Goal: Task Accomplishment & Management: Use online tool/utility

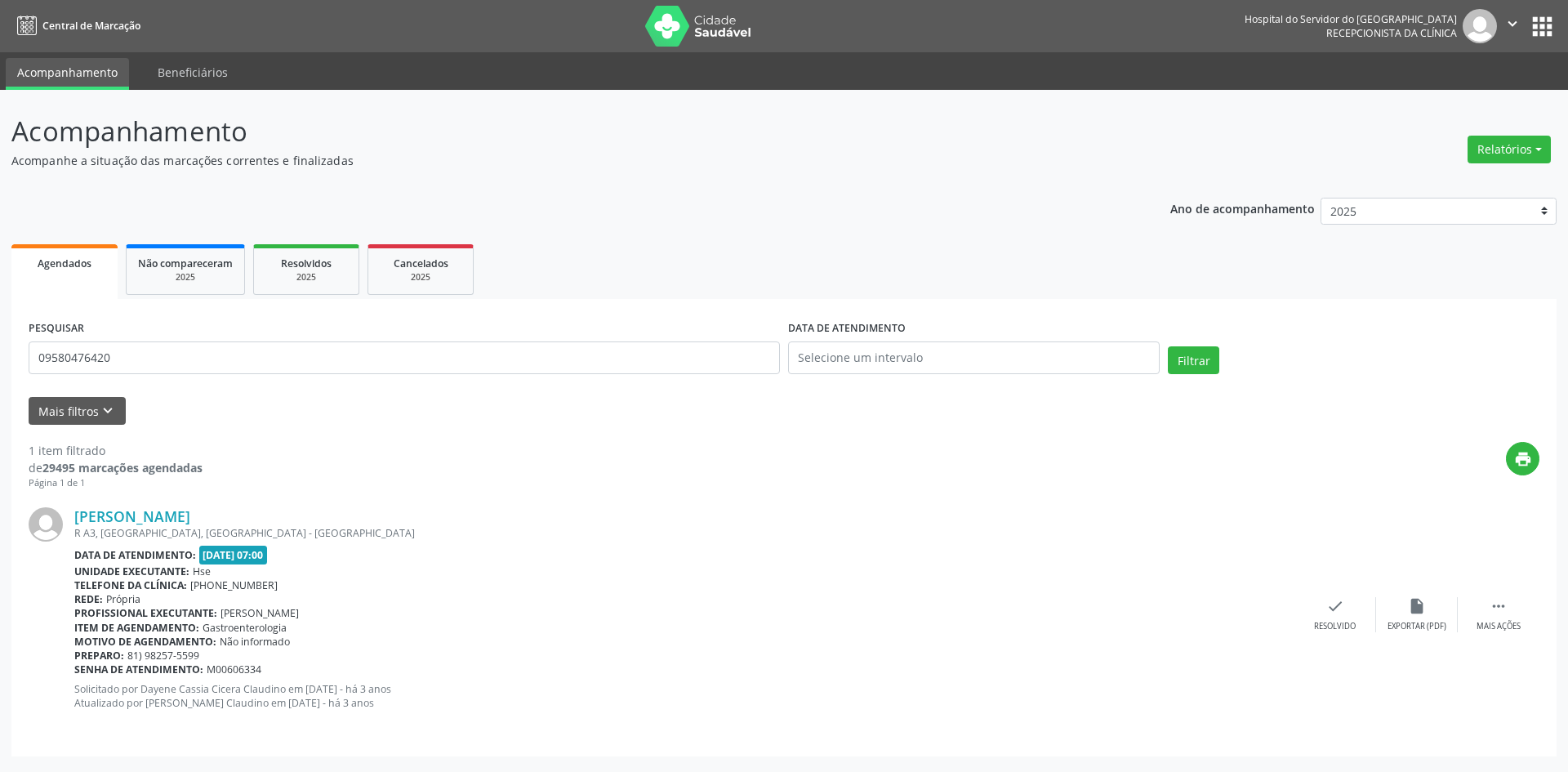
click at [963, 584] on div "Telefone da clínica: [PHONE_NUMBER]" at bounding box center [683, 585] width 1220 height 14
click at [1513, 150] on button "Relatórios" at bounding box center [1509, 150] width 83 height 28
click at [1466, 186] on link "Agendamentos" at bounding box center [1464, 184] width 175 height 23
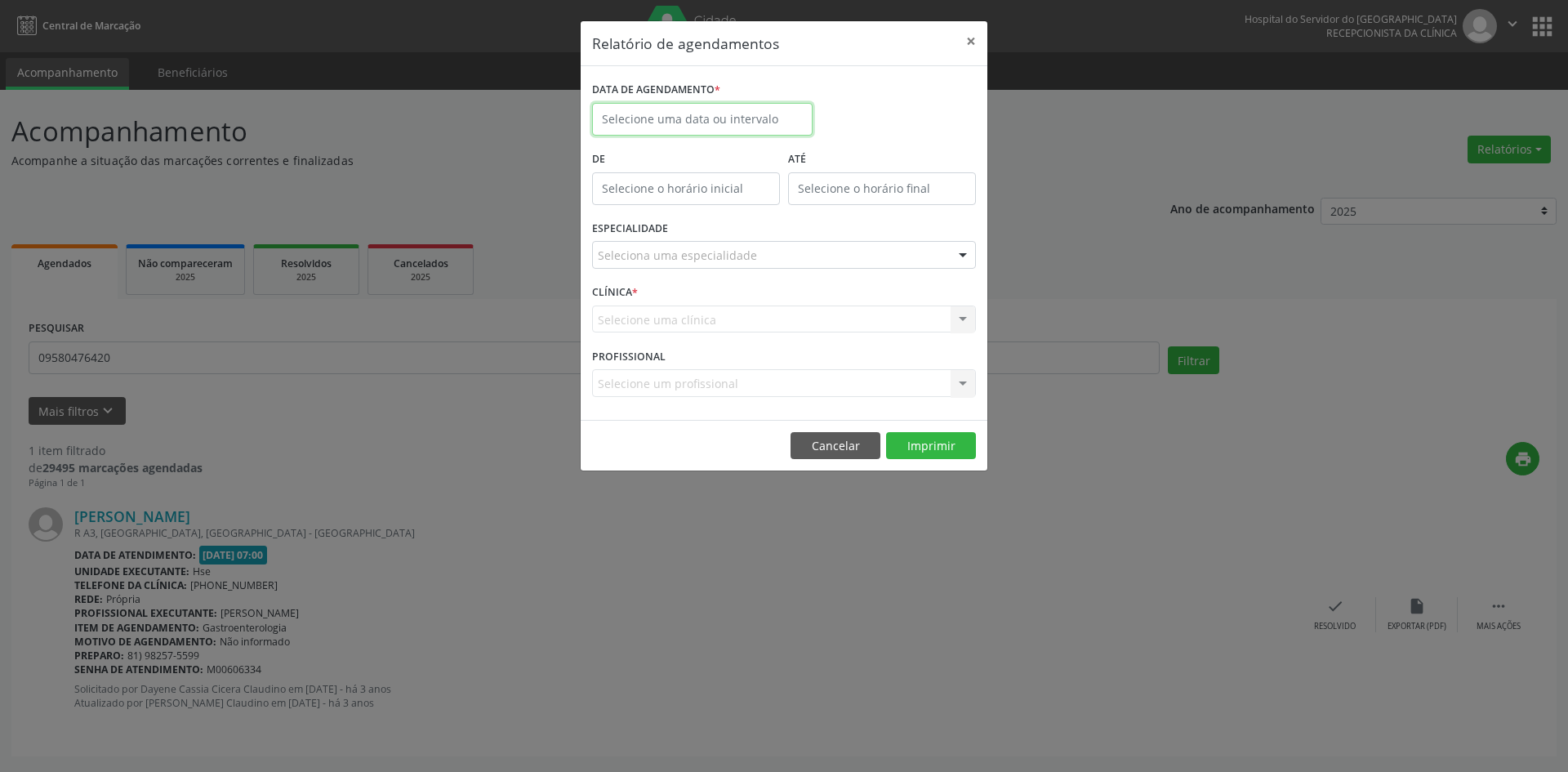
click at [664, 123] on input "text" at bounding box center [702, 119] width 220 height 33
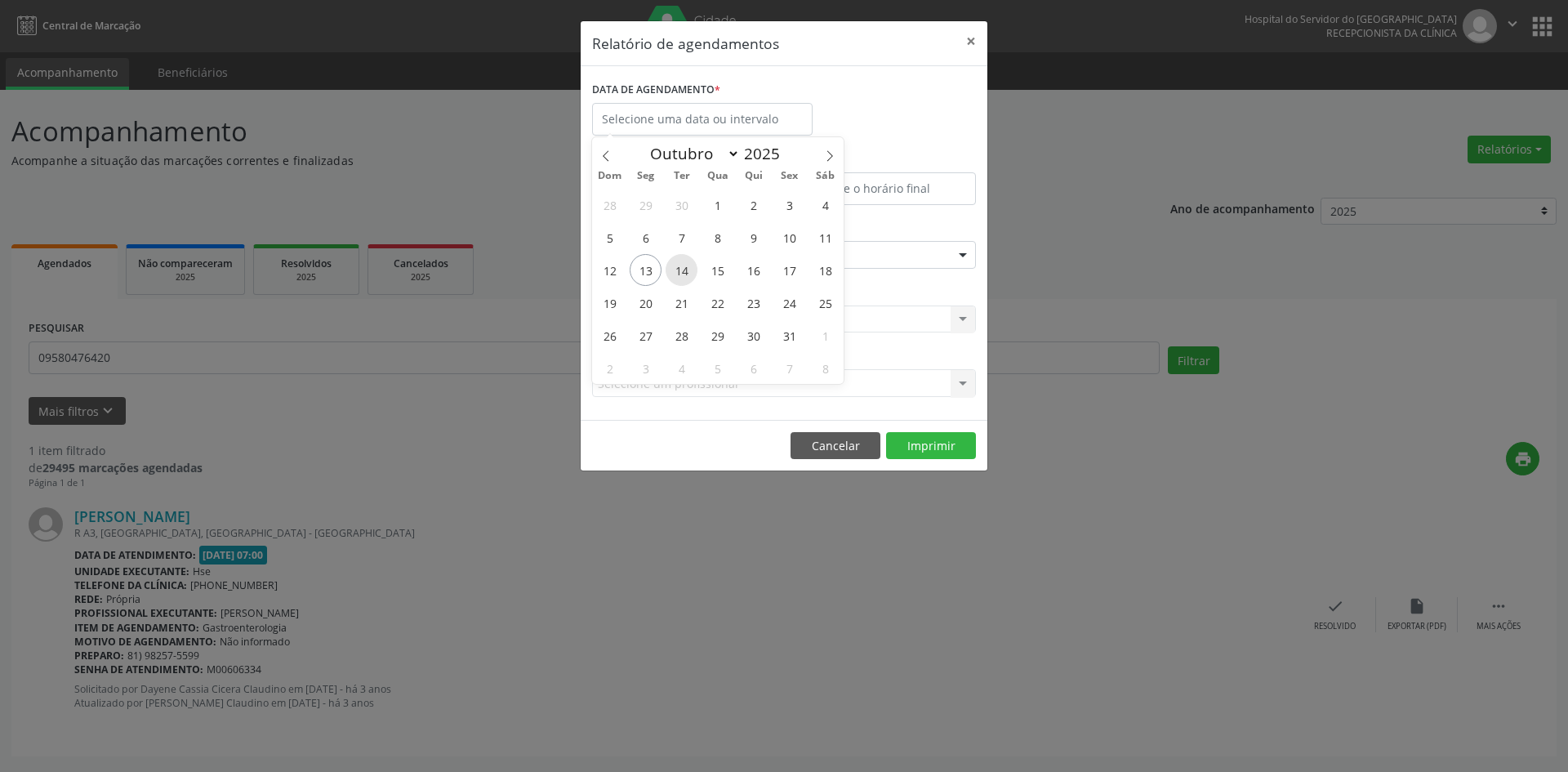
click at [687, 271] on span "14" at bounding box center [681, 269] width 32 height 32
type input "[DATE]"
click at [688, 272] on span "14" at bounding box center [681, 269] width 32 height 32
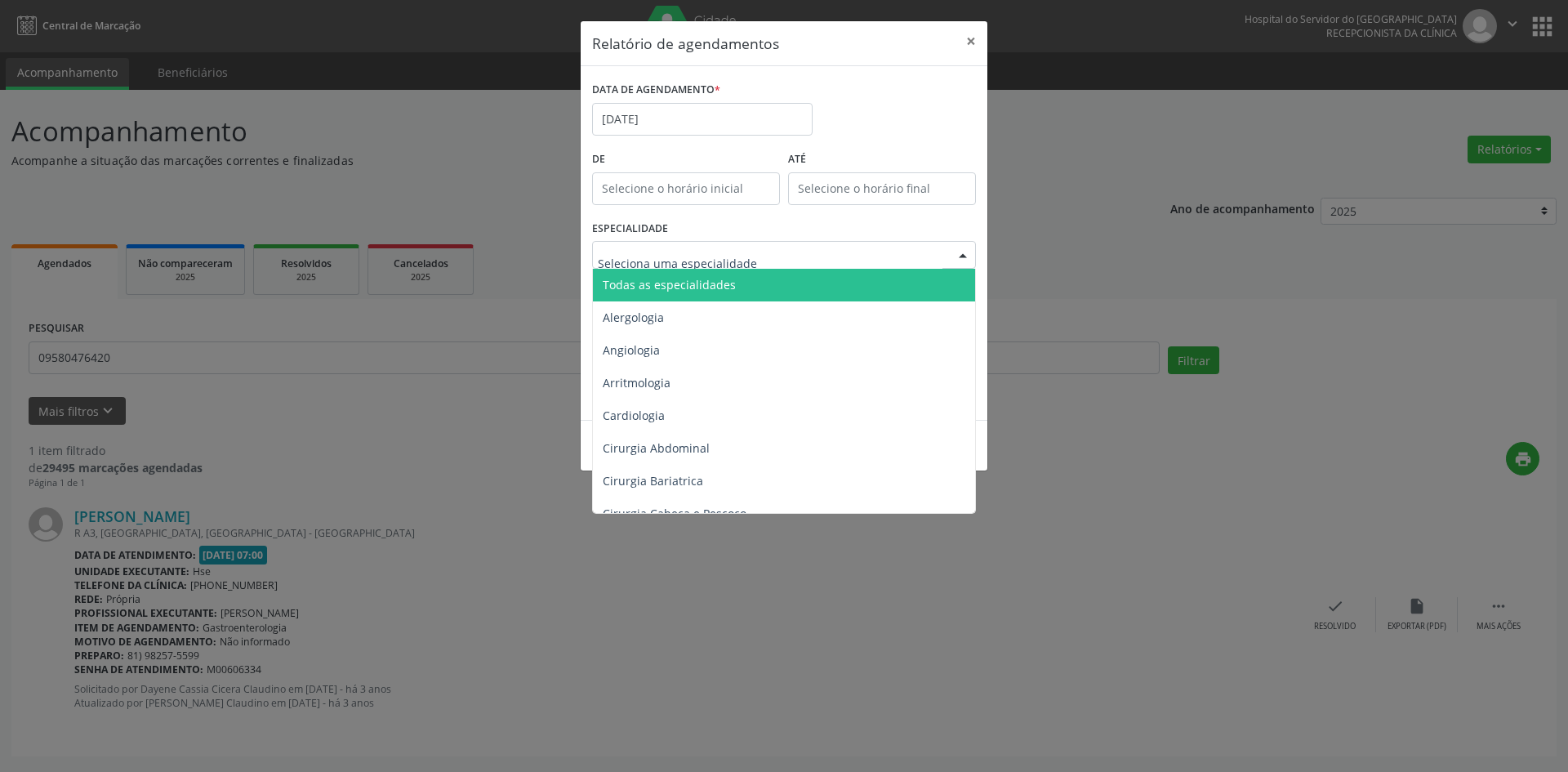
click at [691, 294] on span "Todas as especialidades" at bounding box center [785, 285] width 384 height 33
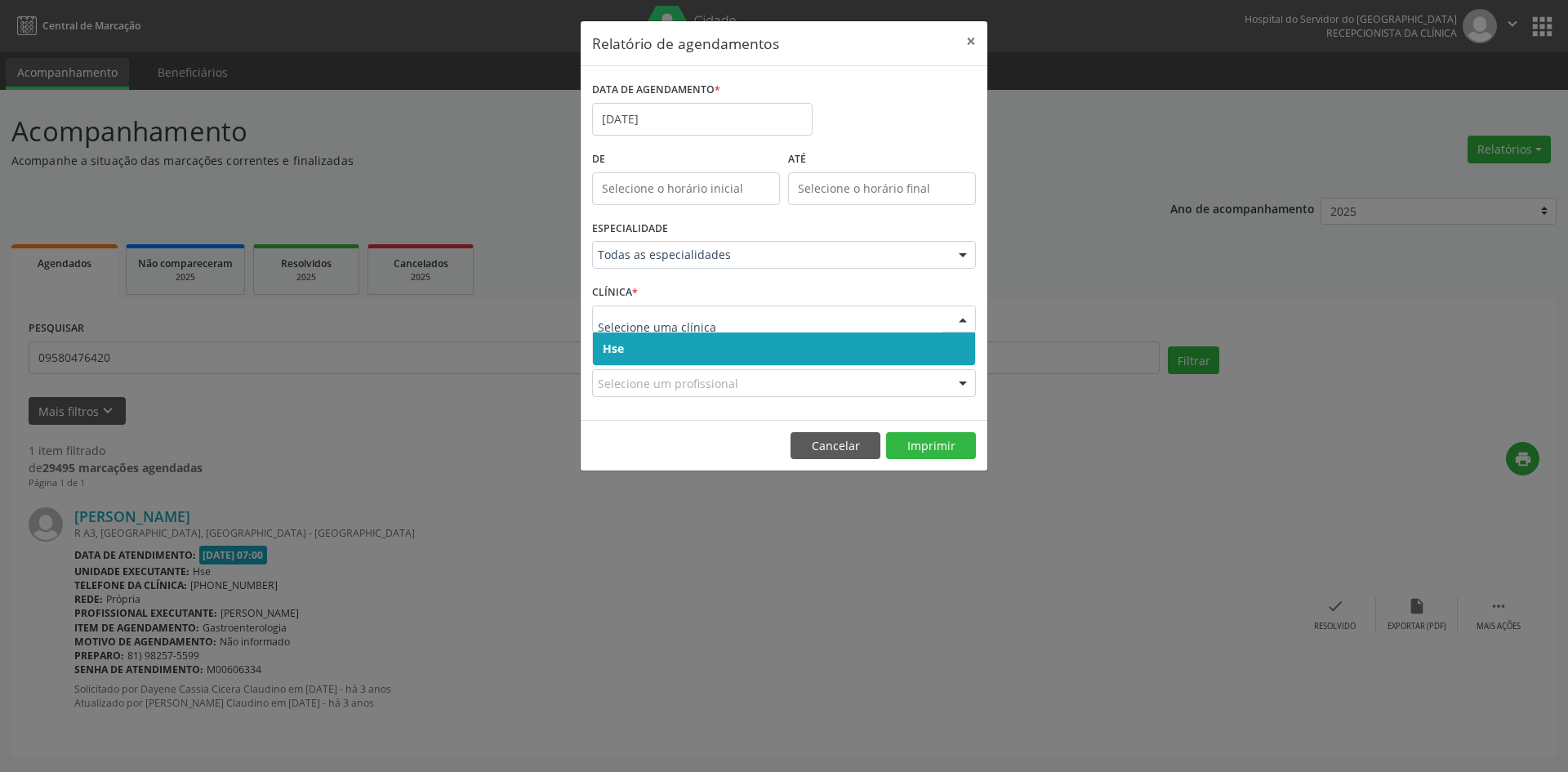
click at [646, 359] on span "Hse" at bounding box center [784, 349] width 383 height 33
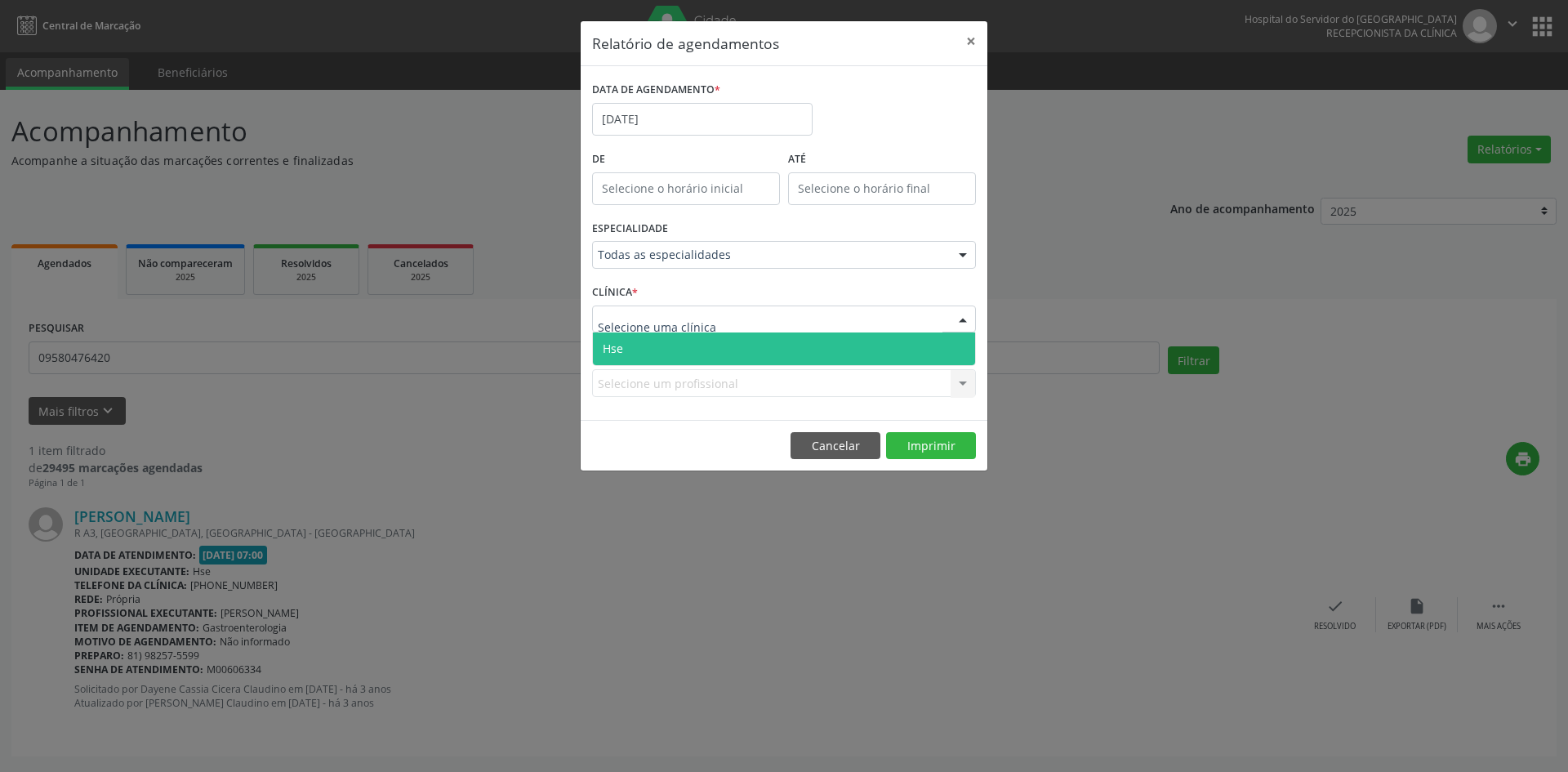
click at [681, 358] on span "Hse" at bounding box center [784, 349] width 383 height 33
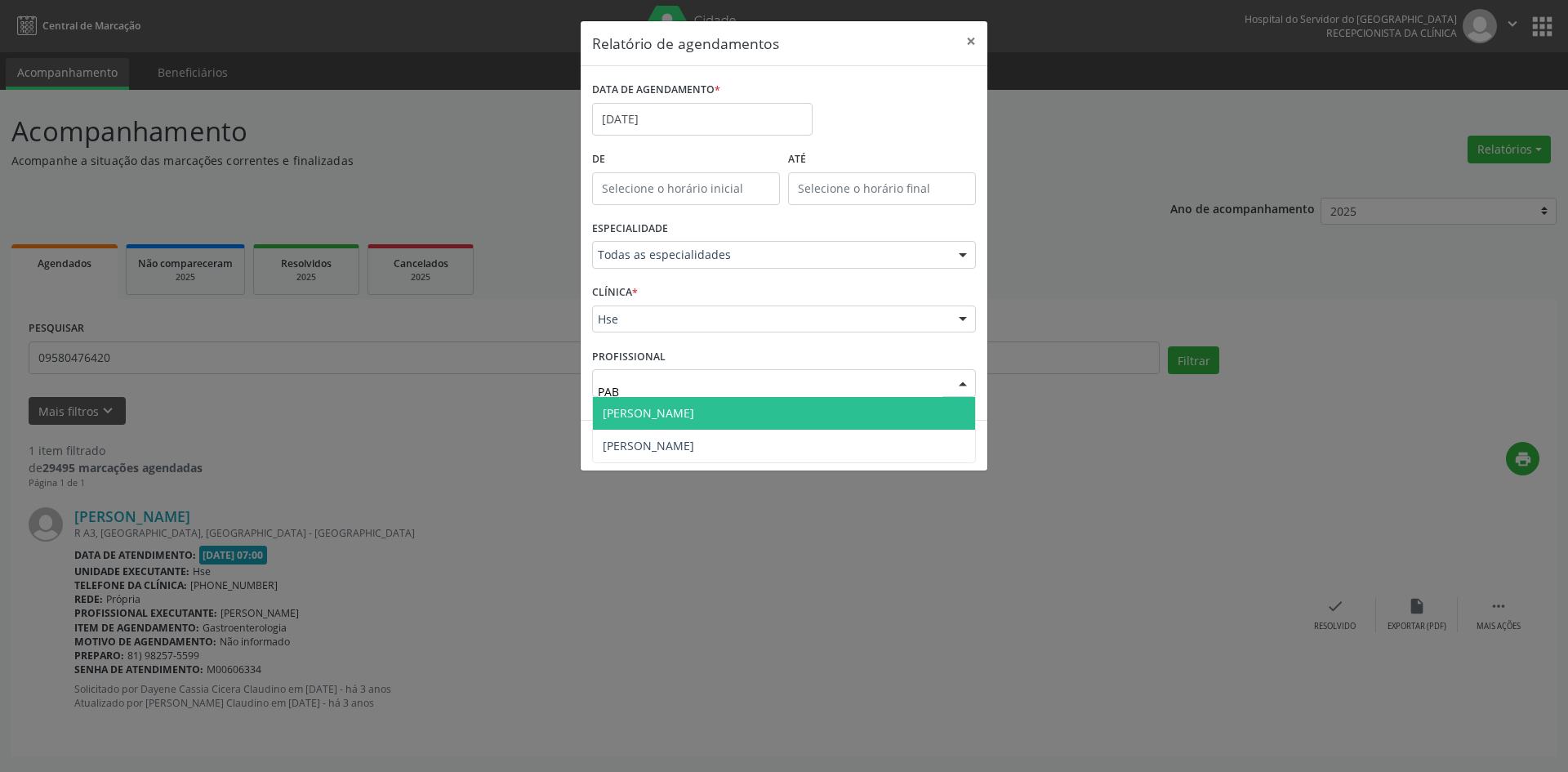
type input "PABL"
click at [651, 416] on span "[PERSON_NAME]" at bounding box center [648, 413] width 91 height 15
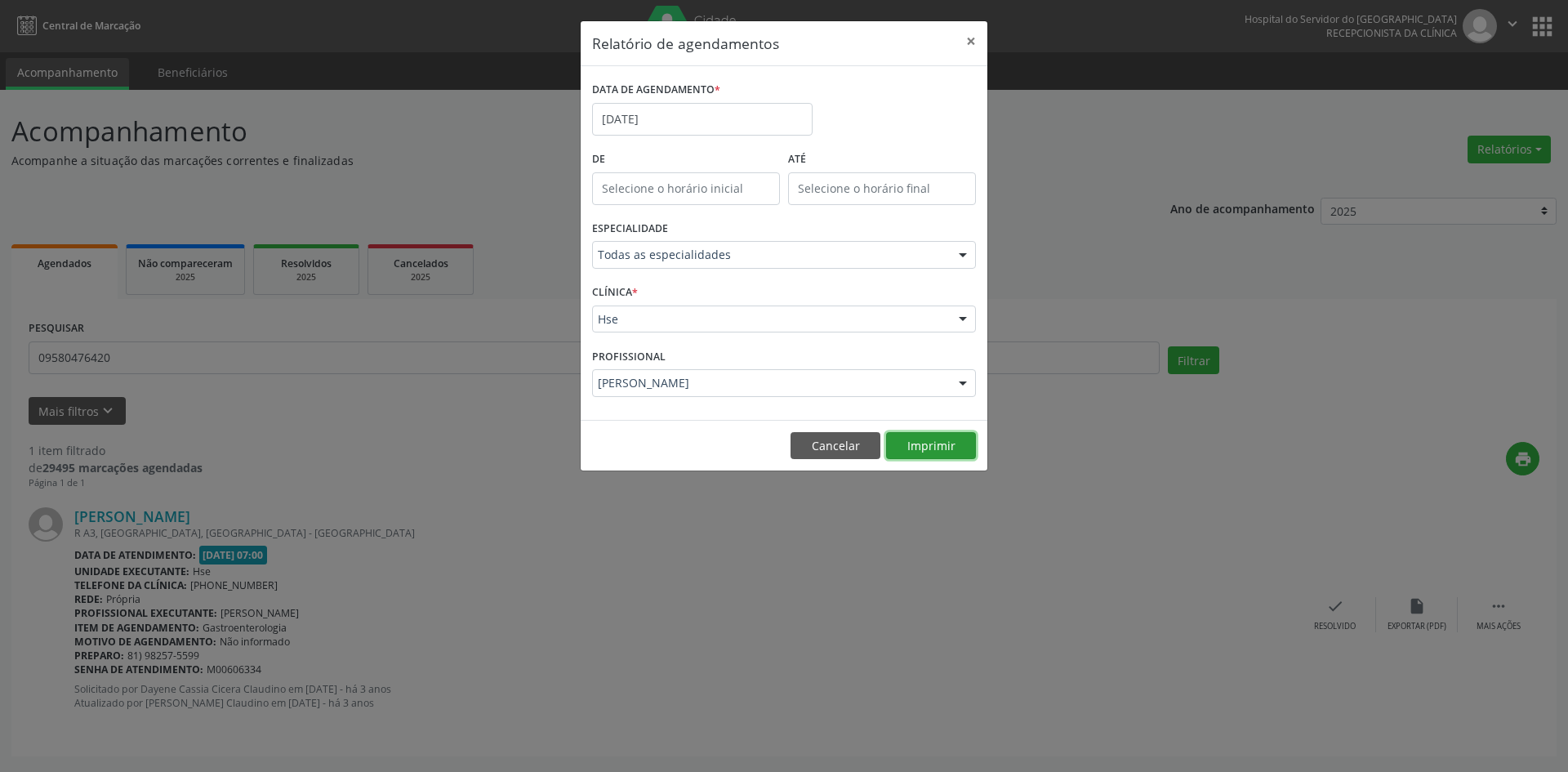
click at [915, 447] on button "Imprimir" at bounding box center [931, 445] width 89 height 28
click at [825, 450] on button "Cancelar" at bounding box center [835, 445] width 89 height 28
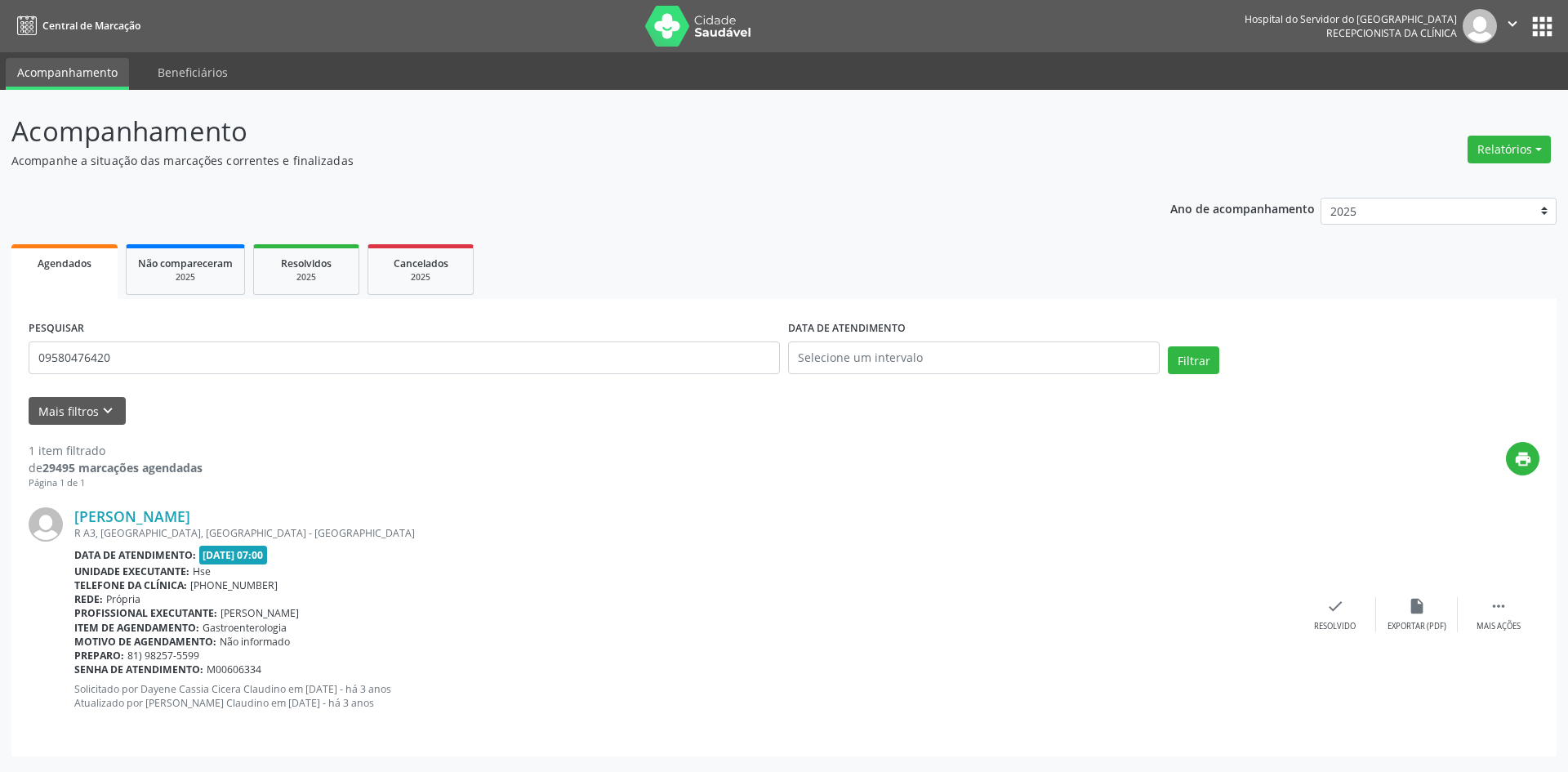
click at [956, 589] on div "Telefone da clínica: [PHONE_NUMBER]" at bounding box center [683, 585] width 1220 height 14
click at [1502, 156] on button "Relatórios" at bounding box center [1509, 150] width 83 height 28
click at [1456, 186] on link "Agendamentos" at bounding box center [1464, 184] width 175 height 23
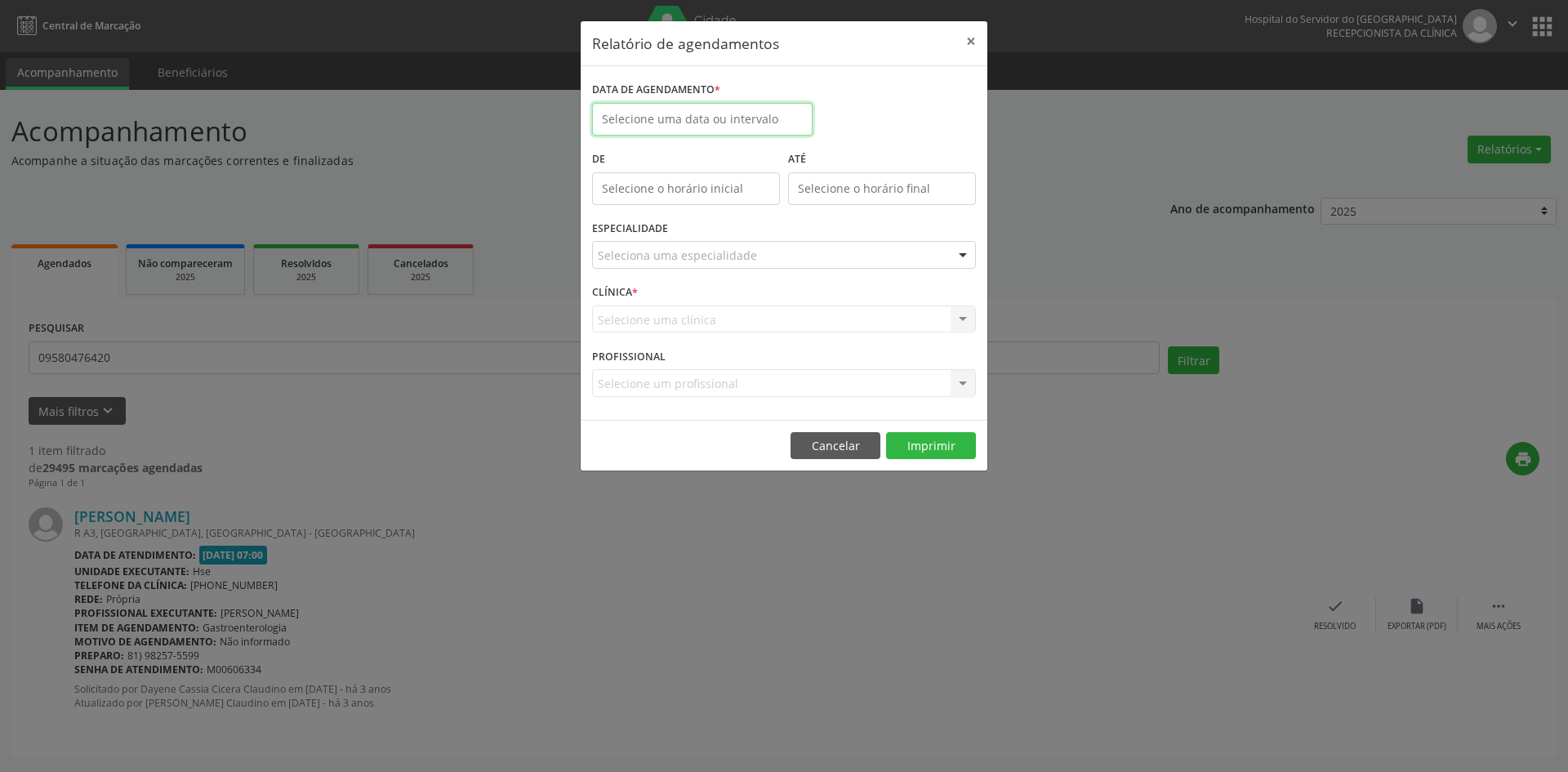
click at [660, 117] on input "text" at bounding box center [702, 119] width 220 height 33
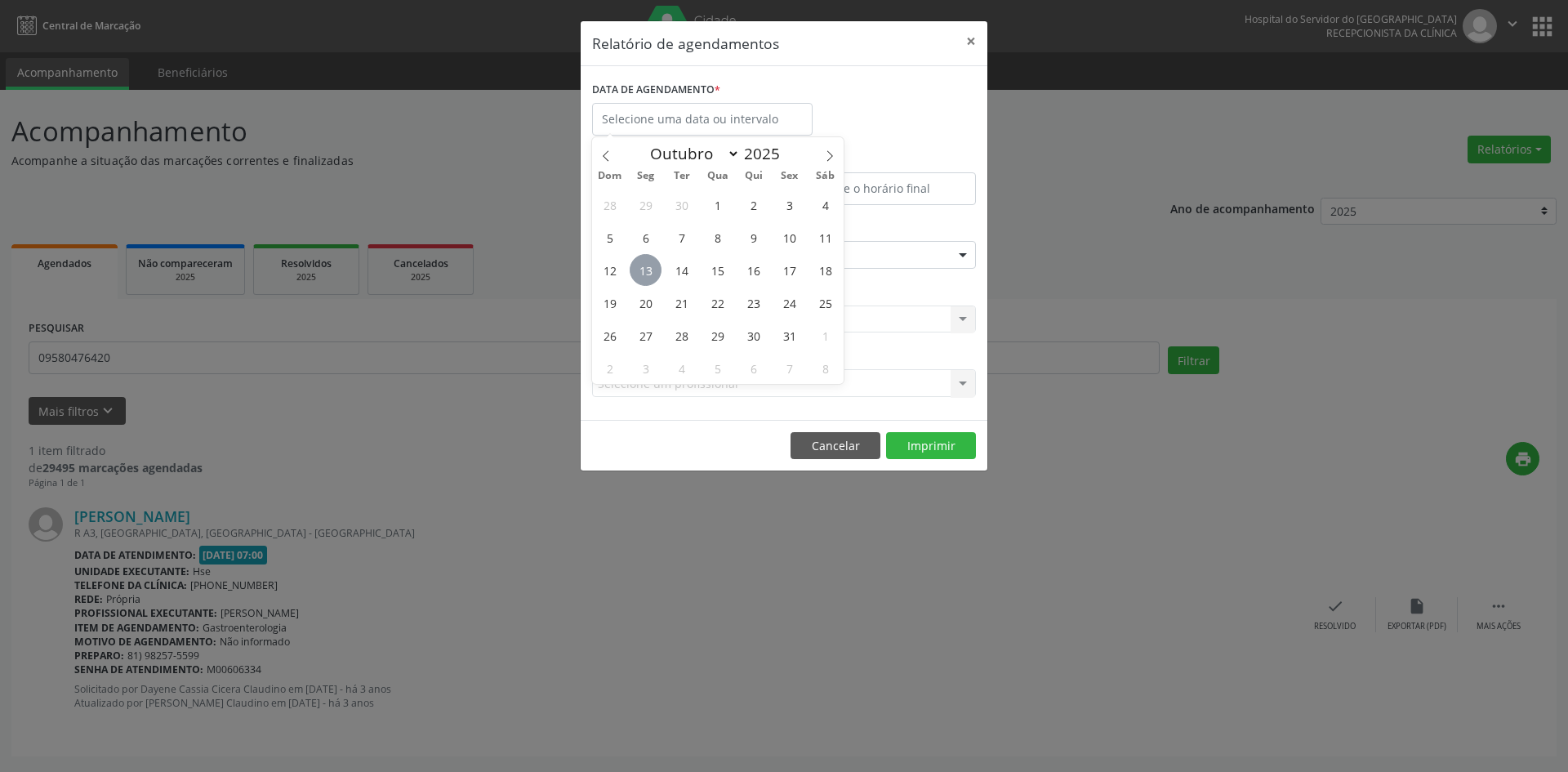
click at [643, 267] on span "13" at bounding box center [645, 269] width 32 height 32
type input "[DATE]"
click at [643, 267] on span "13" at bounding box center [645, 269] width 32 height 32
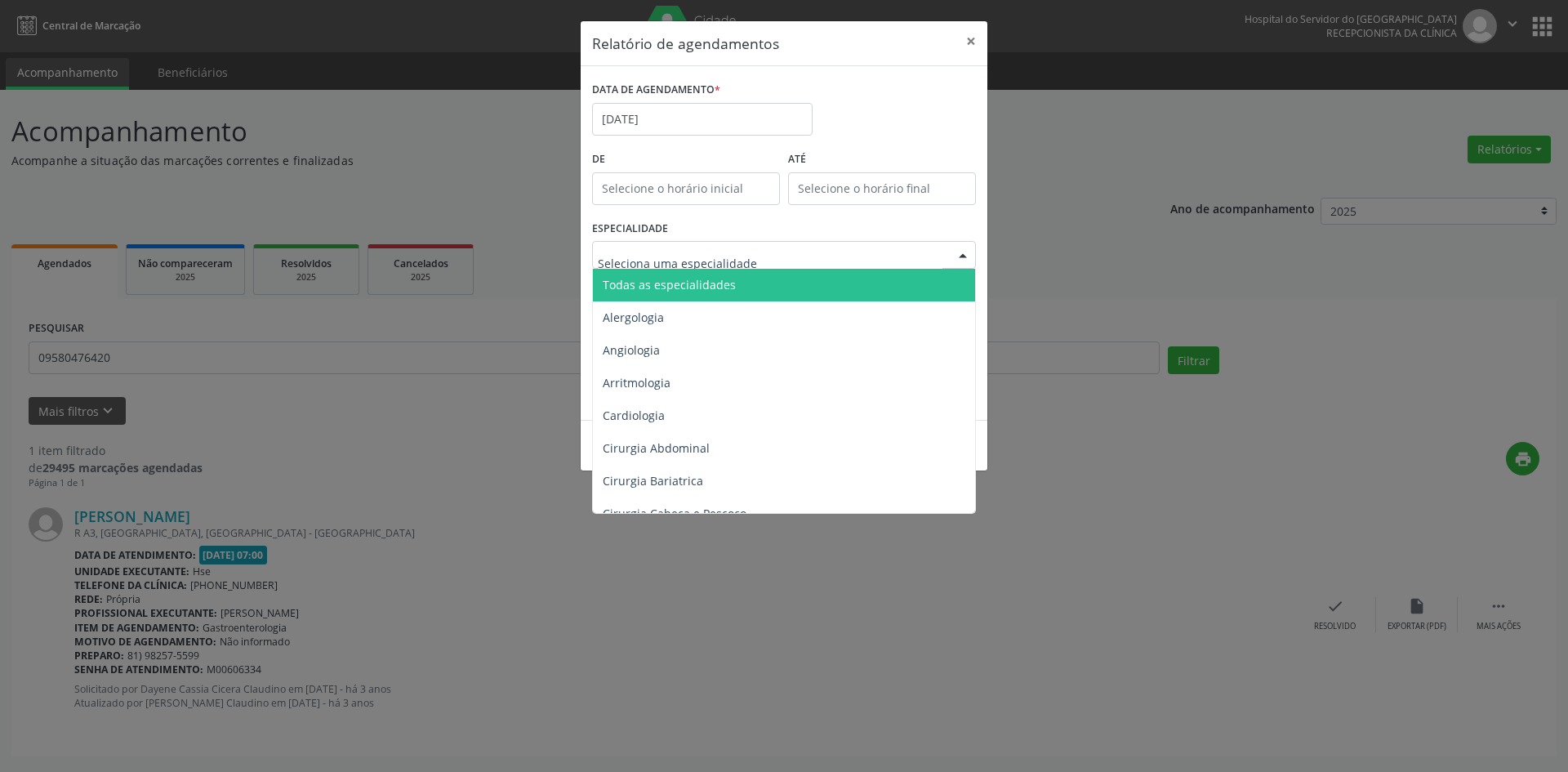
click at [720, 291] on span "Todas as especialidades" at bounding box center [669, 285] width 133 height 15
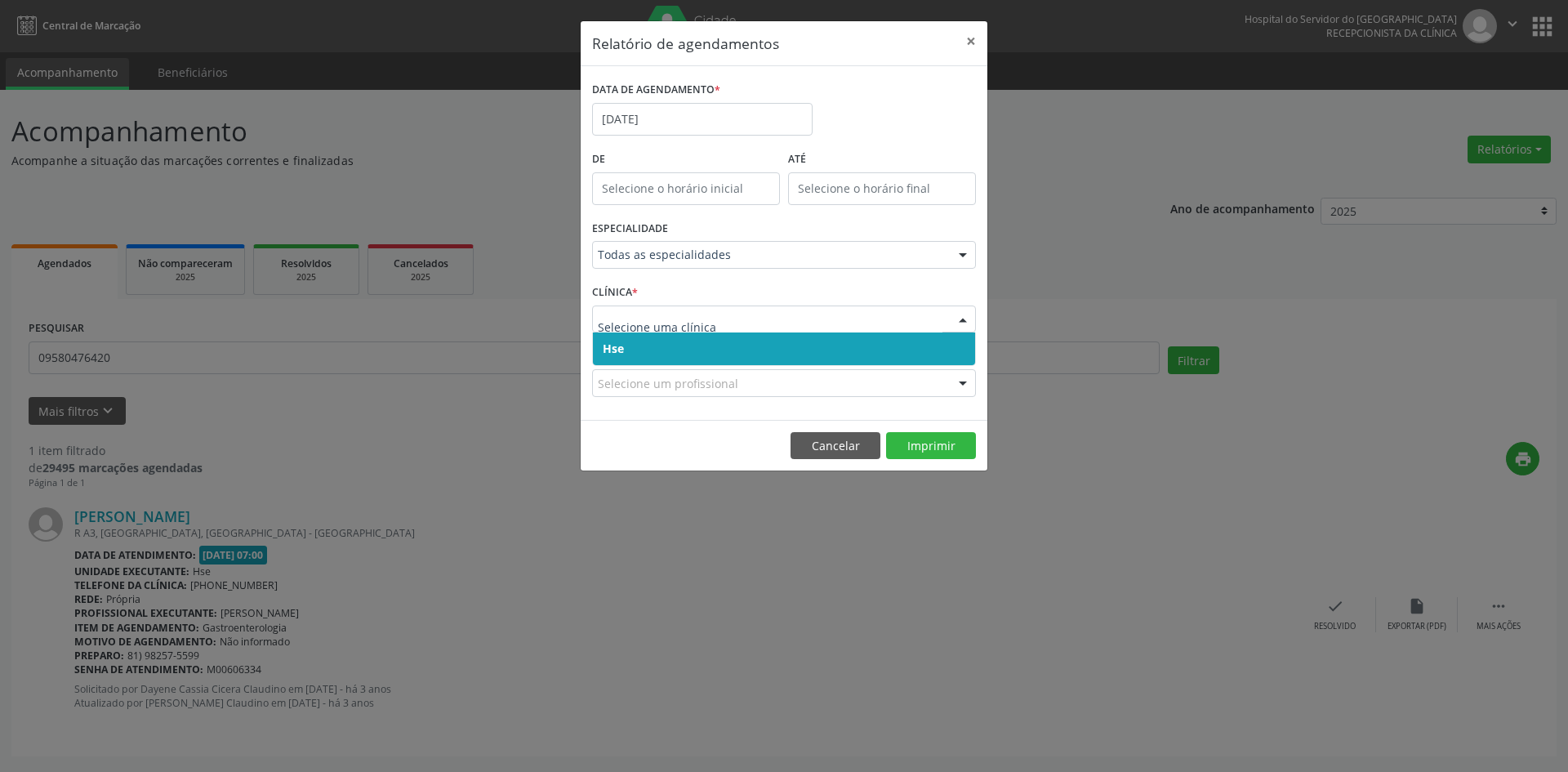
click at [676, 352] on span "Hse" at bounding box center [784, 349] width 383 height 33
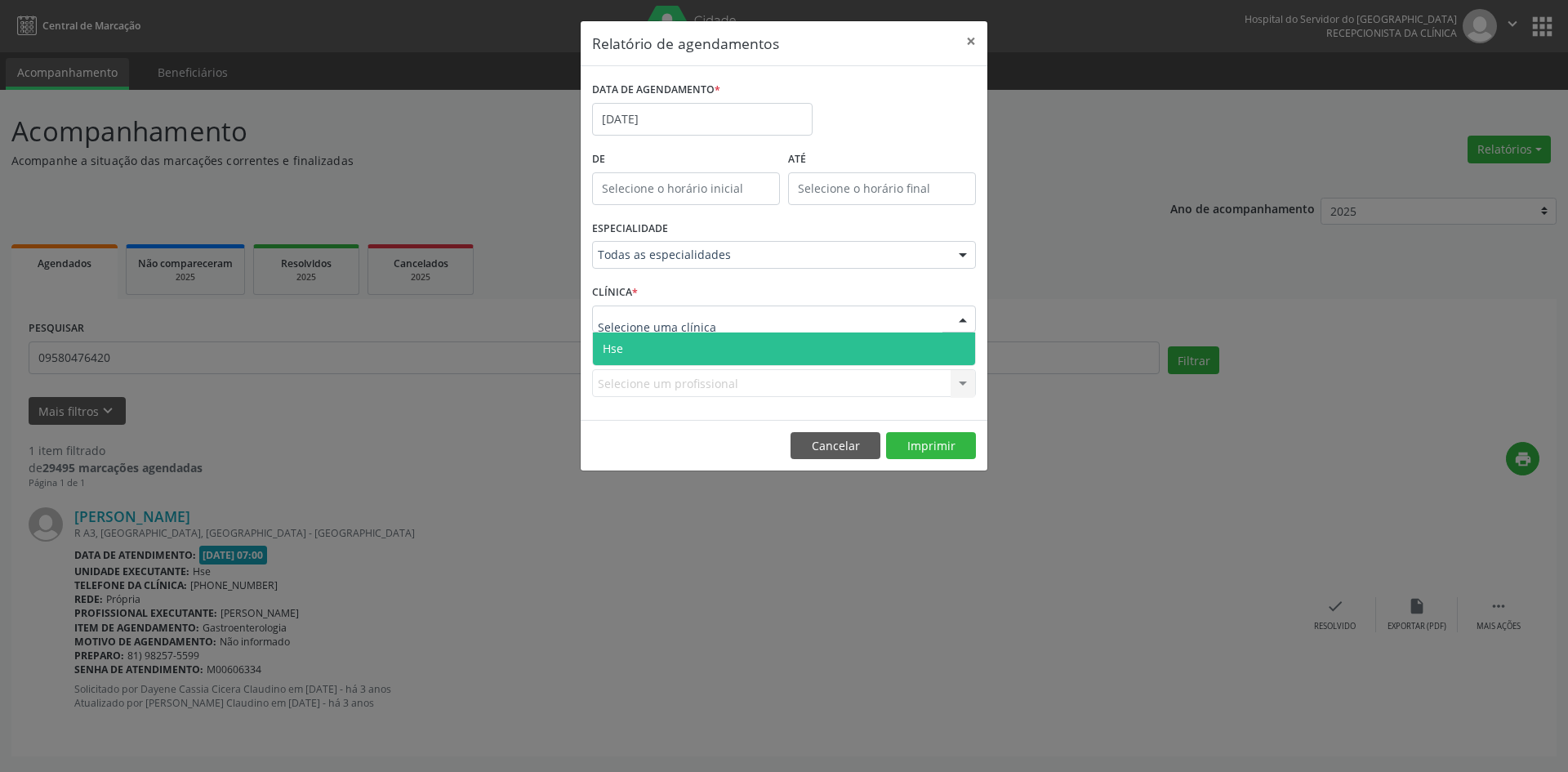
click at [679, 338] on span "Hse" at bounding box center [784, 349] width 383 height 33
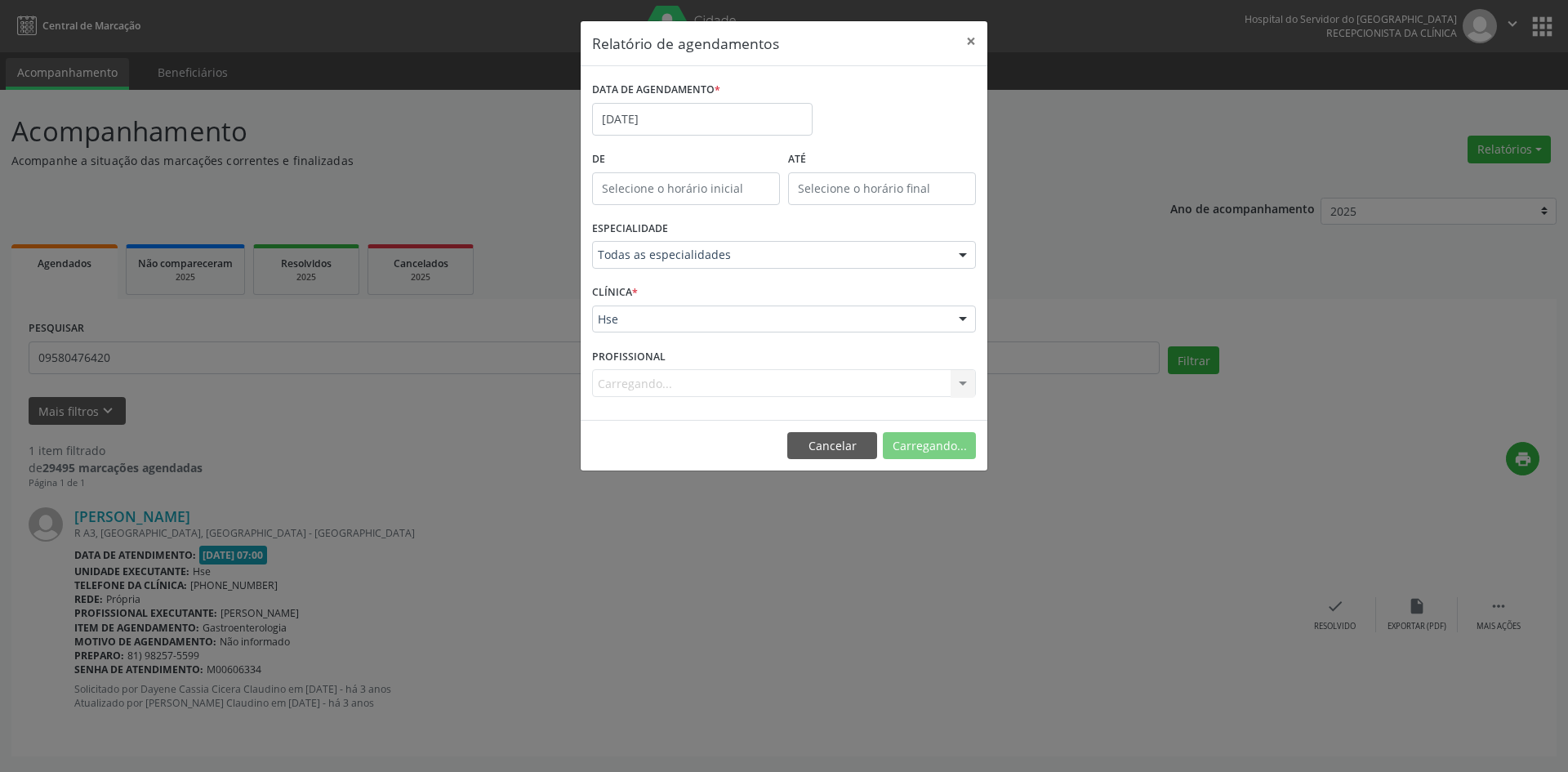
click at [658, 383] on div "Carregando... Todos os profissionais [PERSON_NAME] Interaminense Junior [PERSON…" at bounding box center [784, 383] width 383 height 28
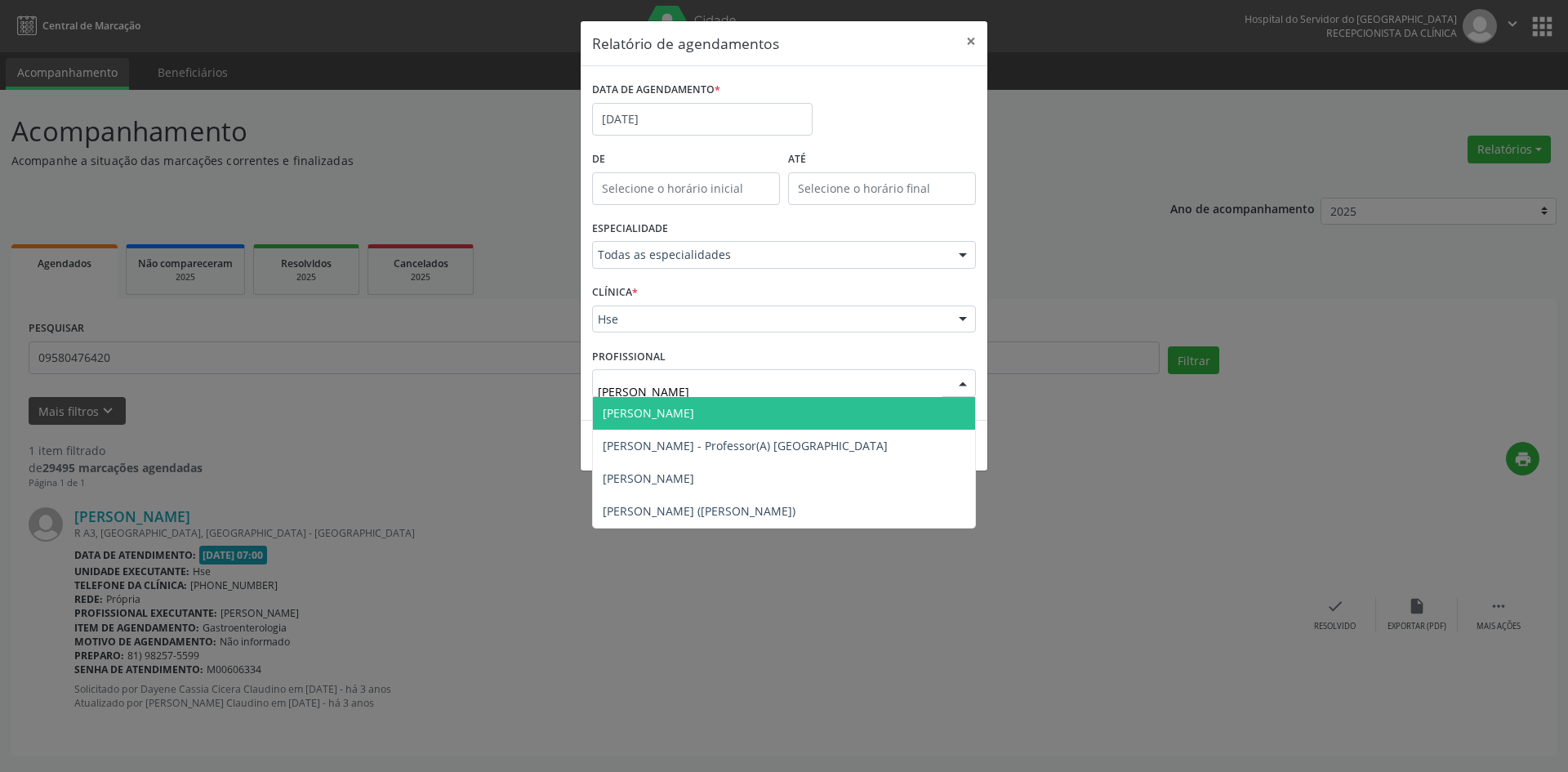
click at [665, 409] on span "[PERSON_NAME]" at bounding box center [648, 413] width 91 height 15
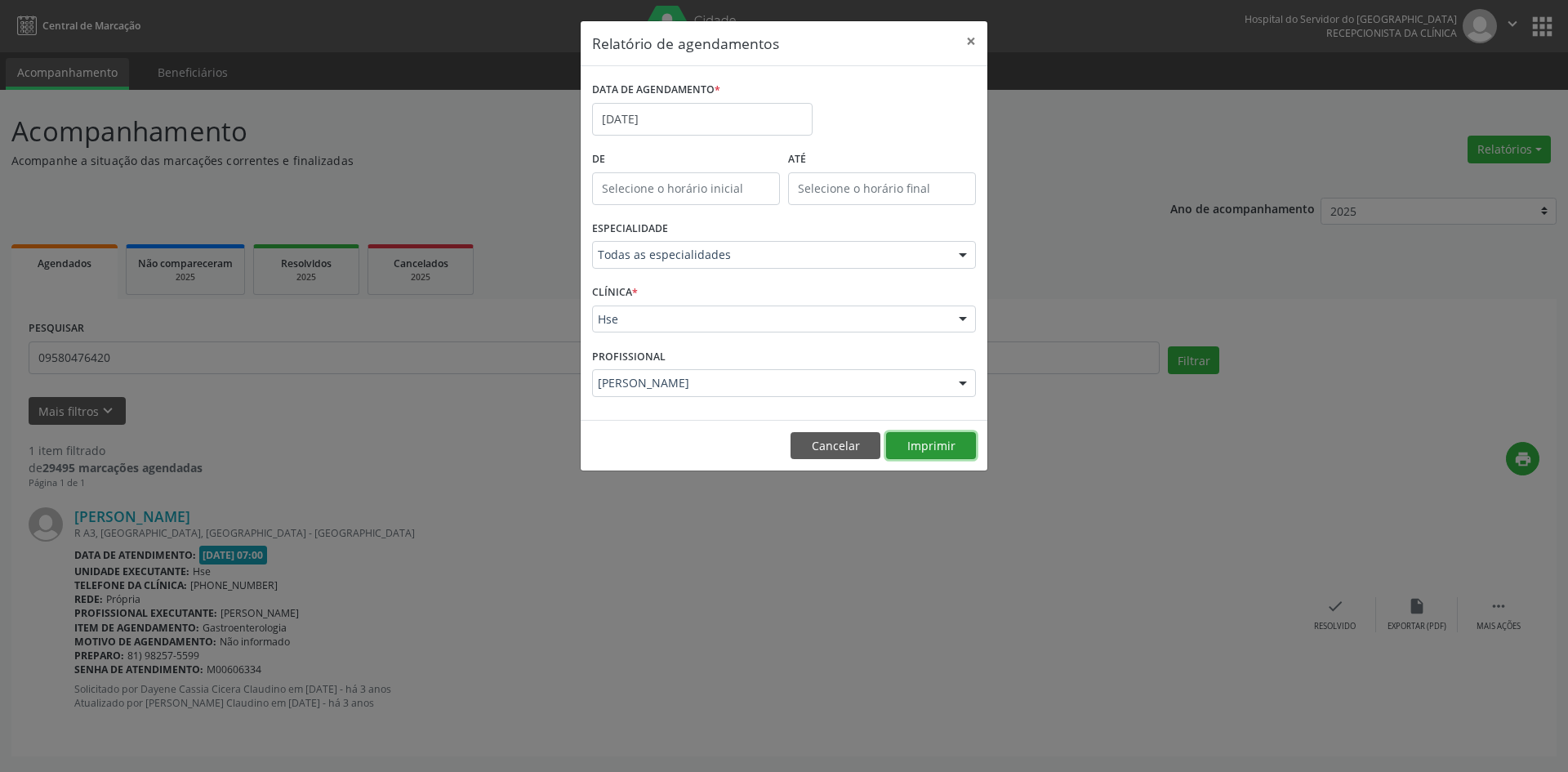
click at [922, 446] on button "Imprimir" at bounding box center [931, 445] width 89 height 28
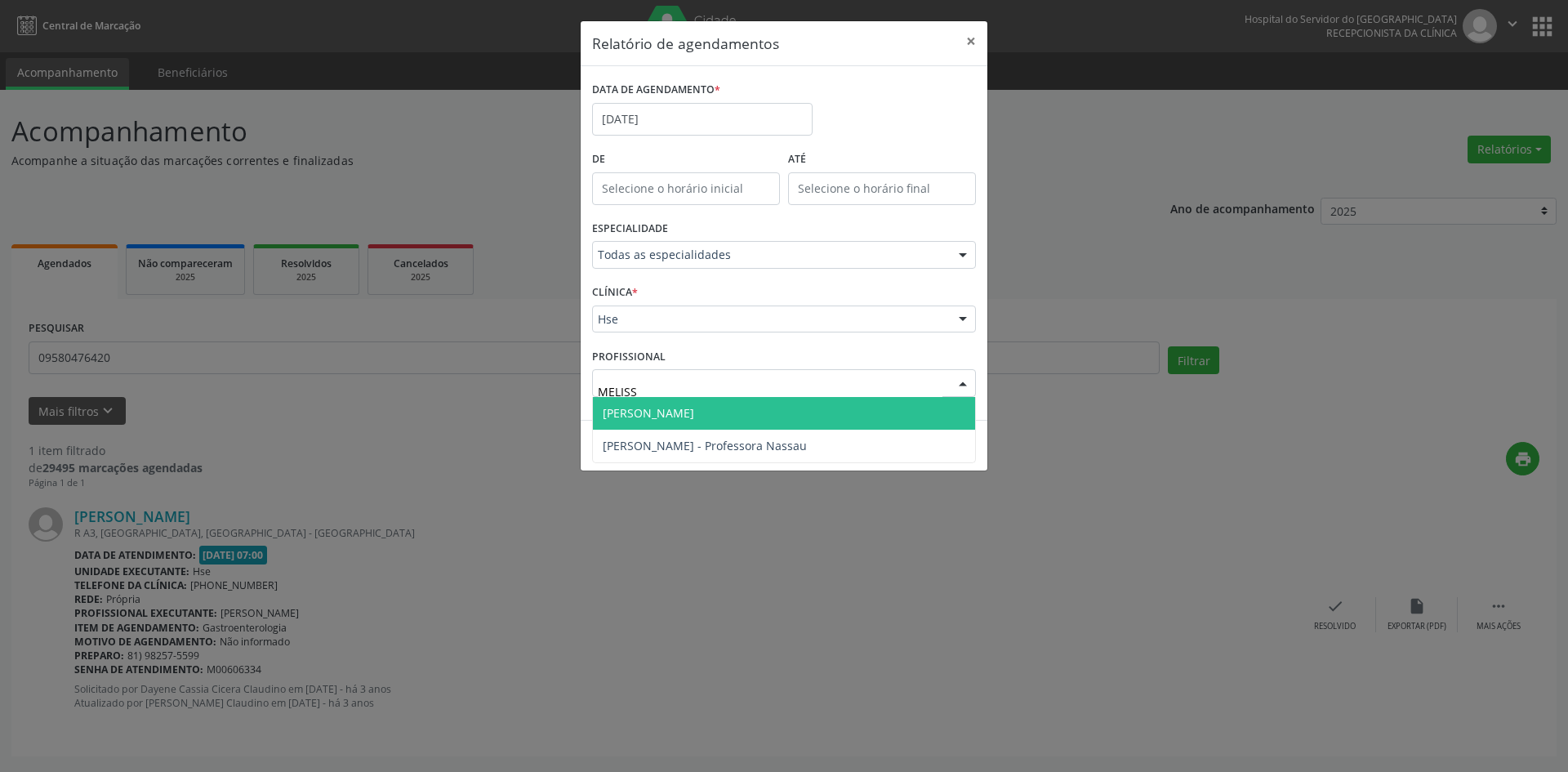
type input "[PERSON_NAME]"
click at [685, 409] on span "[PERSON_NAME]" at bounding box center [648, 413] width 91 height 15
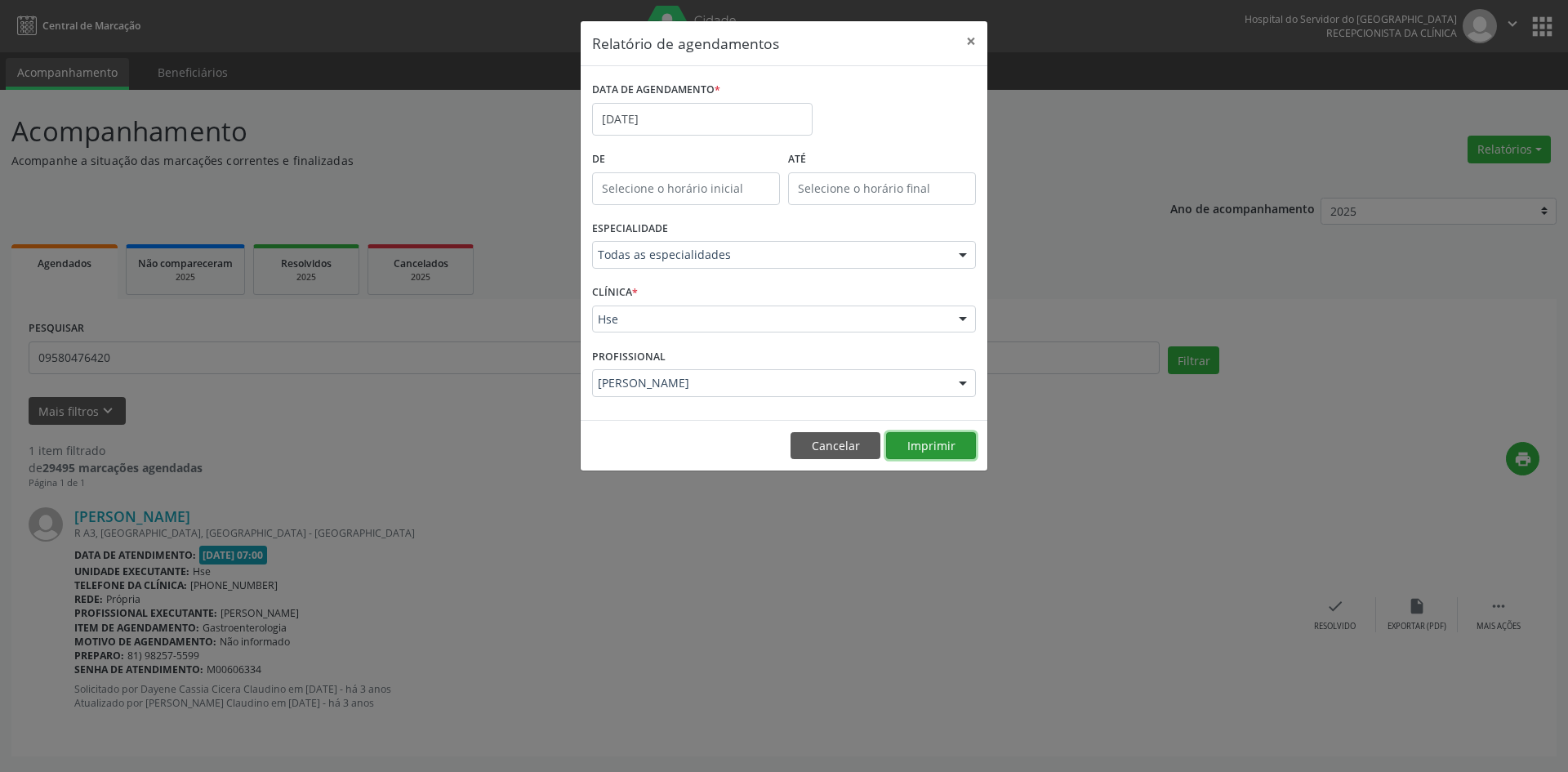
click at [922, 448] on button "Imprimir" at bounding box center [931, 445] width 89 height 28
click at [679, 122] on input "[DATE]" at bounding box center [702, 119] width 220 height 33
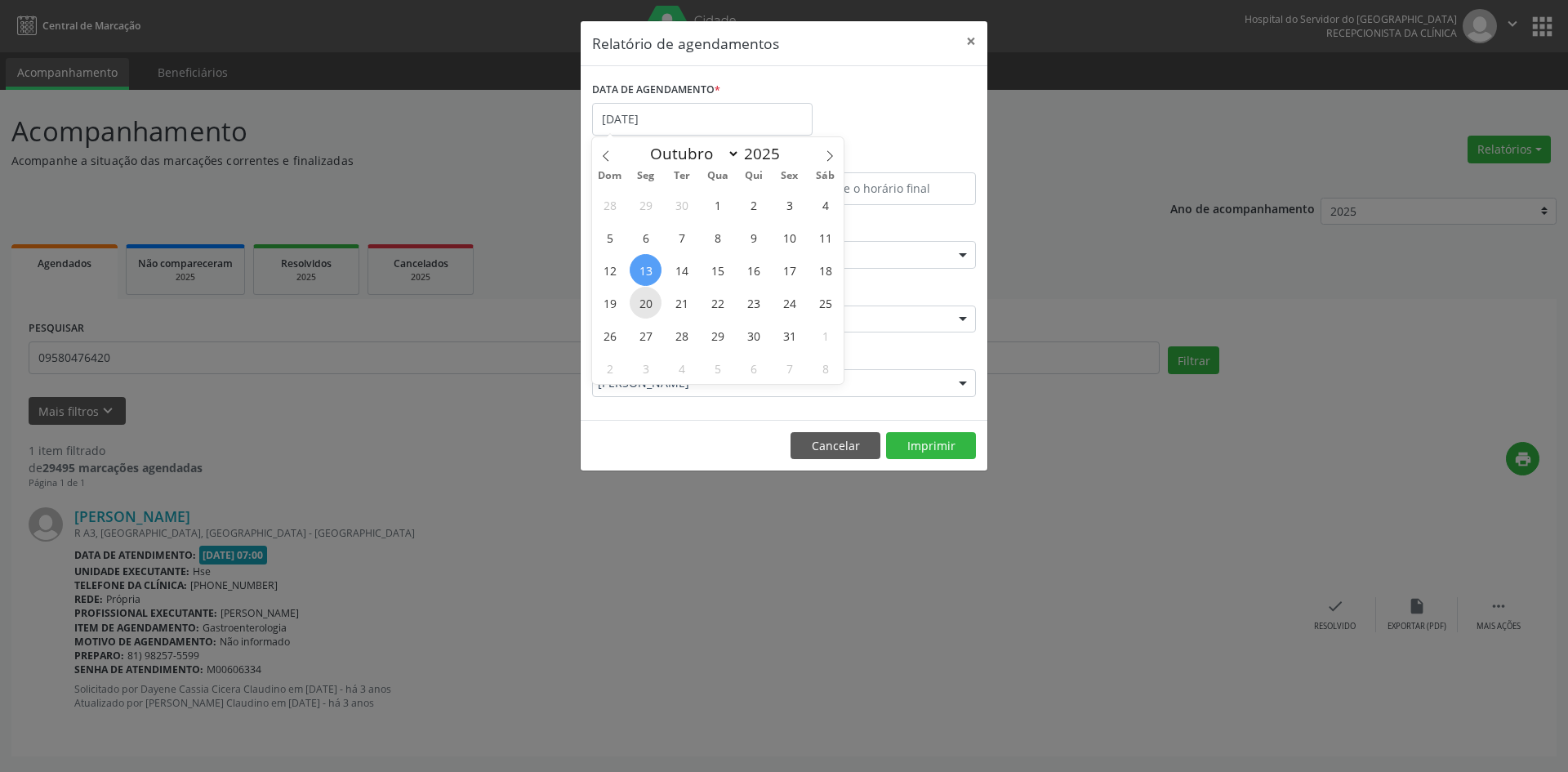
click at [650, 305] on span "20" at bounding box center [645, 302] width 32 height 32
type input "[DATE]"
click at [650, 305] on span "20" at bounding box center [645, 302] width 32 height 32
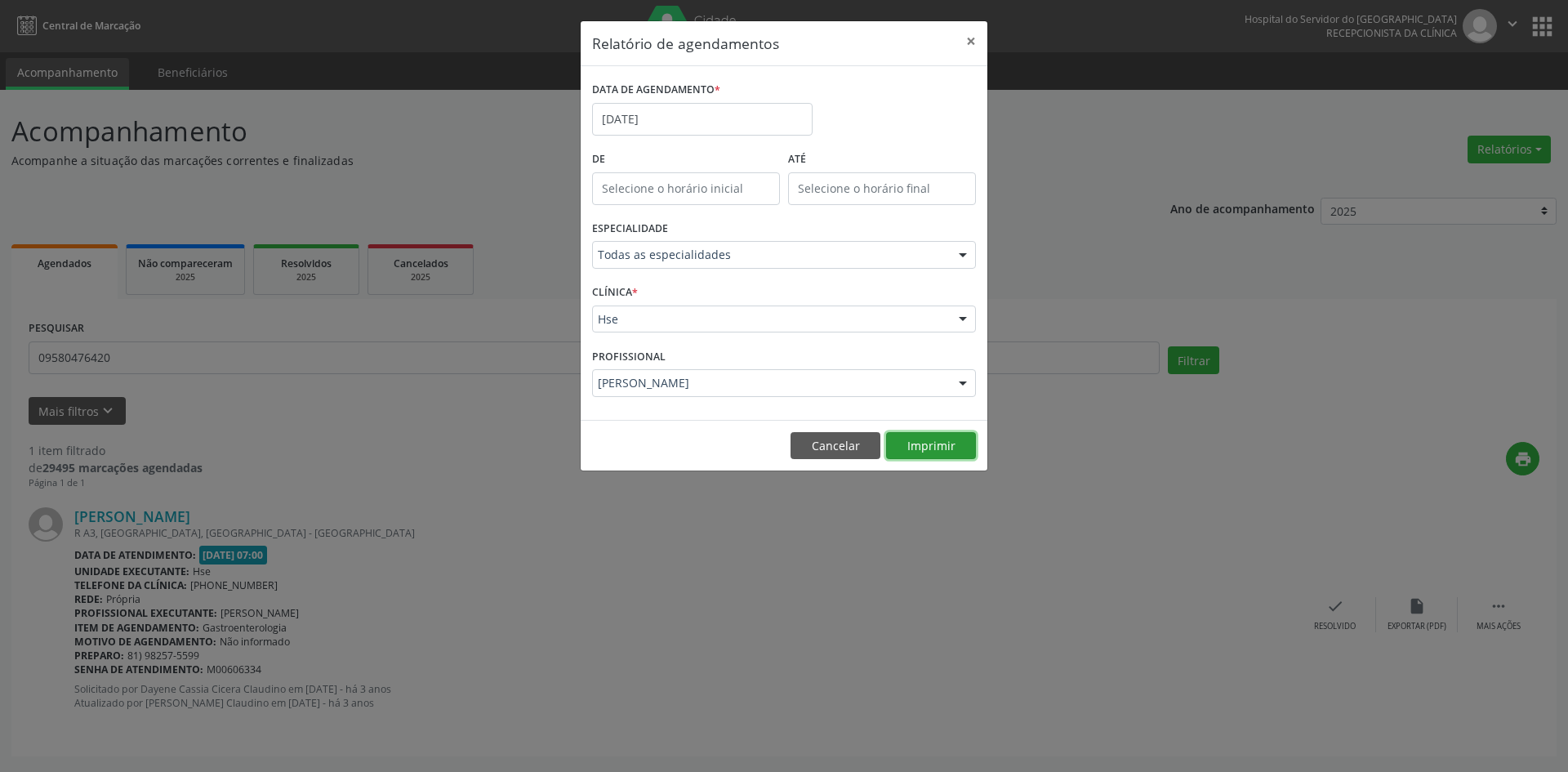
click at [926, 450] on button "Imprimir" at bounding box center [931, 445] width 89 height 28
click at [728, 124] on input "[DATE]" at bounding box center [702, 119] width 220 height 33
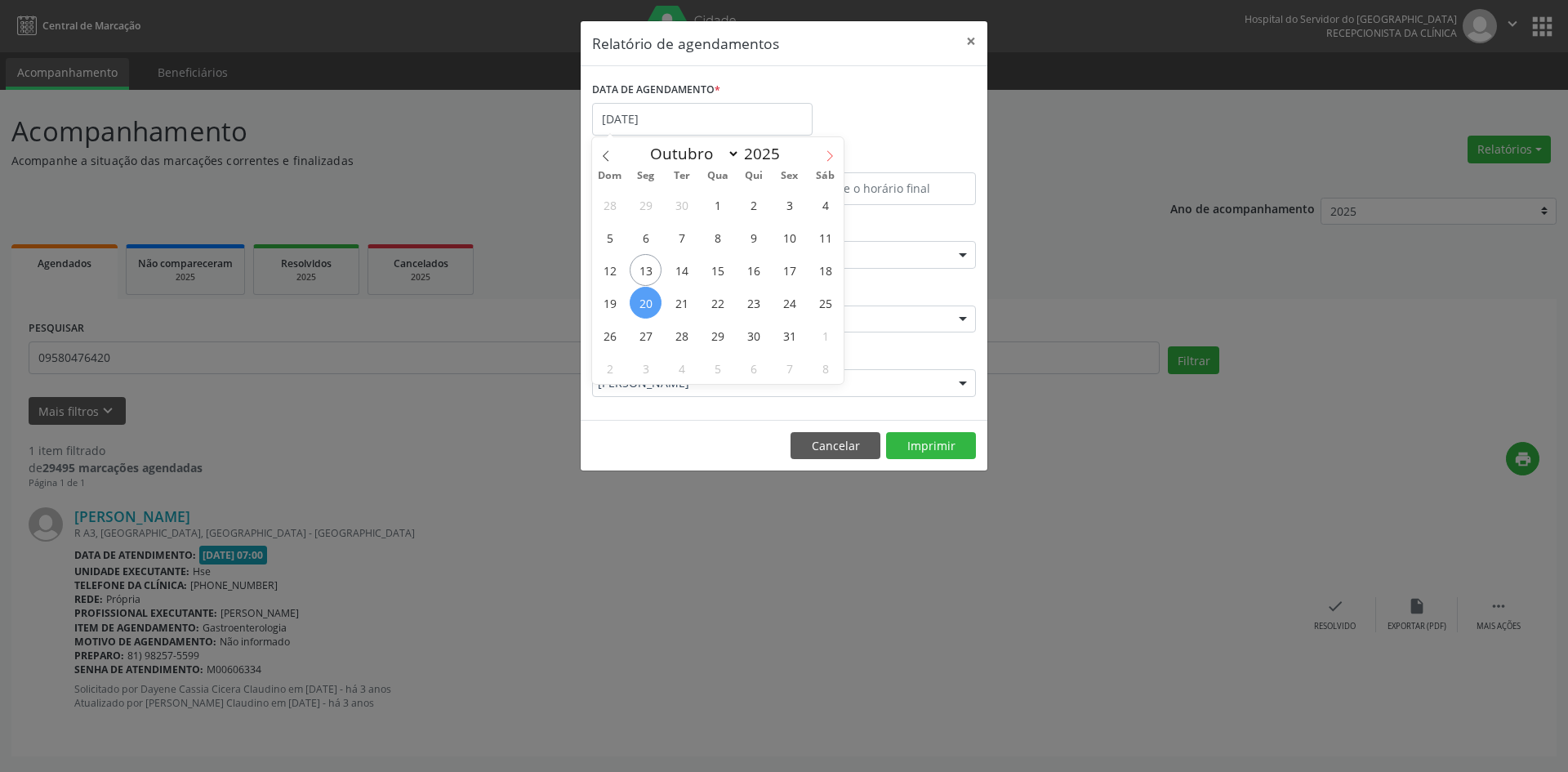
click at [830, 156] on icon at bounding box center [829, 156] width 11 height 11
select select "10"
click at [646, 237] on span "3" at bounding box center [645, 236] width 32 height 32
type input "[DATE]"
click at [646, 237] on span "3" at bounding box center [645, 236] width 32 height 32
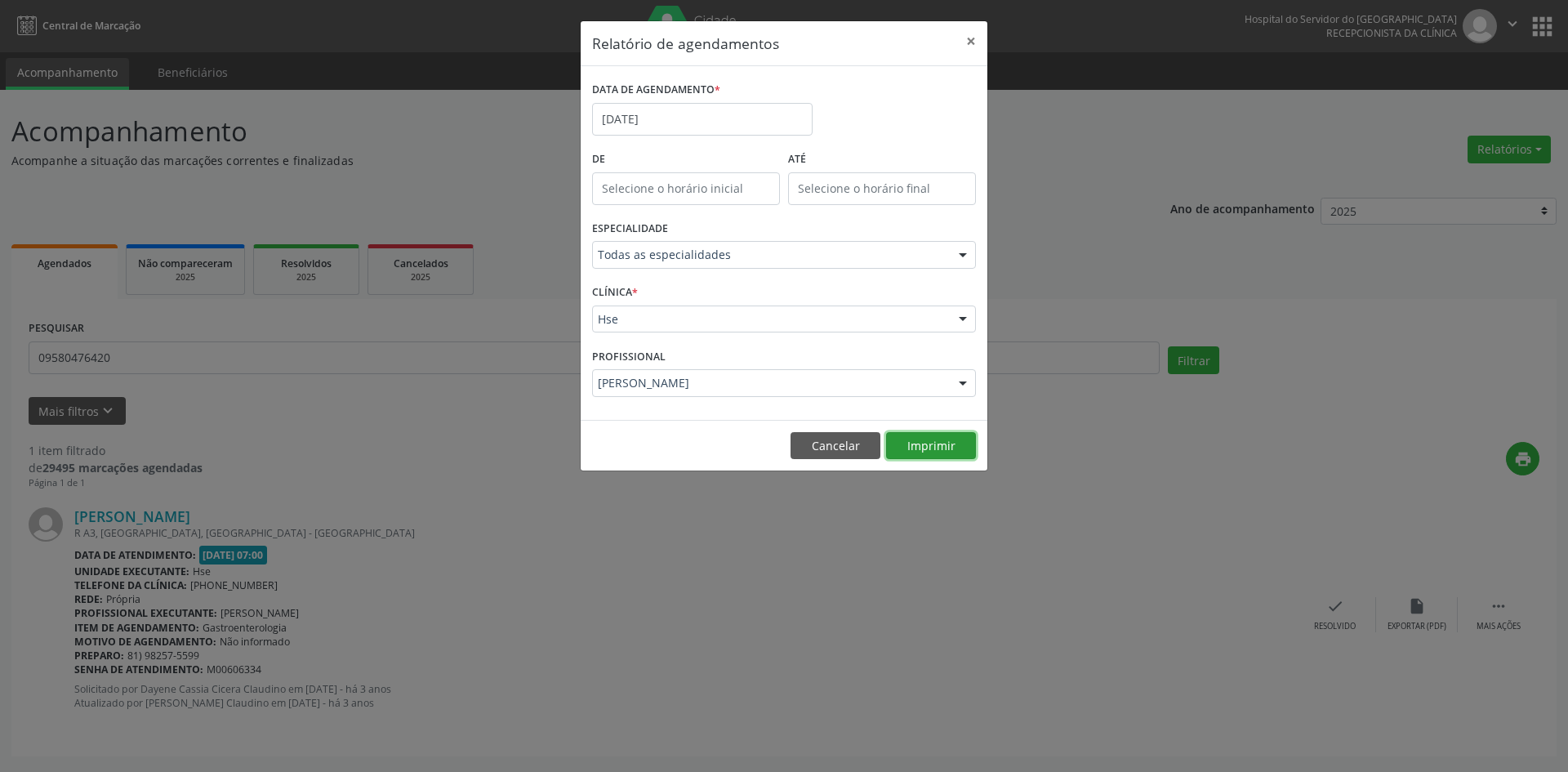
click at [936, 447] on button "Imprimir" at bounding box center [931, 445] width 89 height 28
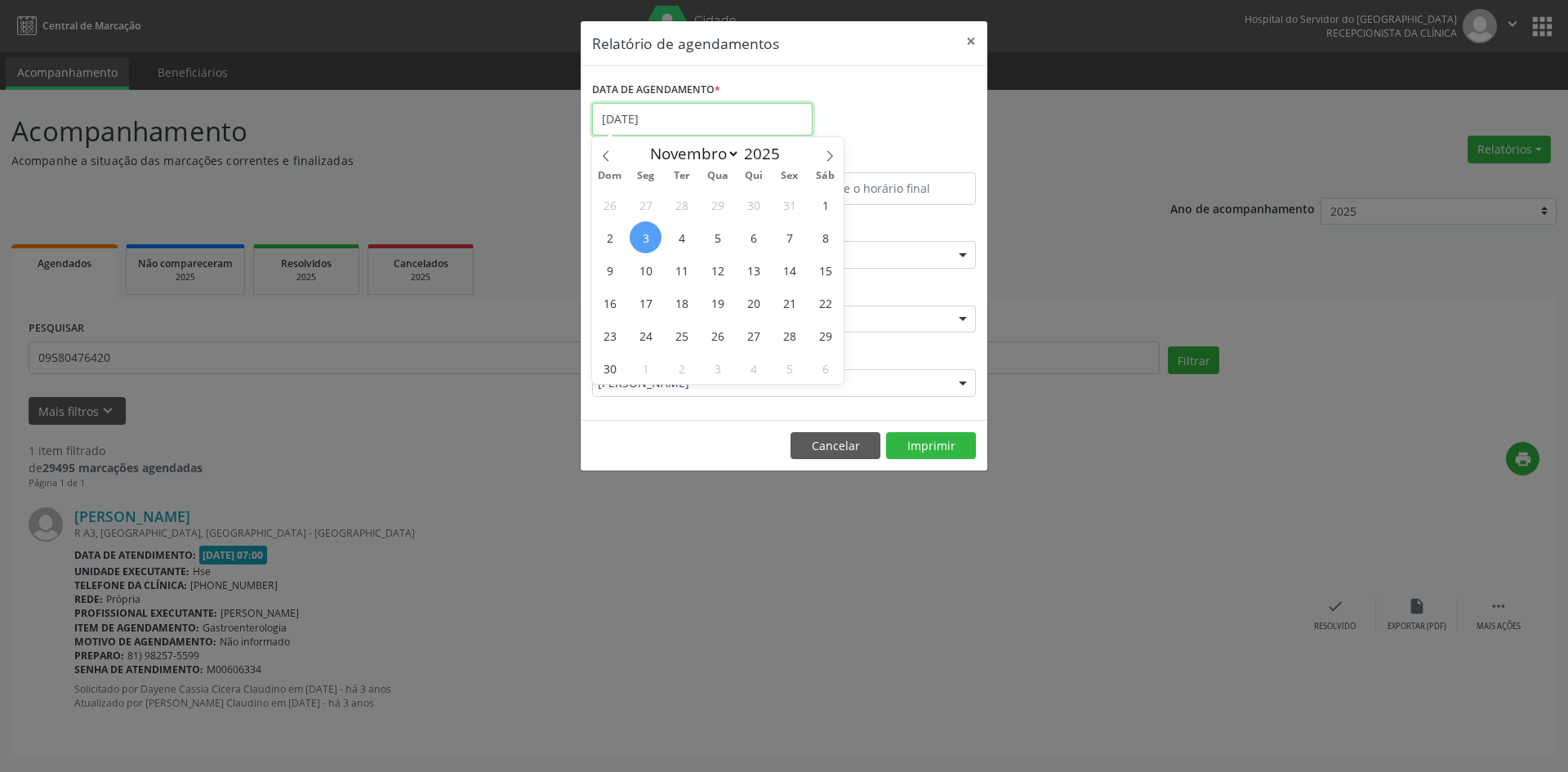
click at [673, 127] on input "[DATE]" at bounding box center [702, 119] width 220 height 33
click at [646, 278] on span "10" at bounding box center [645, 269] width 32 height 32
type input "[DATE]"
click at [646, 278] on span "10" at bounding box center [645, 269] width 32 height 32
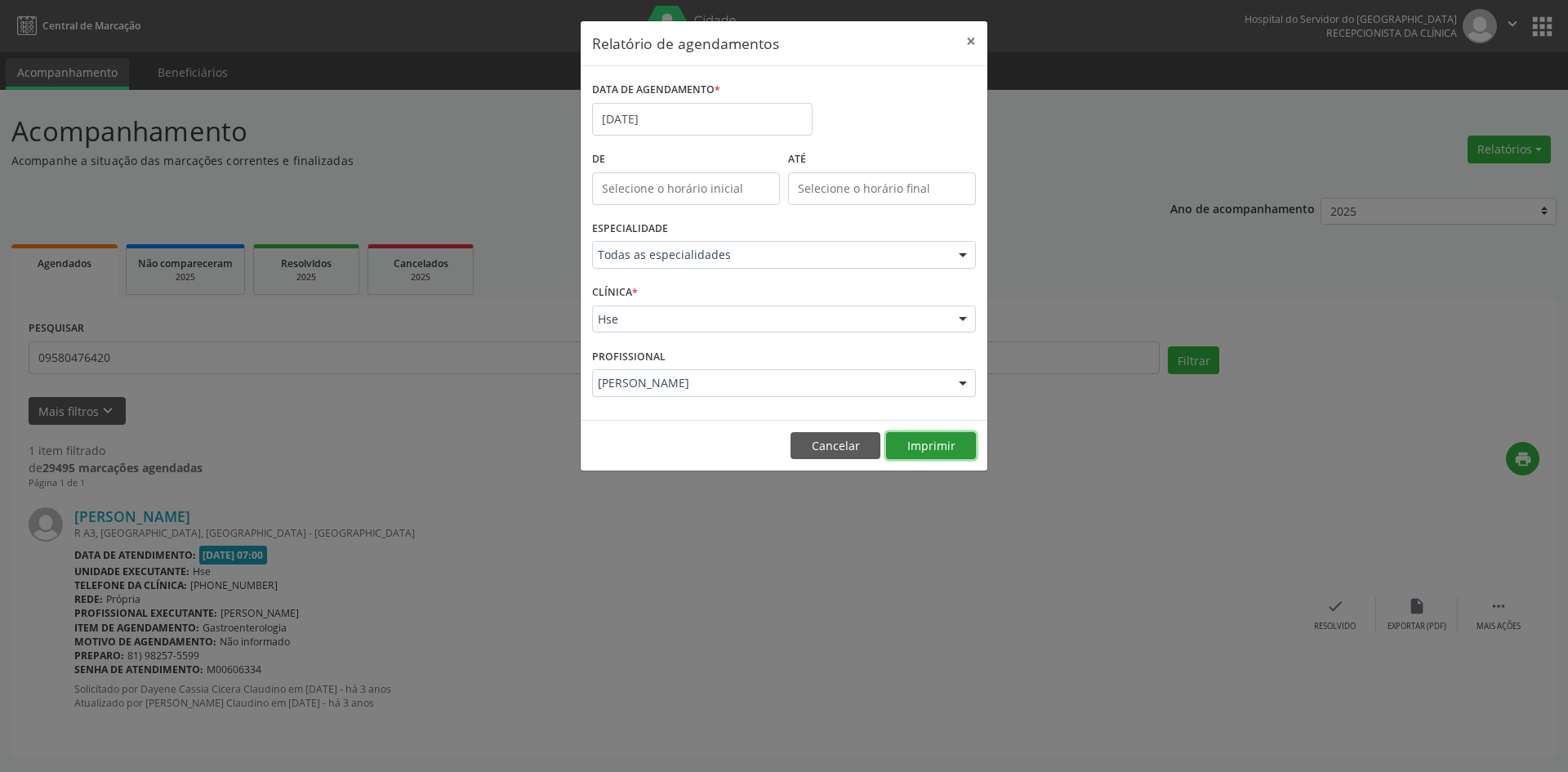
click at [934, 451] on button "Imprimir" at bounding box center [931, 445] width 89 height 28
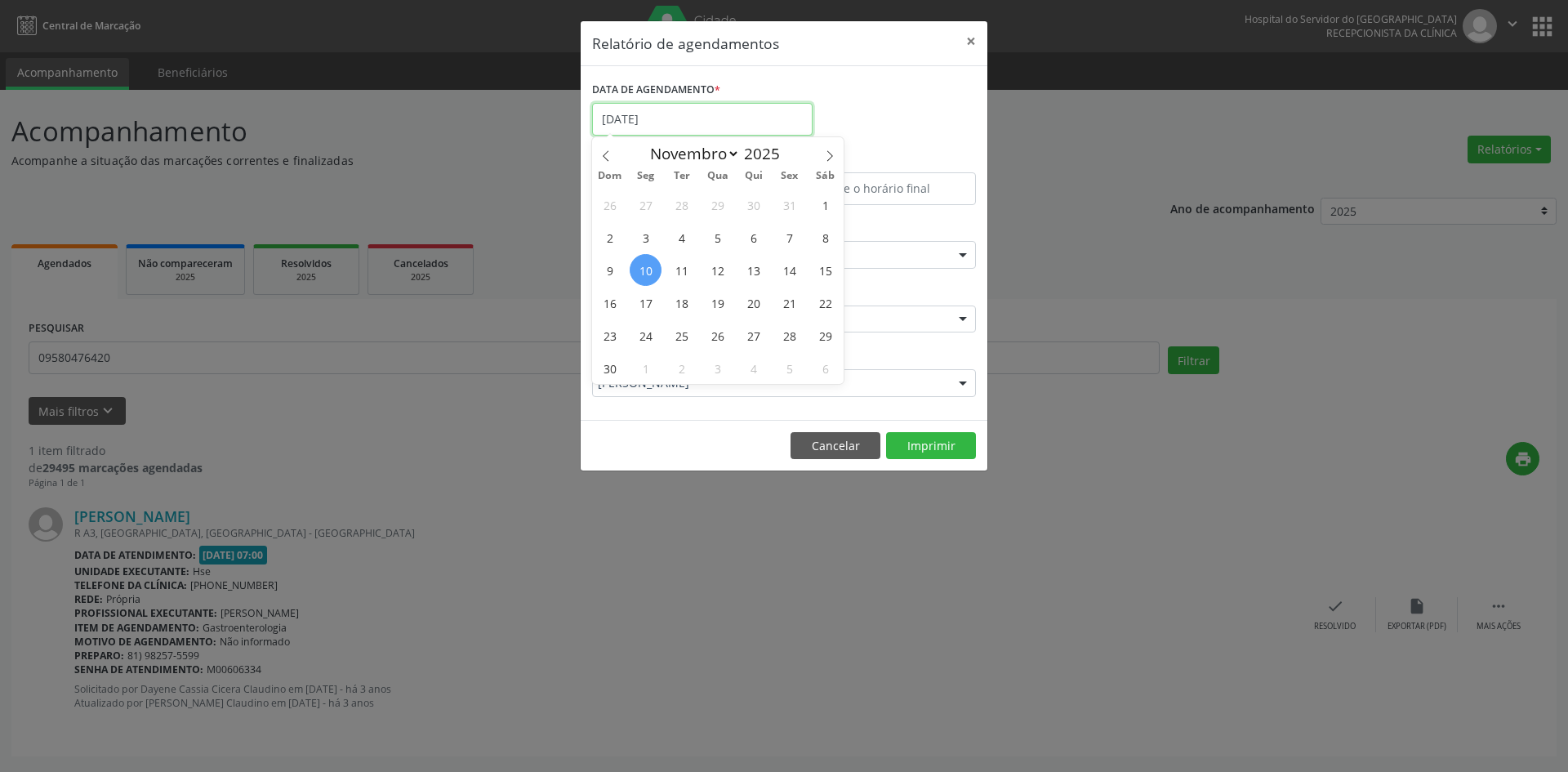
click at [689, 110] on input "[DATE]" at bounding box center [702, 119] width 220 height 33
click at [646, 315] on span "17" at bounding box center [645, 302] width 32 height 32
type input "[DATE]"
click at [646, 315] on span "17" at bounding box center [645, 302] width 32 height 32
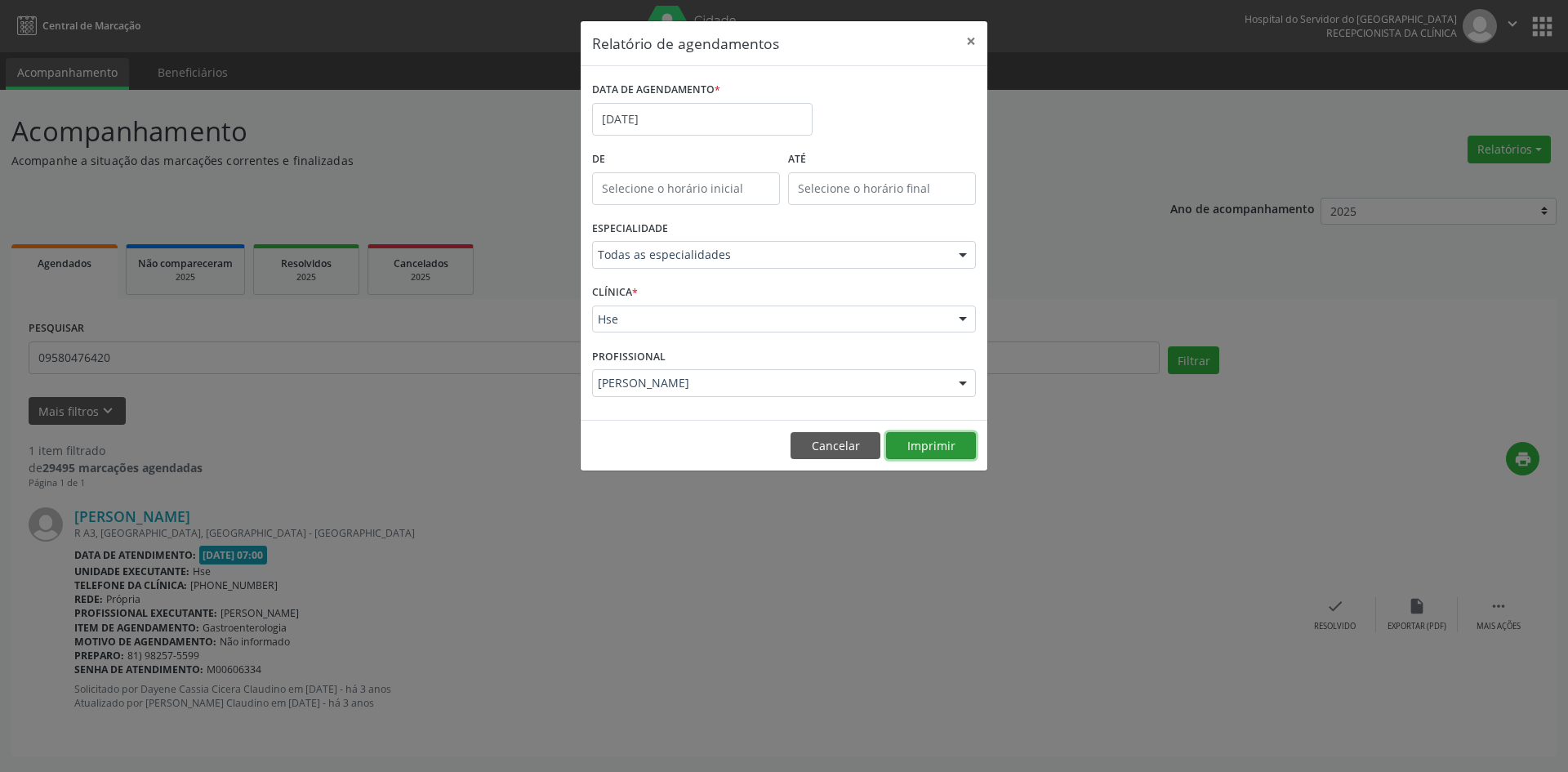
click at [931, 456] on button "Imprimir" at bounding box center [931, 445] width 89 height 28
click at [632, 119] on input "[DATE]" at bounding box center [702, 119] width 220 height 33
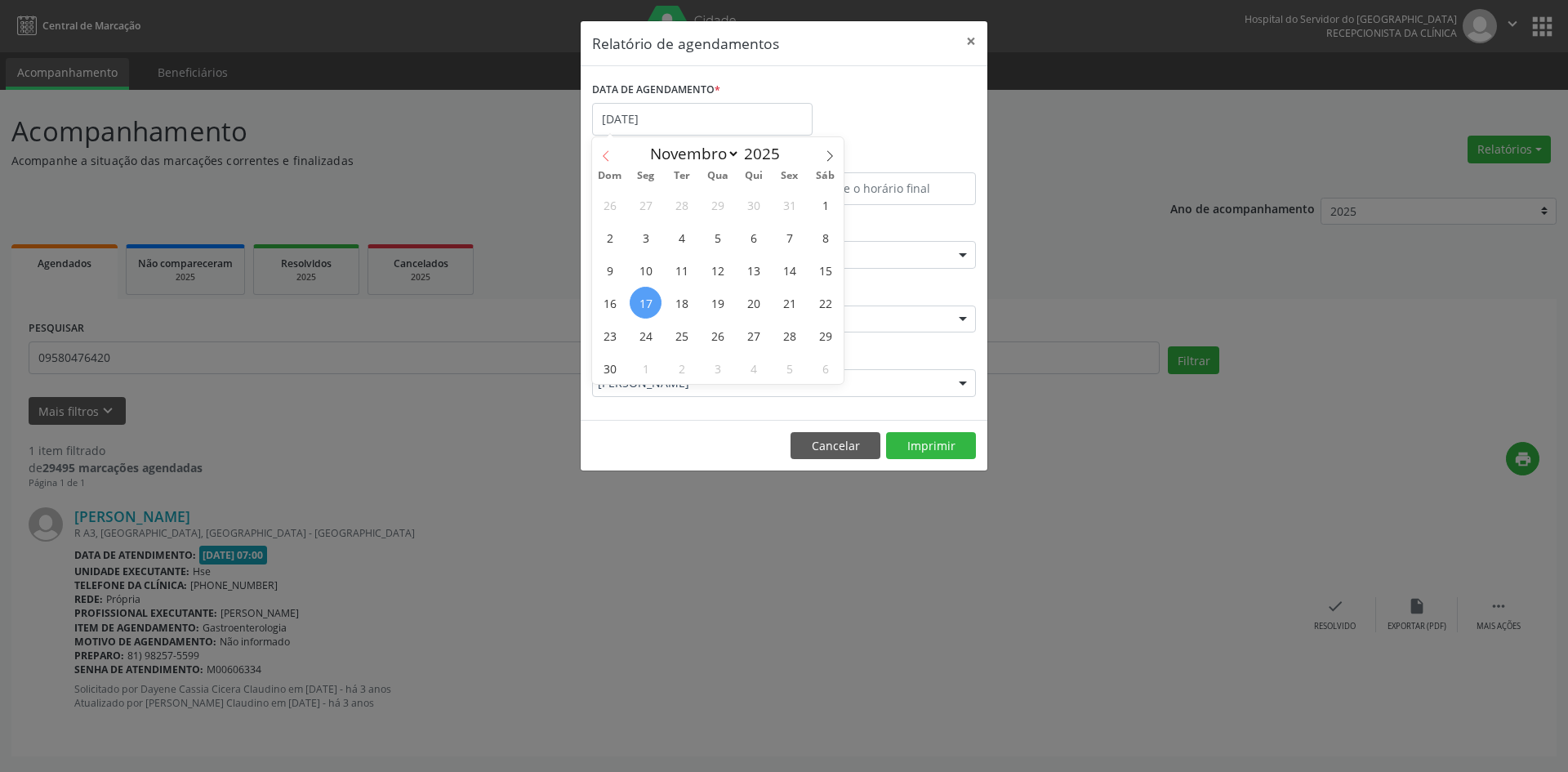
click at [606, 159] on icon at bounding box center [605, 156] width 11 height 11
select select "9"
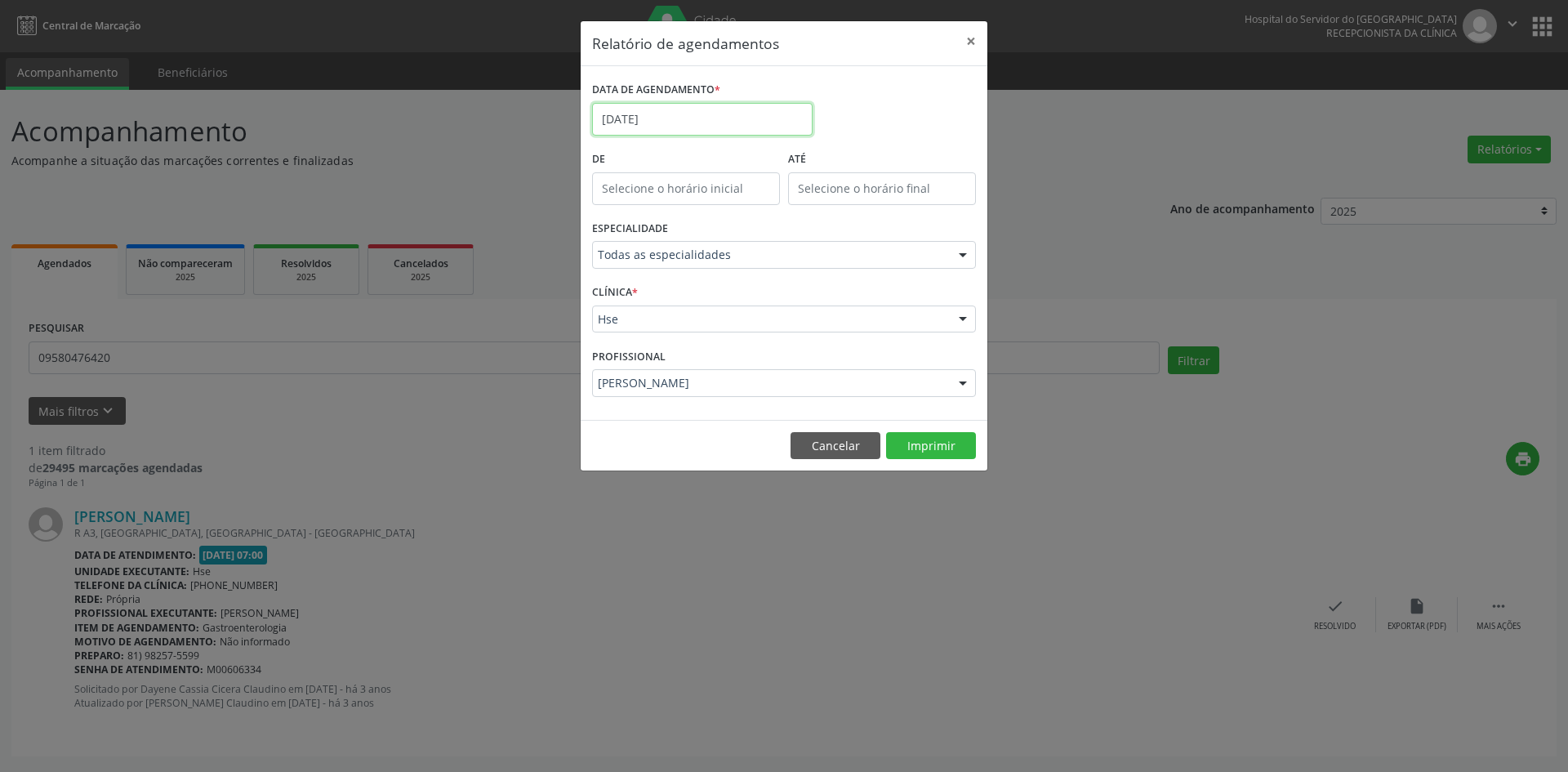
click at [662, 119] on input "[DATE]" at bounding box center [702, 119] width 220 height 33
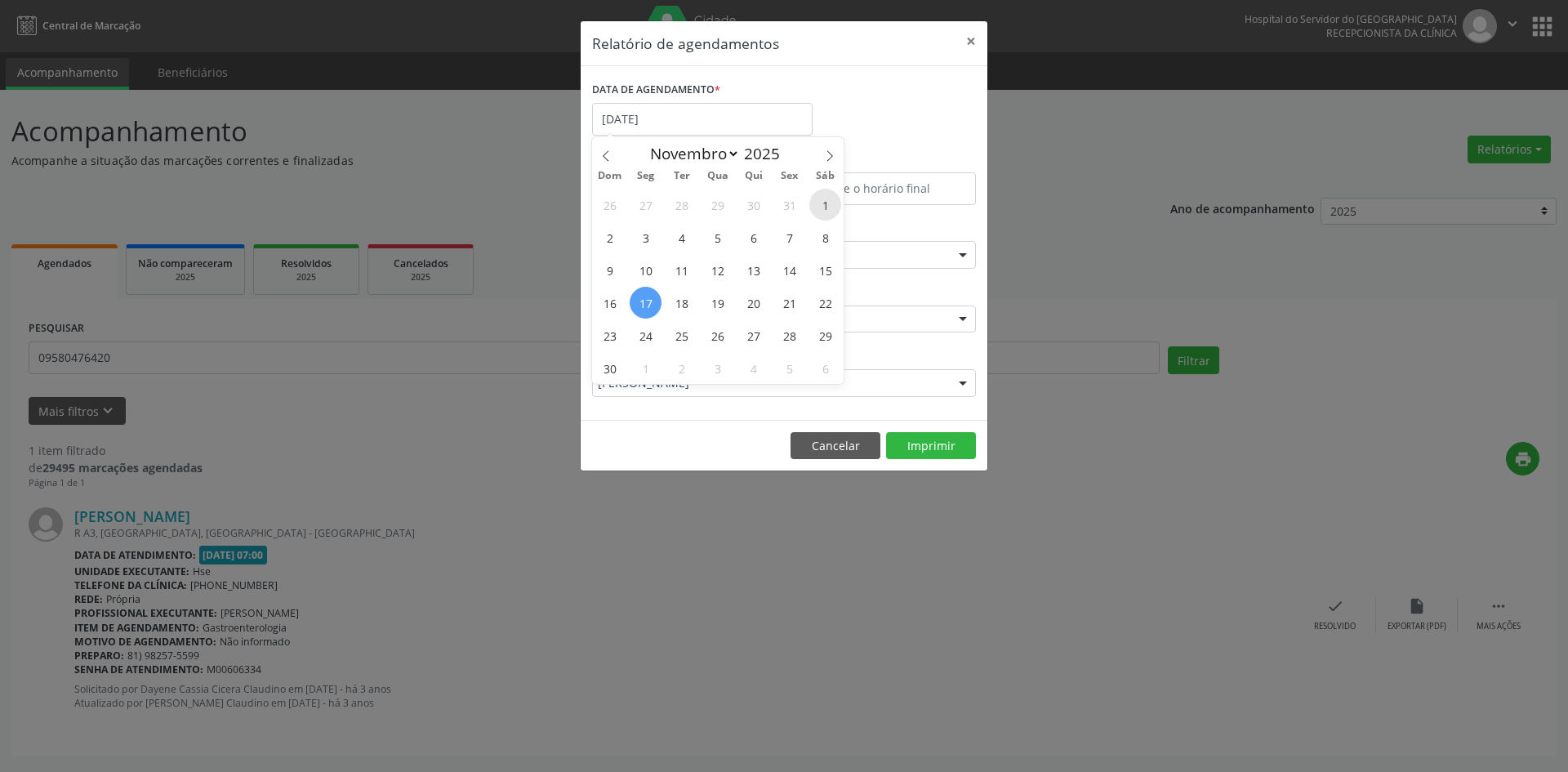
click at [826, 204] on span "1" at bounding box center [824, 204] width 32 height 32
type input "[DATE]"
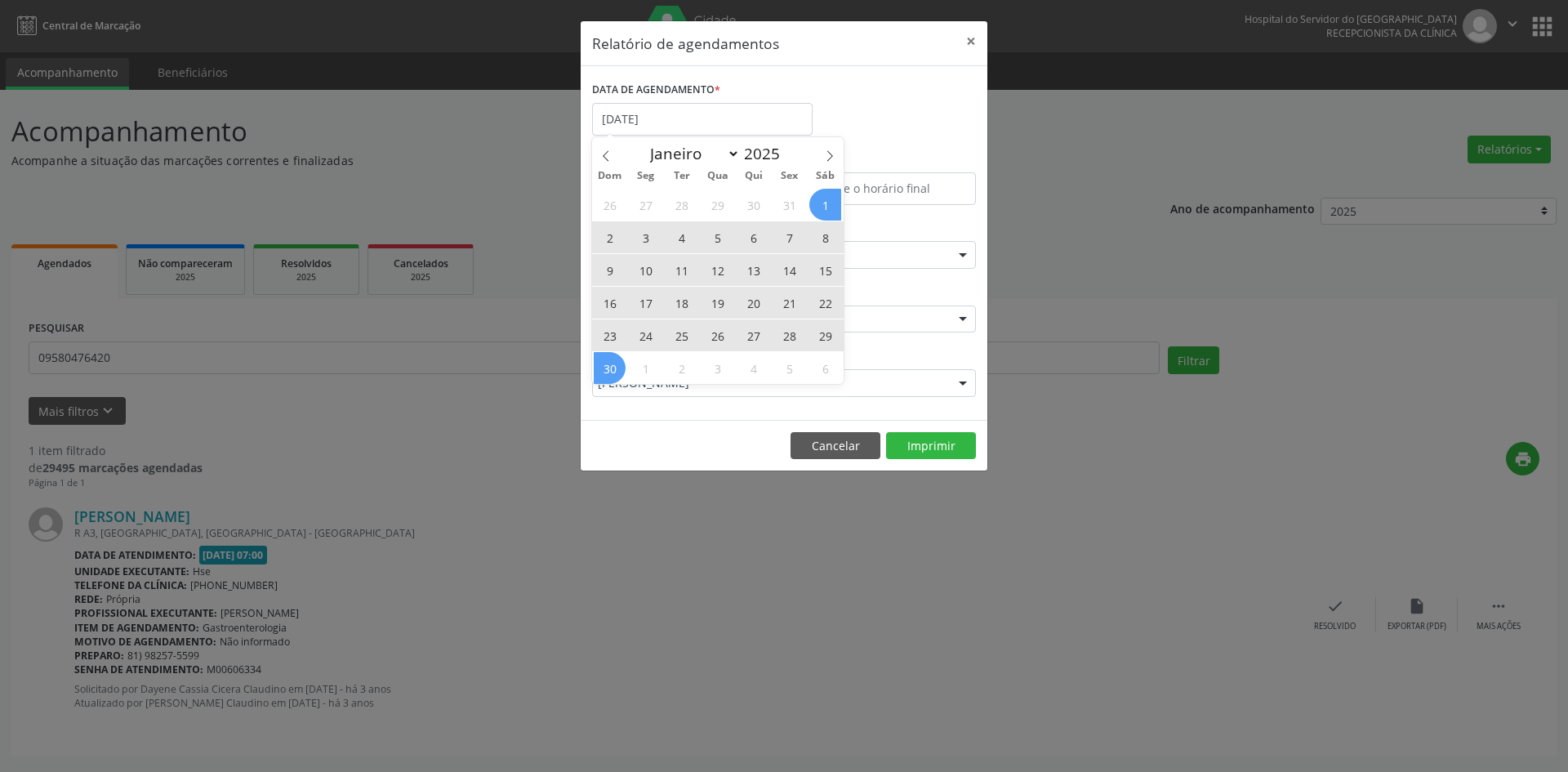
click at [609, 365] on span "30" at bounding box center [609, 367] width 32 height 32
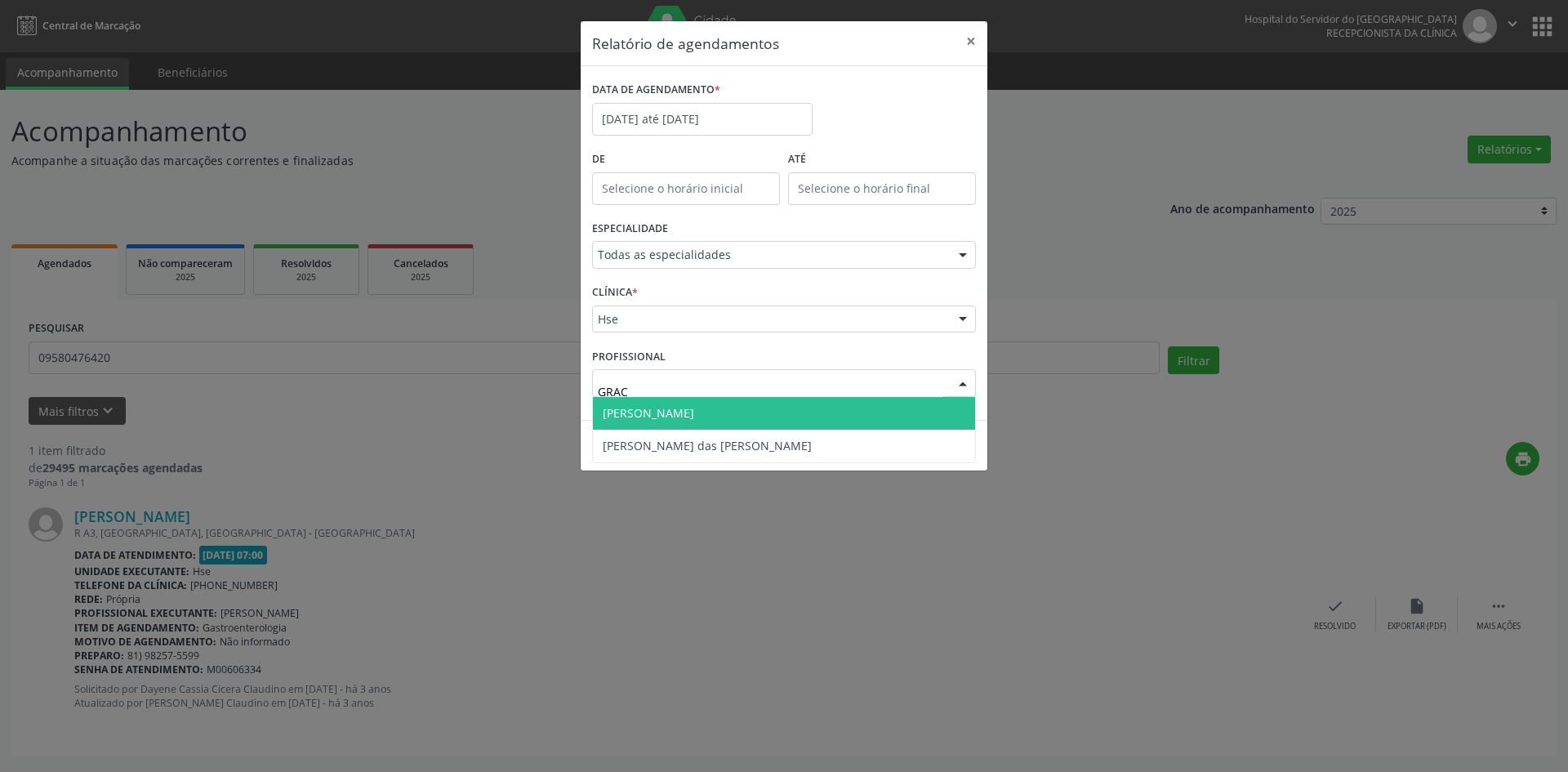
type input "GRACA"
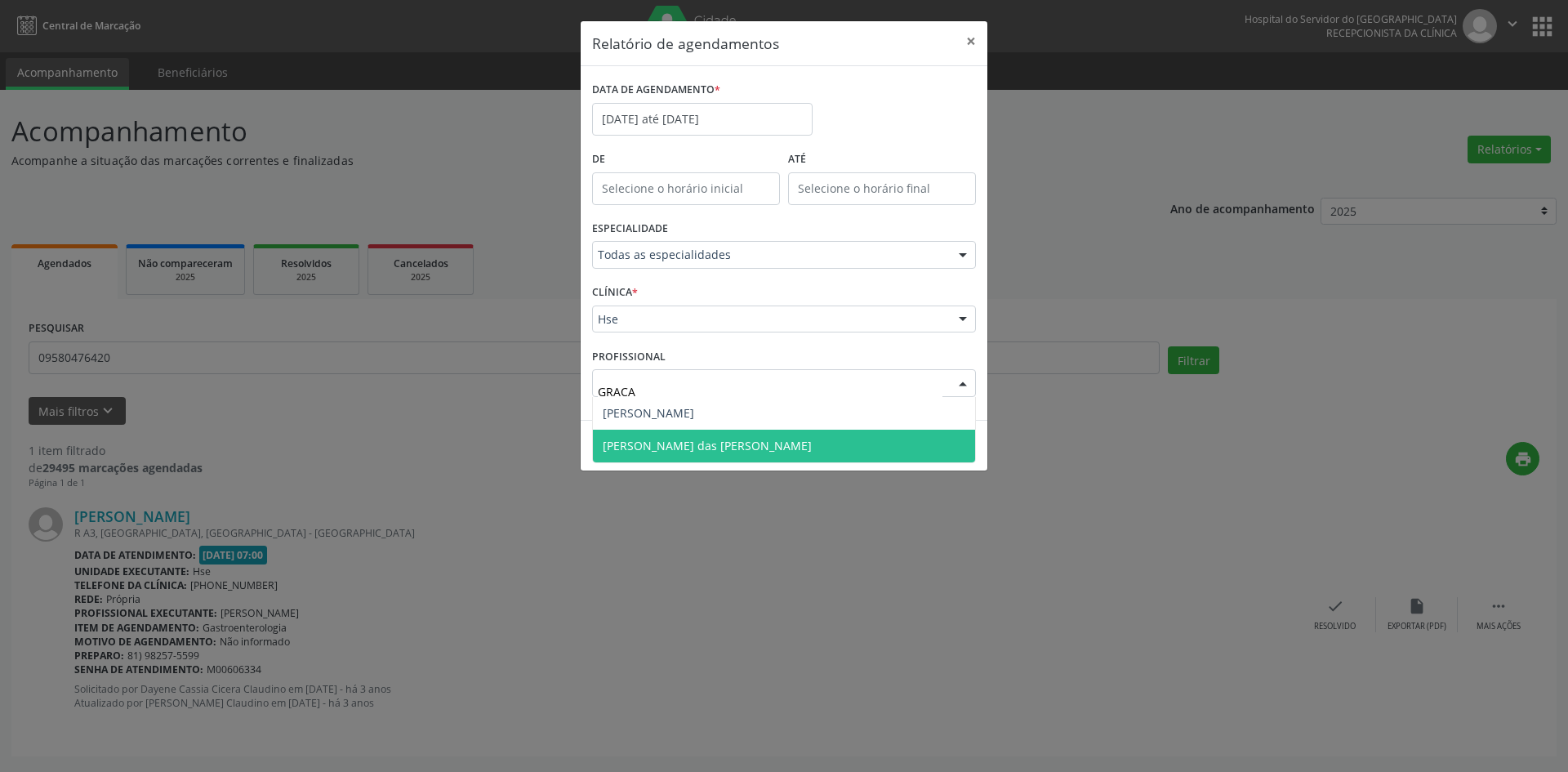
click at [751, 439] on span "[PERSON_NAME] das [PERSON_NAME]" at bounding box center [707, 445] width 209 height 15
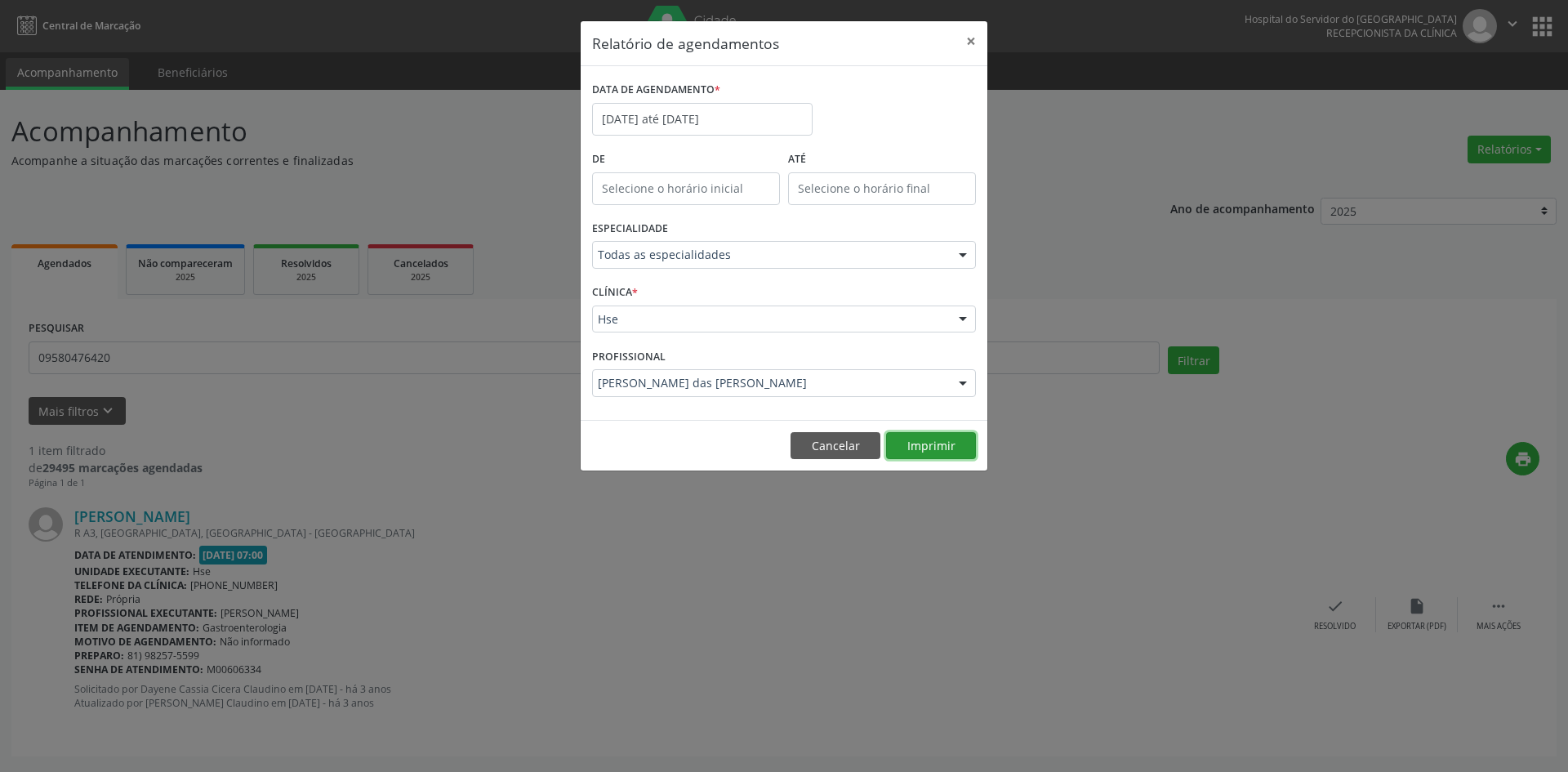
click at [934, 454] on button "Imprimir" at bounding box center [931, 445] width 89 height 28
click at [827, 447] on button "Cancelar" at bounding box center [835, 445] width 89 height 28
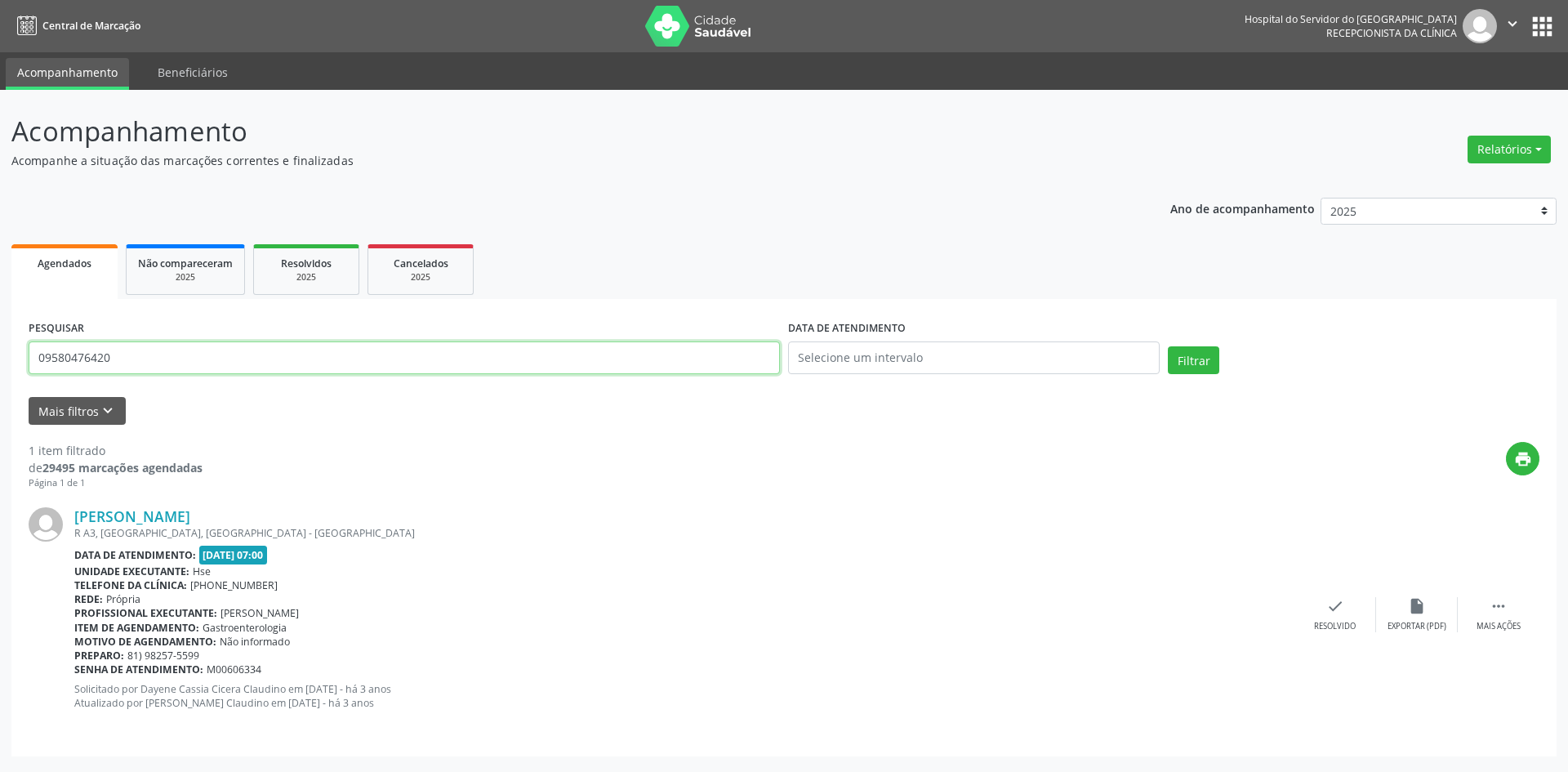
drag, startPoint x: 123, startPoint y: 358, endPoint x: 28, endPoint y: 358, distance: 95.0
click at [28, 358] on div "PESQUISAR 09580476420" at bounding box center [403, 351] width 759 height 70
click at [1515, 148] on button "Relatórios" at bounding box center [1509, 150] width 83 height 28
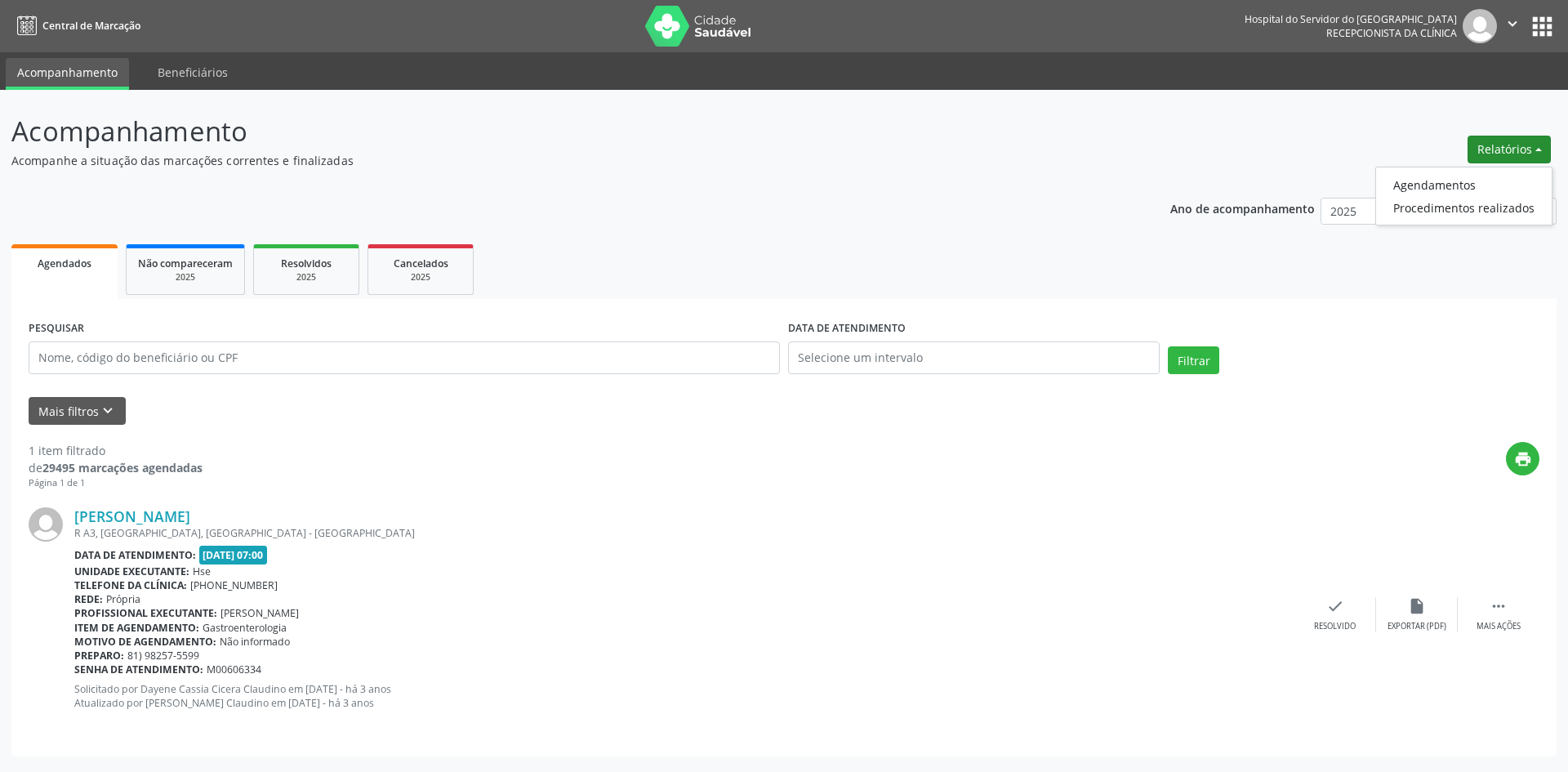
click at [1485, 172] on ul "Agendamentos Procedimentos realizados" at bounding box center [1464, 196] width 177 height 58
click at [1457, 196] on link "Procedimentos realizados" at bounding box center [1464, 207] width 175 height 23
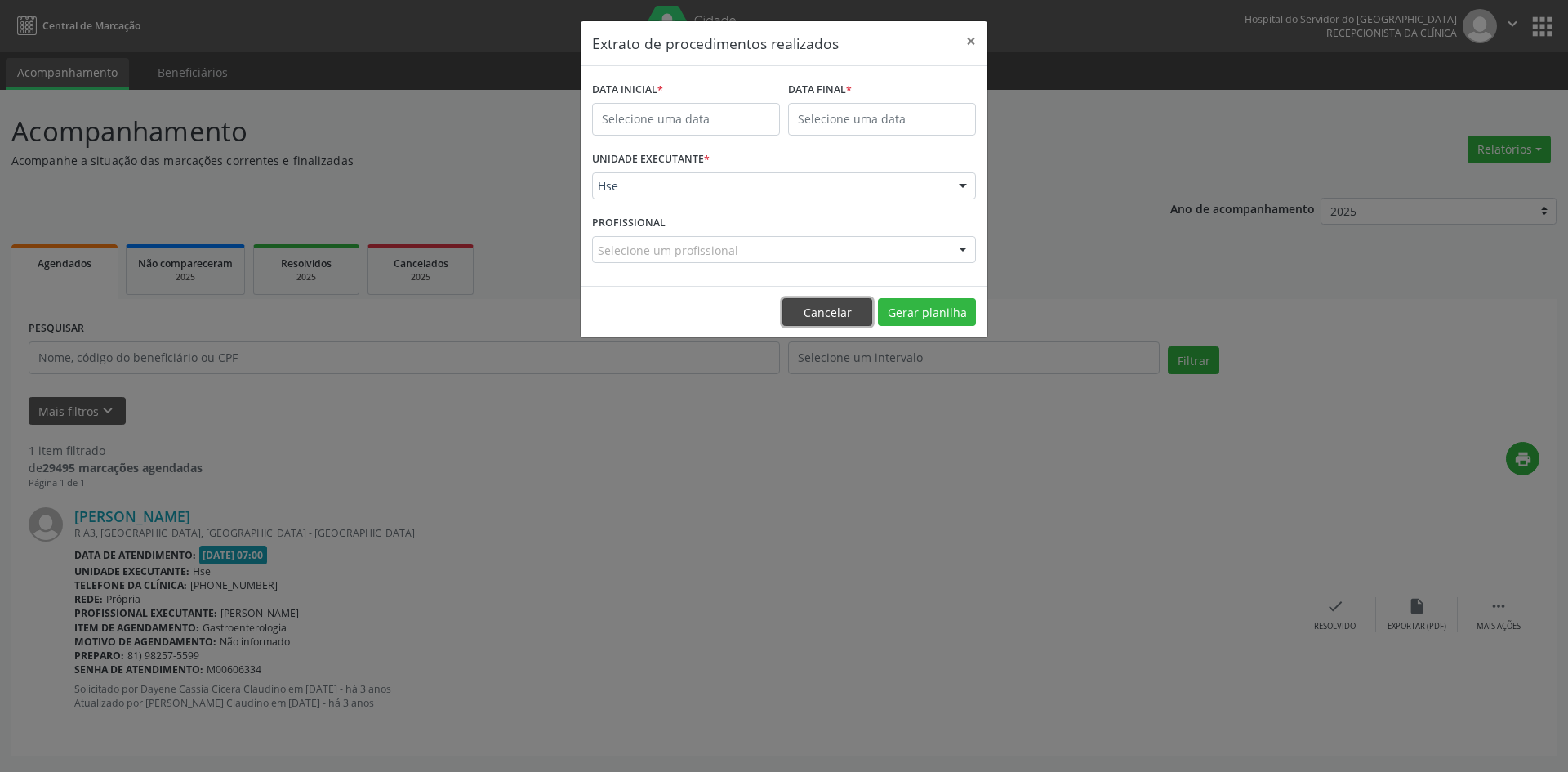
click at [811, 309] on button "Cancelar" at bounding box center [827, 312] width 89 height 28
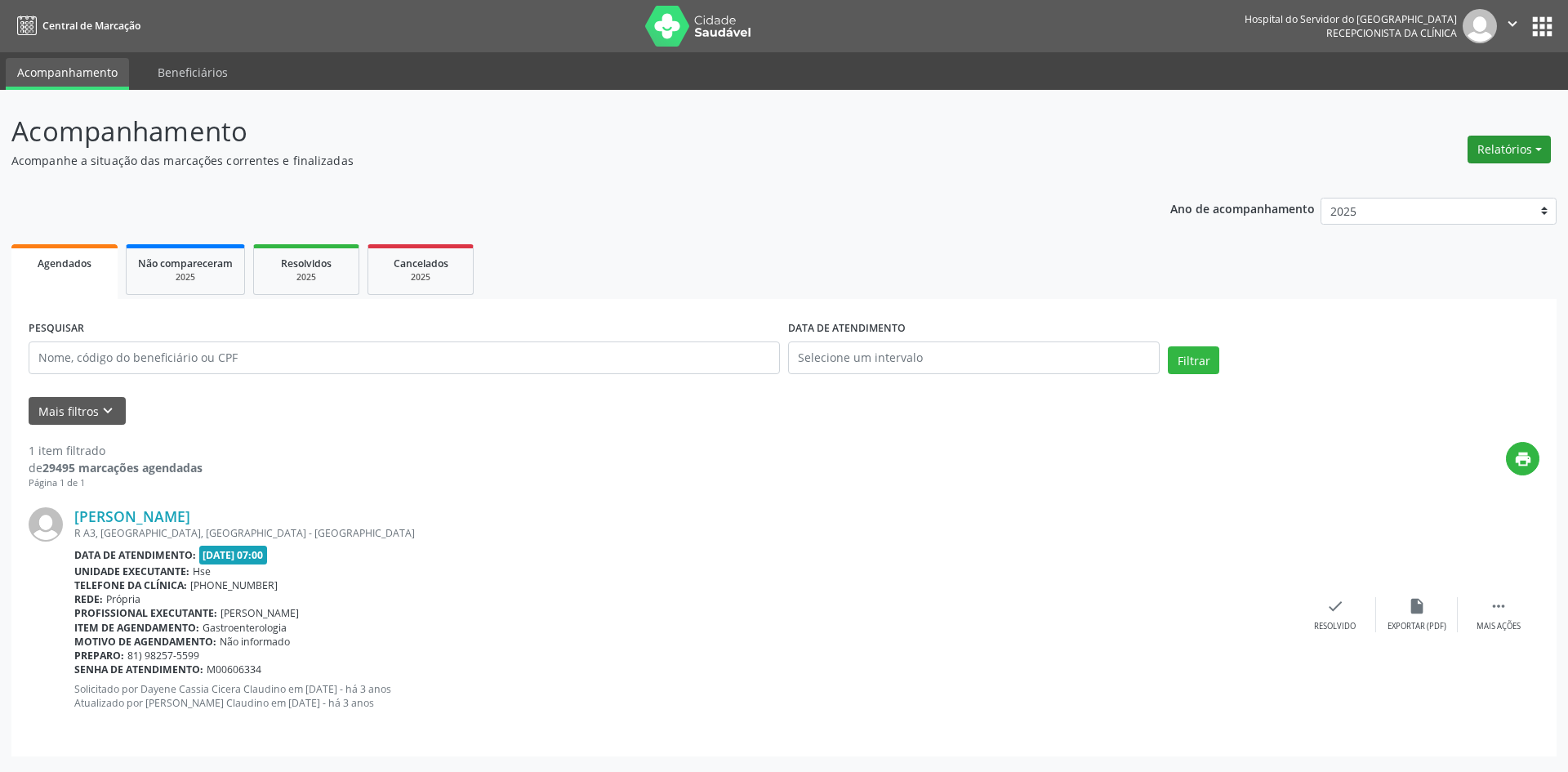
click at [1508, 152] on button "Relatórios" at bounding box center [1509, 150] width 83 height 28
click at [1424, 181] on link "Agendamentos" at bounding box center [1464, 184] width 175 height 23
select select "9"
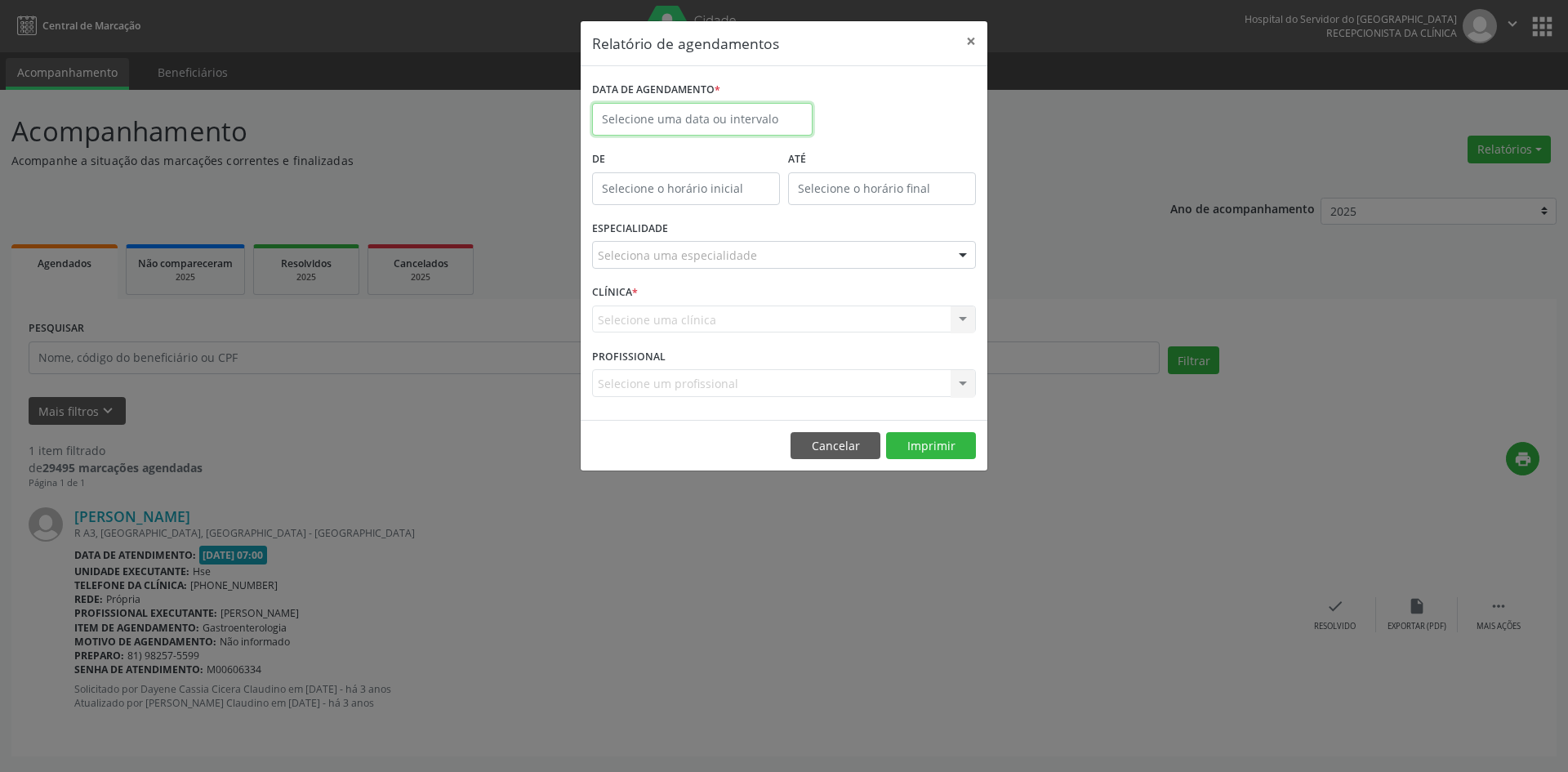
click at [646, 133] on body "Central de Marcação Hospital do Servidor do [GEOGRAPHIC_DATA] Recepcionista da …" at bounding box center [784, 386] width 1568 height 772
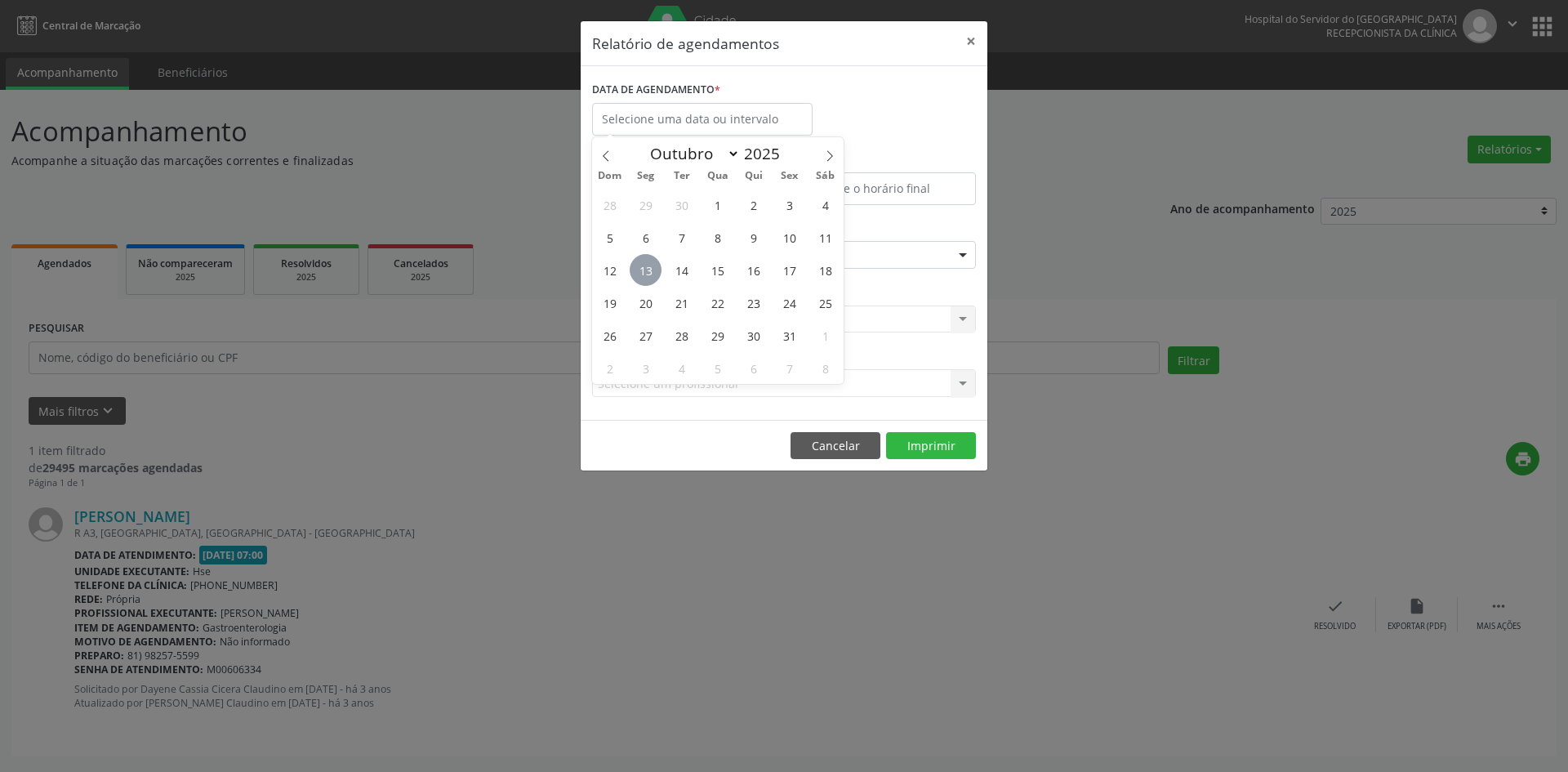
click at [645, 272] on span "13" at bounding box center [645, 269] width 32 height 32
type input "[DATE]"
click at [645, 272] on span "13" at bounding box center [645, 269] width 32 height 32
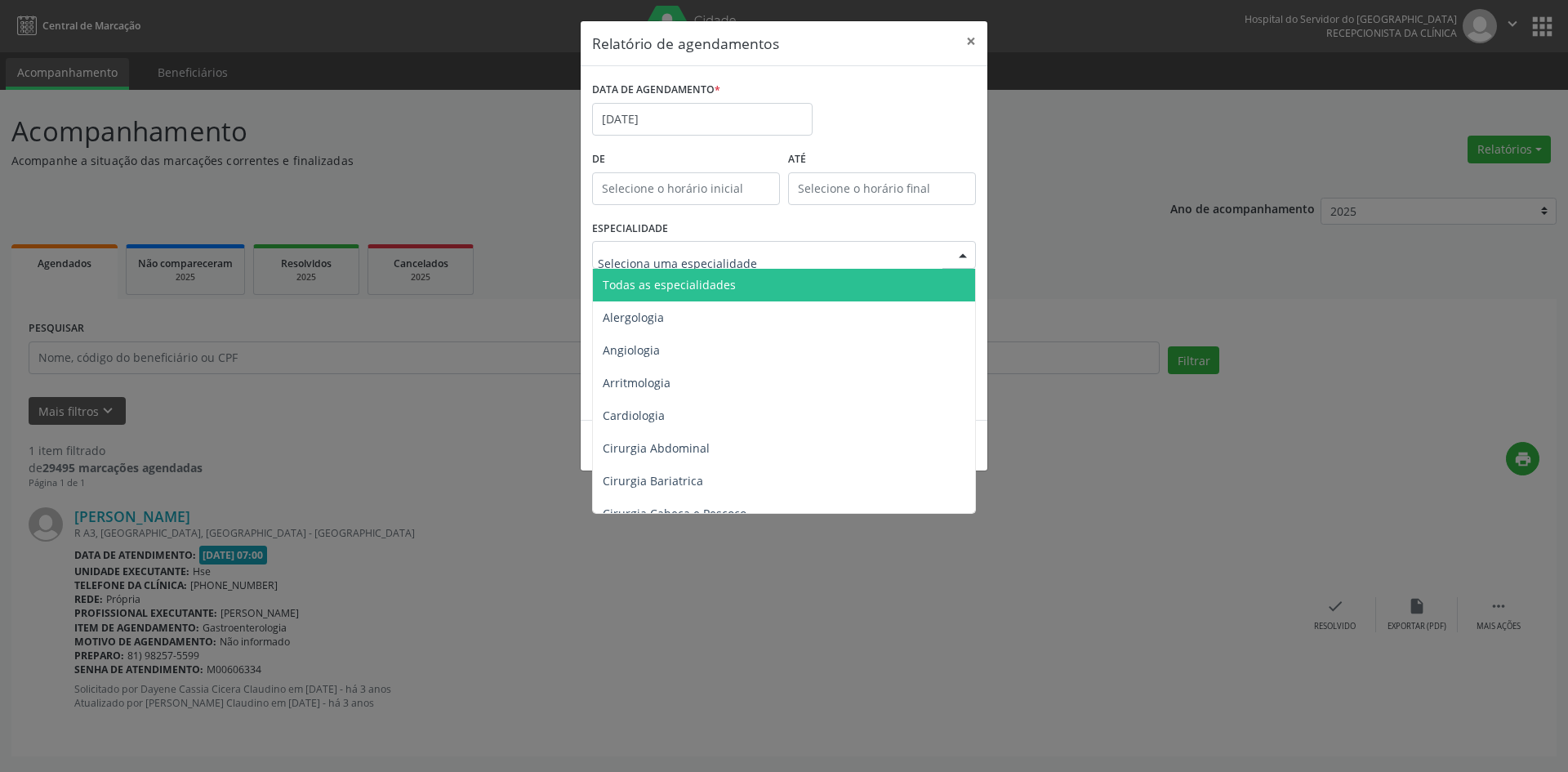
click at [739, 285] on span "Todas as especialidades" at bounding box center [785, 285] width 384 height 33
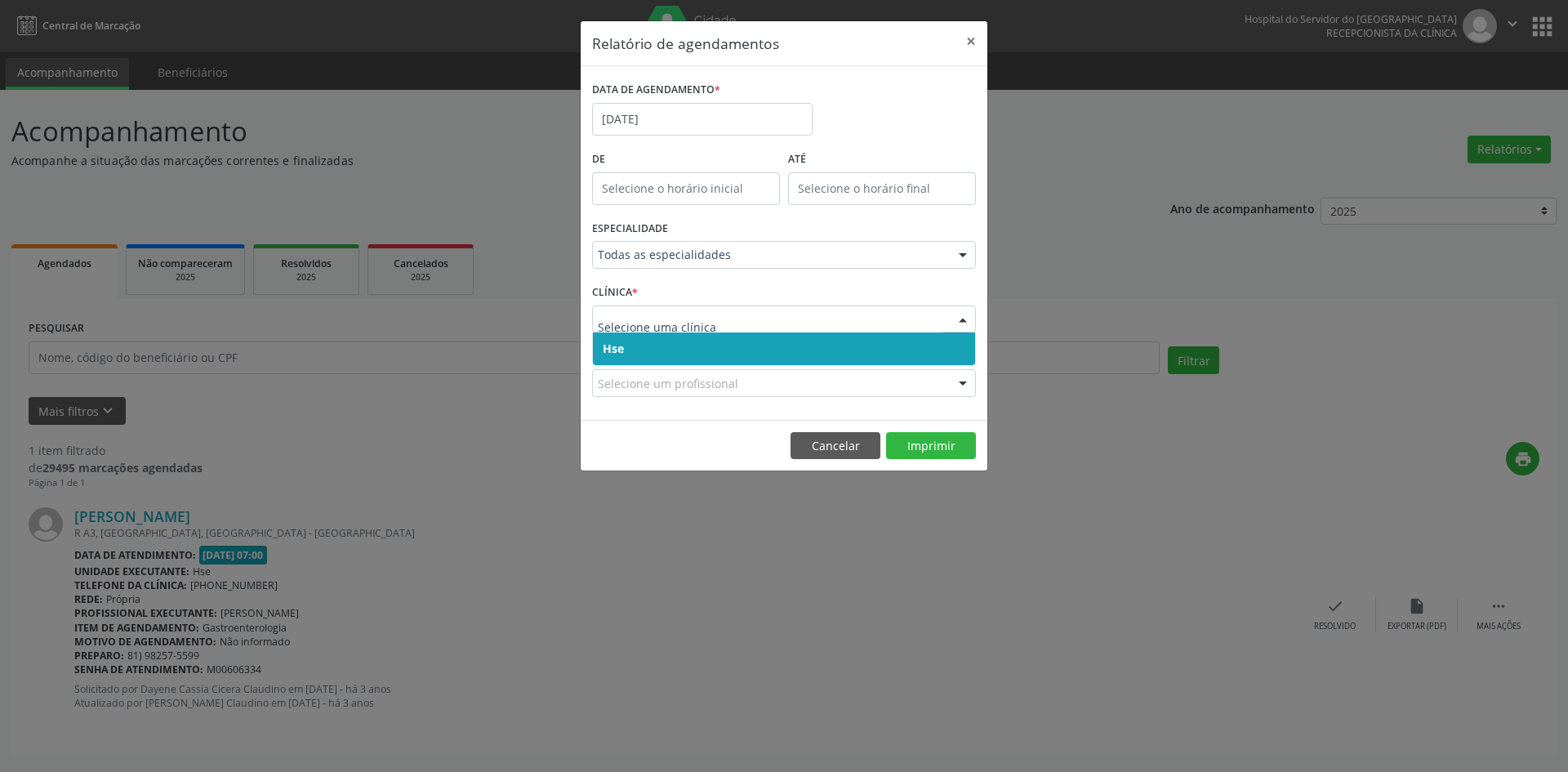
click at [671, 354] on span "Hse" at bounding box center [784, 349] width 383 height 33
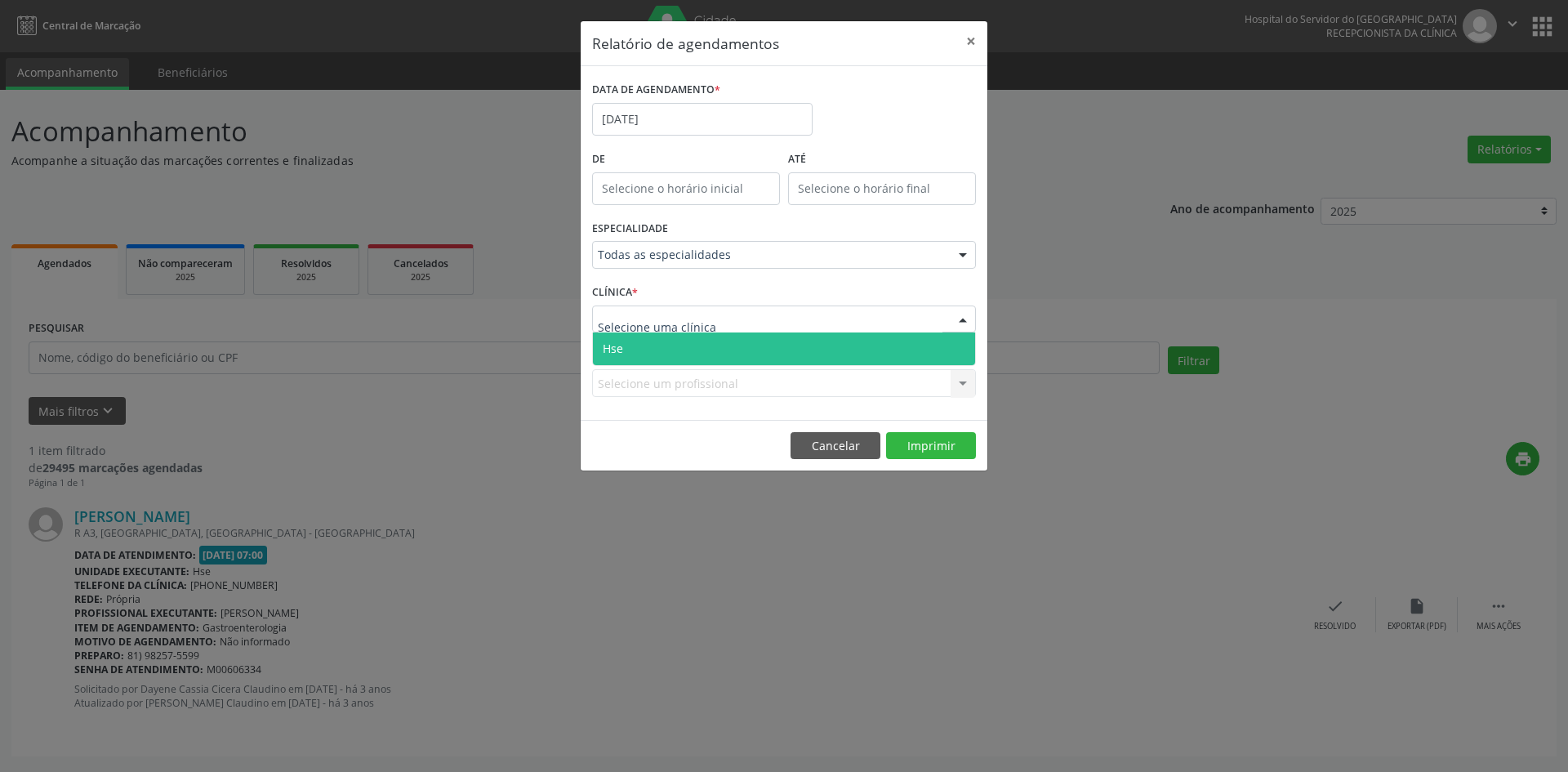
click at [676, 344] on span "Hse" at bounding box center [784, 349] width 383 height 33
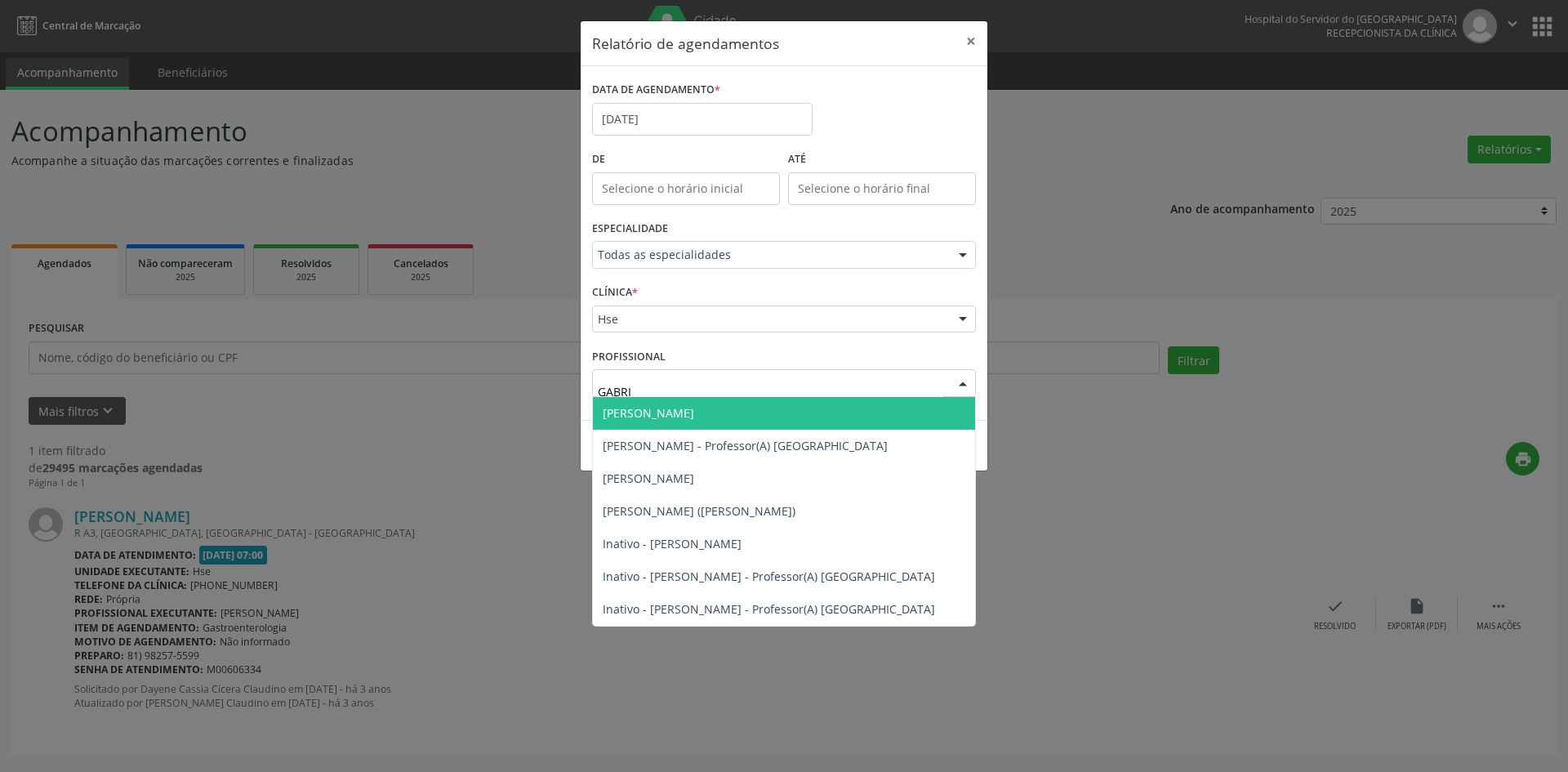
click at [686, 413] on span "[PERSON_NAME]" at bounding box center [648, 413] width 91 height 15
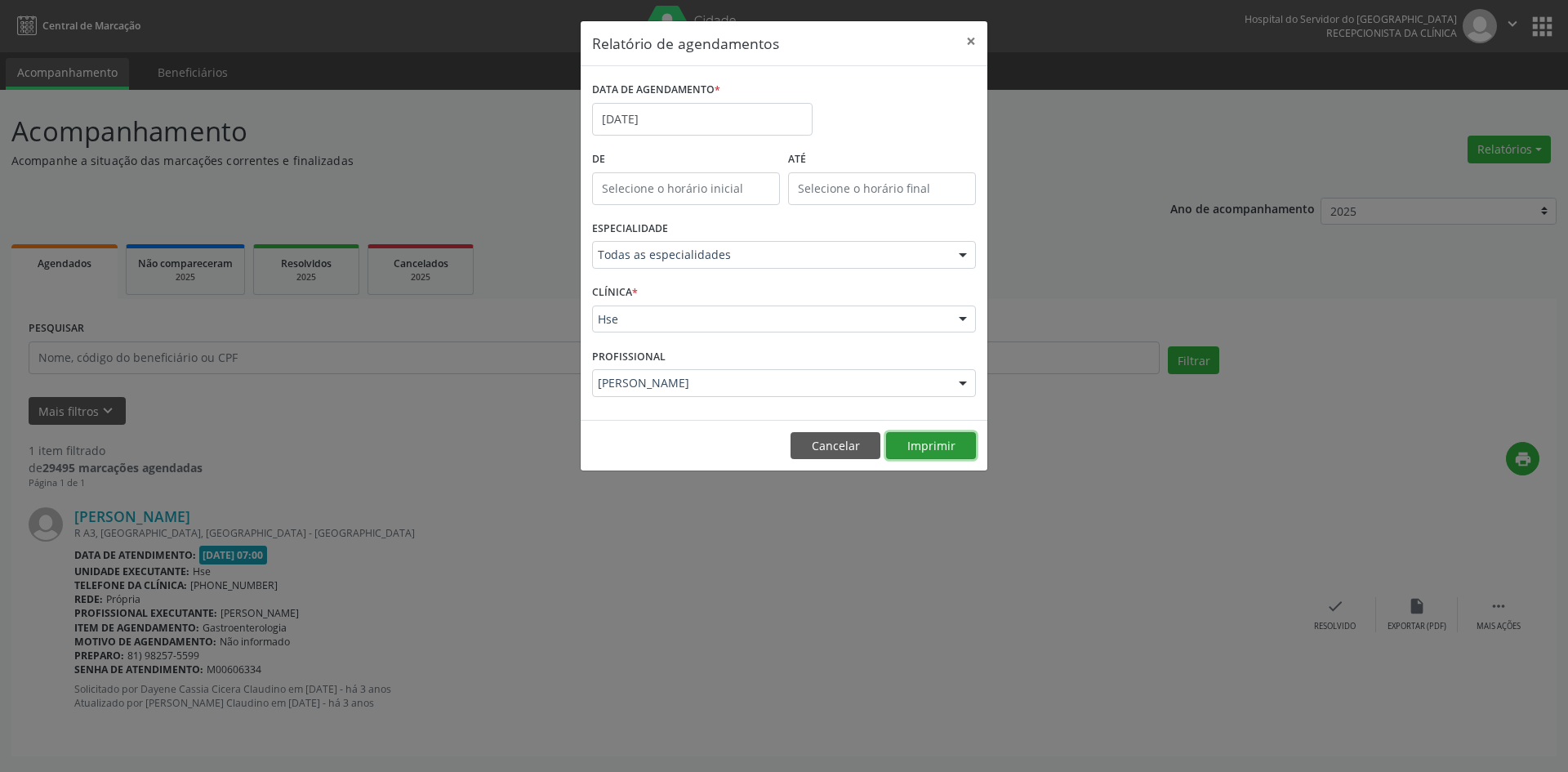
click at [920, 438] on button "Imprimir" at bounding box center [931, 445] width 89 height 28
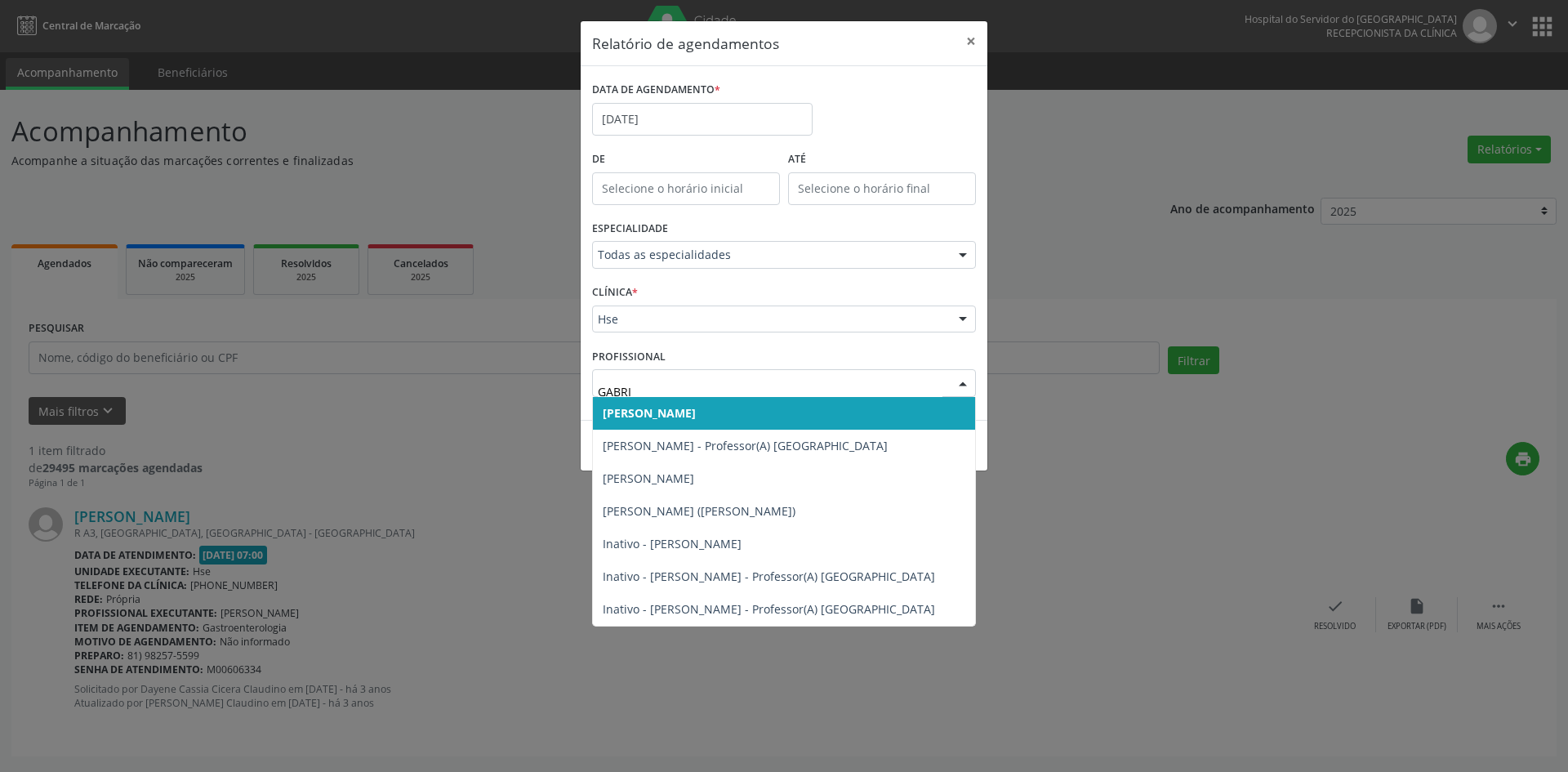
click at [689, 416] on span "[PERSON_NAME]" at bounding box center [649, 413] width 93 height 15
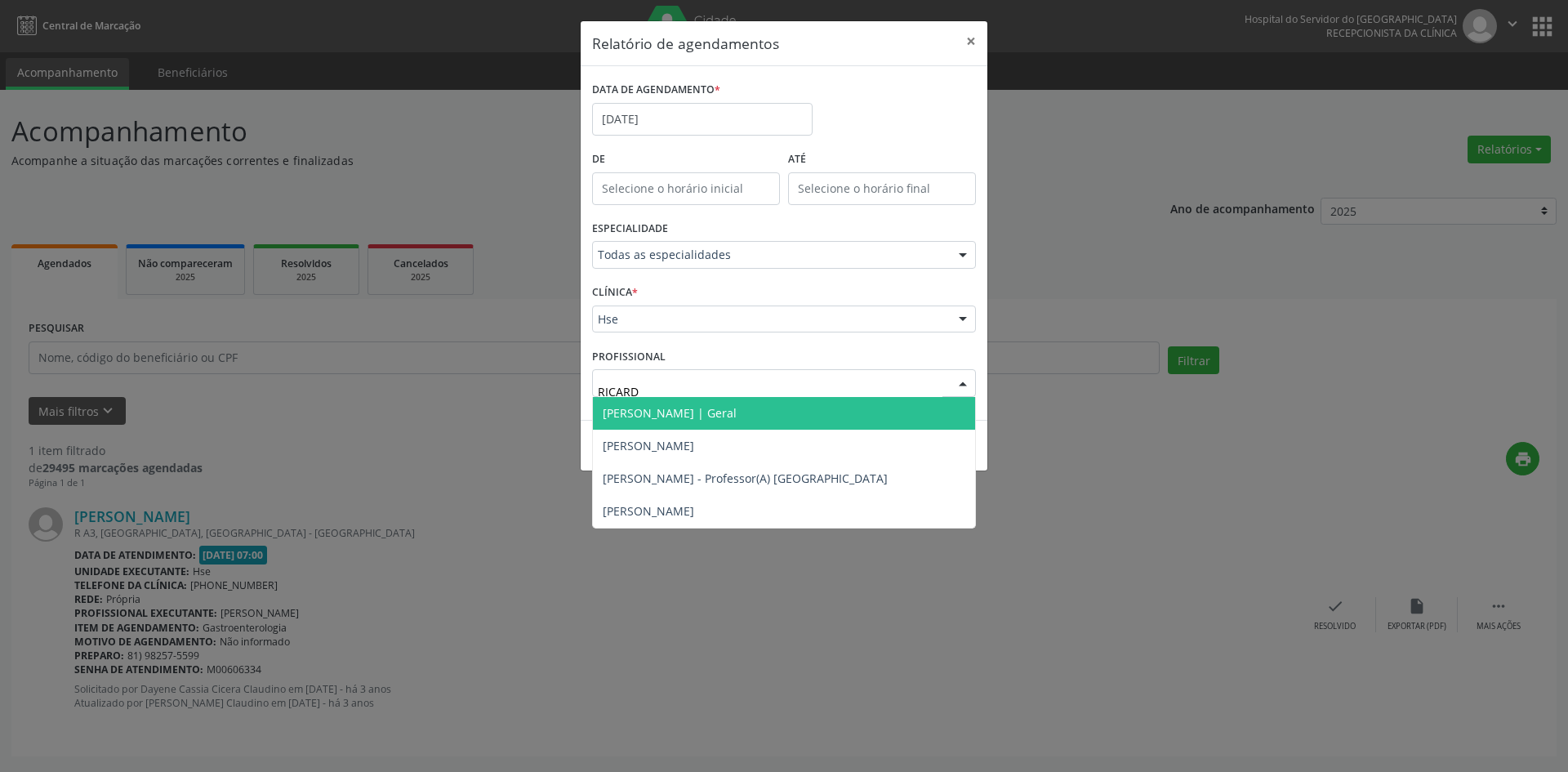
type input "[PERSON_NAME]"
drag, startPoint x: 665, startPoint y: 423, endPoint x: 657, endPoint y: 420, distance: 8.5
click at [665, 423] on span "[PERSON_NAME] | Geral" at bounding box center [784, 414] width 383 height 33
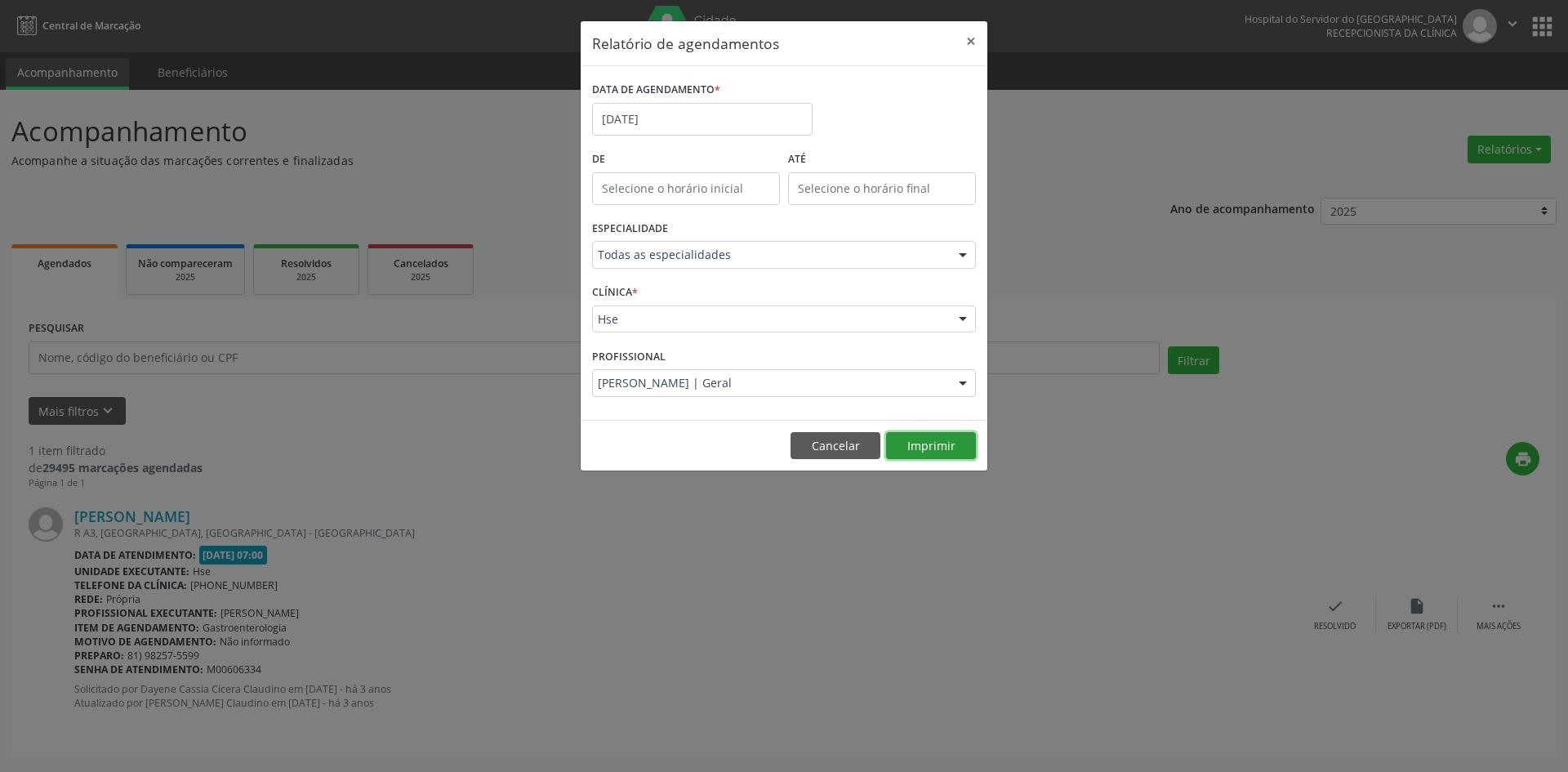
click at [926, 448] on button "Imprimir" at bounding box center [931, 445] width 89 height 28
click at [677, 123] on input "[DATE]" at bounding box center [702, 119] width 220 height 33
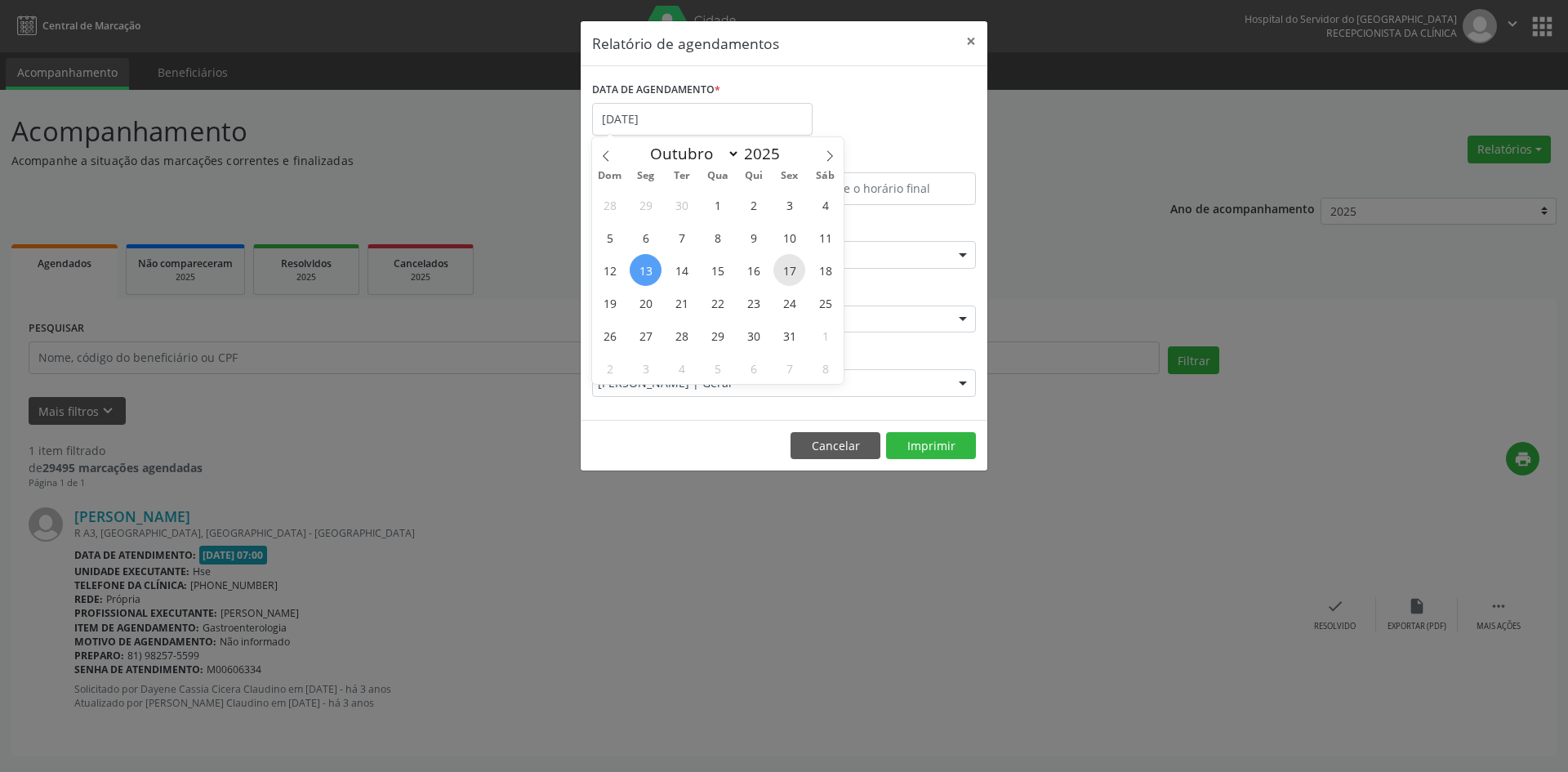
click at [787, 272] on span "17" at bounding box center [789, 269] width 32 height 32
type input "[DATE]"
click at [787, 272] on span "17" at bounding box center [789, 269] width 32 height 32
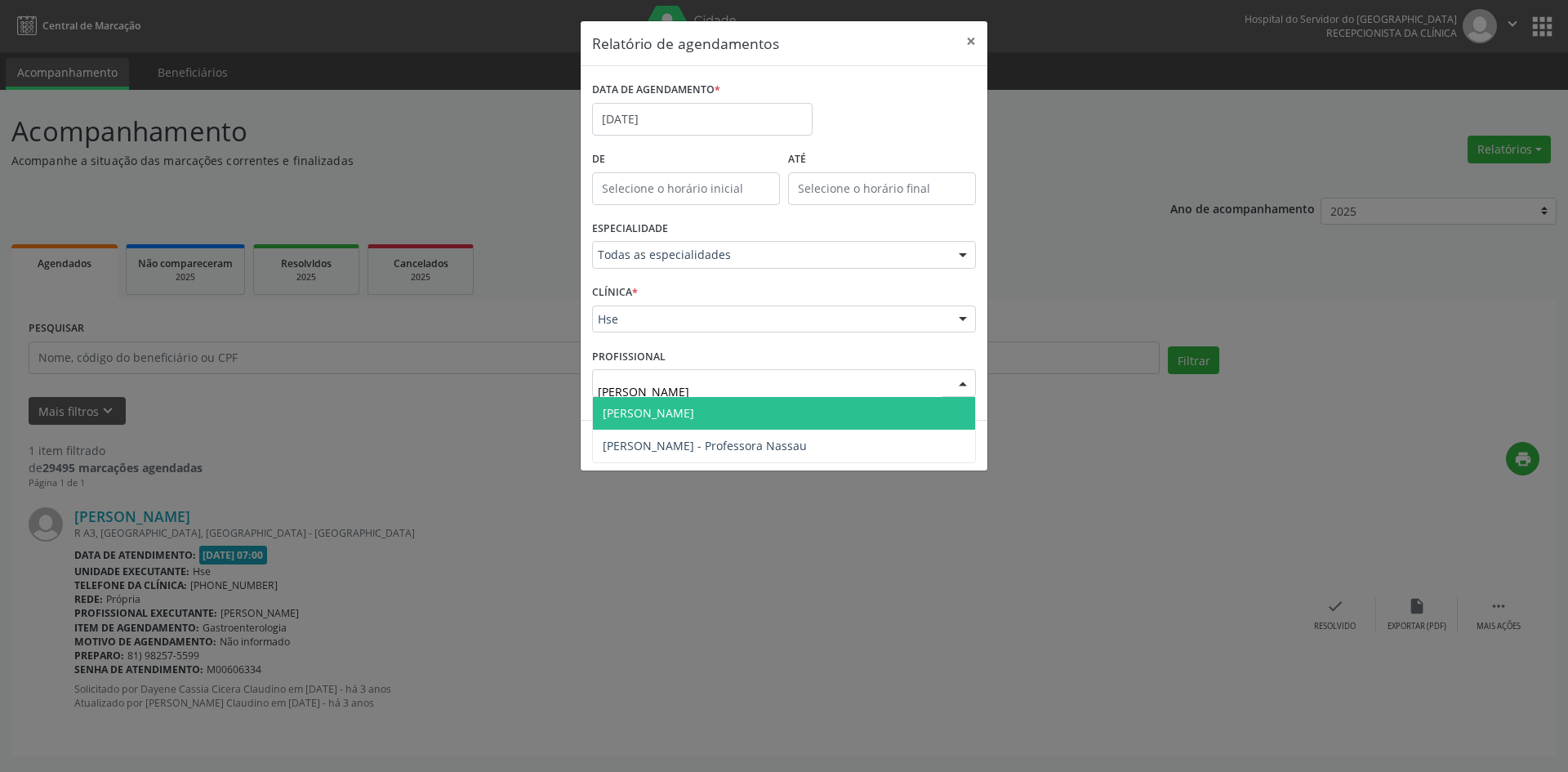
click at [683, 414] on span "[PERSON_NAME]" at bounding box center [648, 413] width 91 height 15
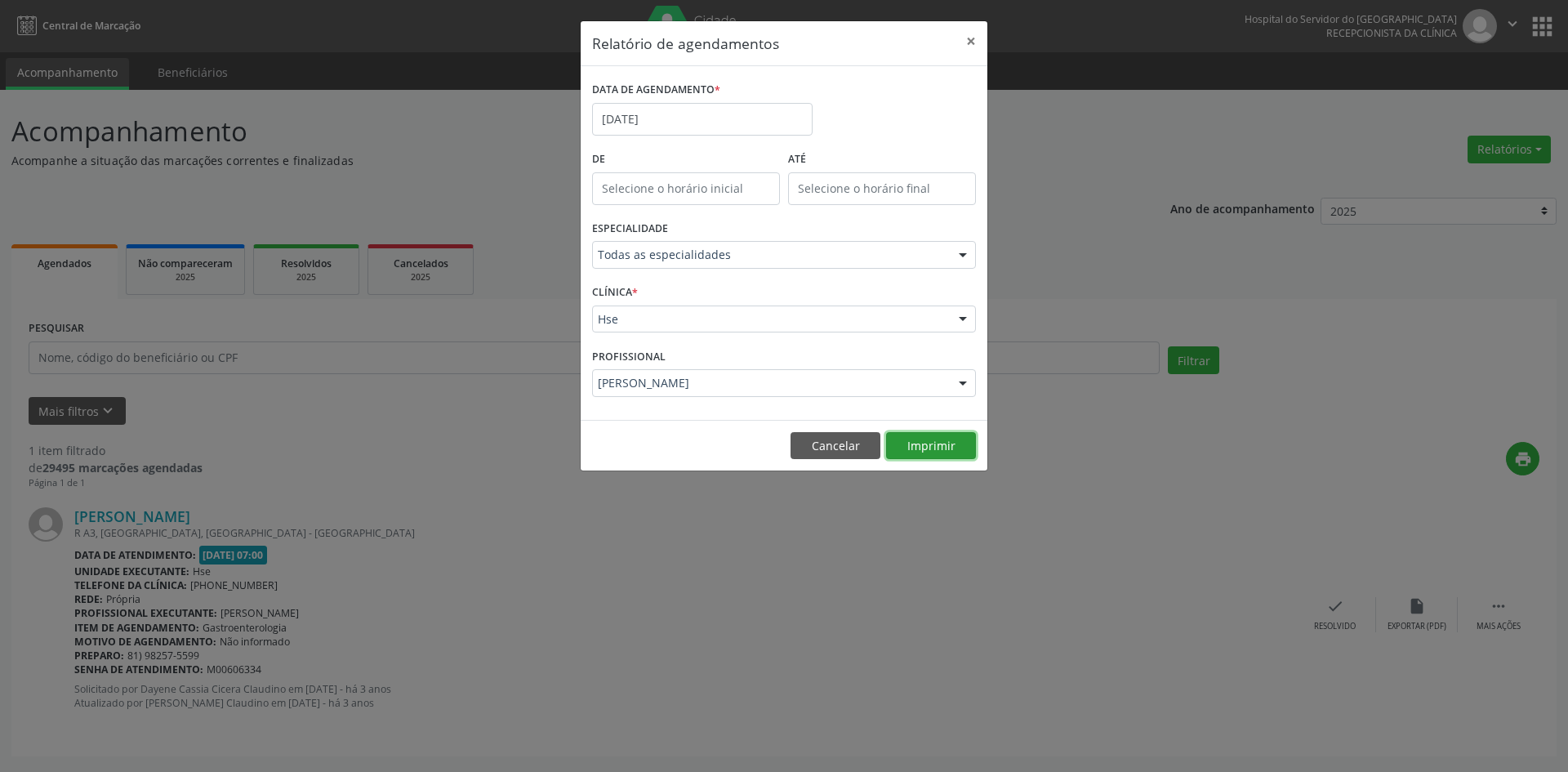
click at [933, 445] on button "Imprimir" at bounding box center [931, 445] width 89 height 28
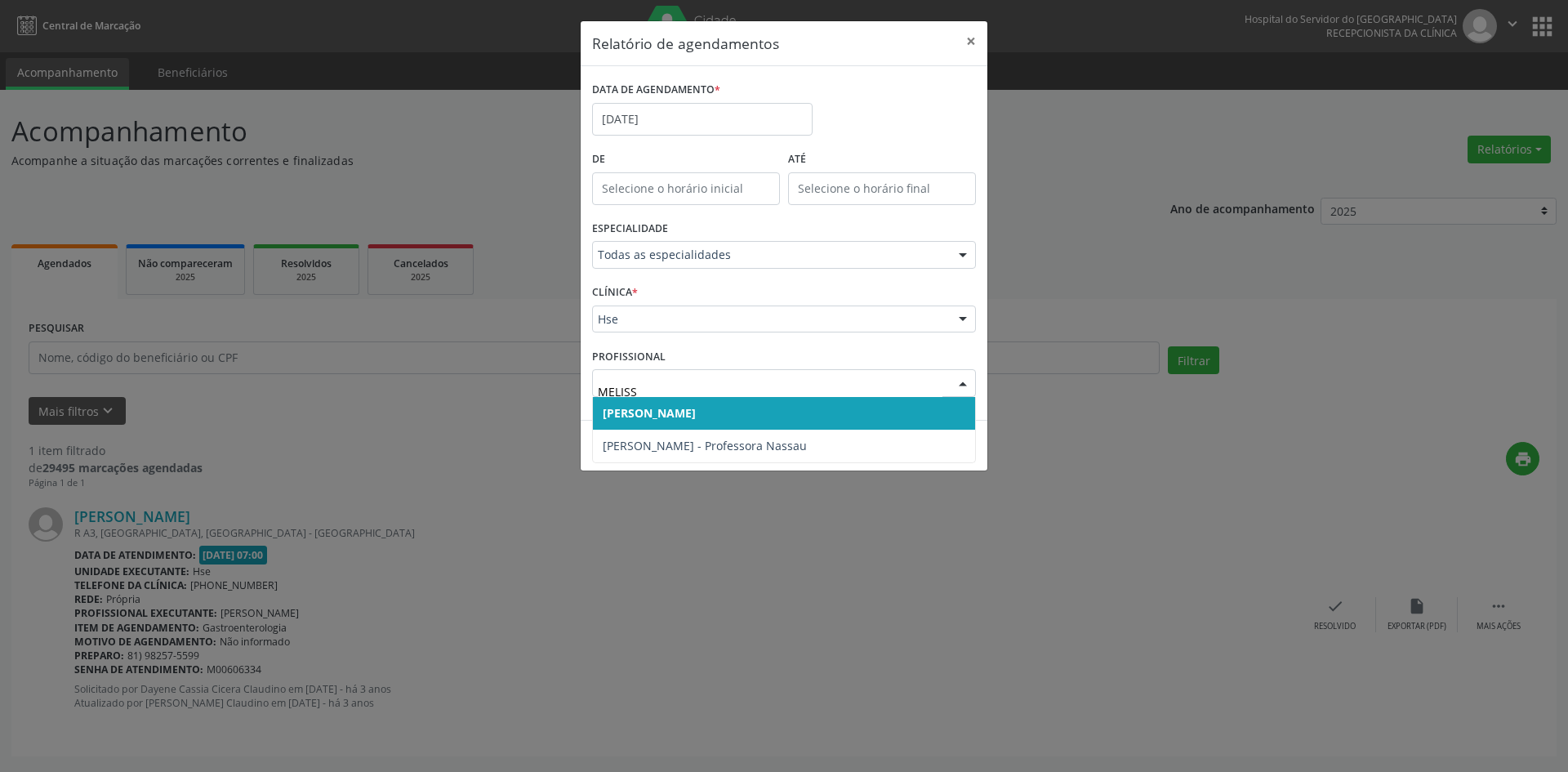
type input "[PERSON_NAME]"
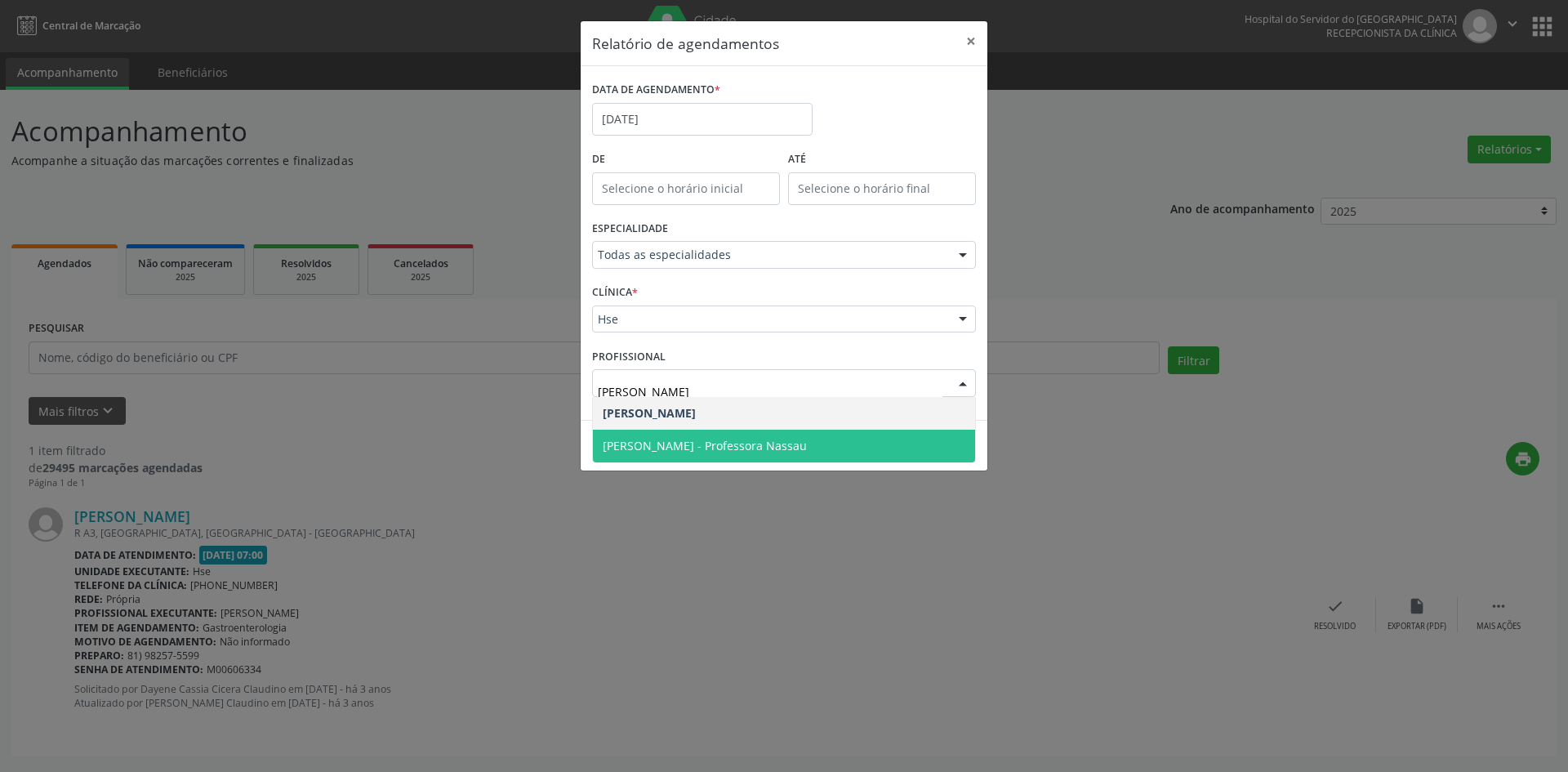
click at [703, 443] on span "[PERSON_NAME] - Professora Nassau" at bounding box center [704, 445] width 204 height 15
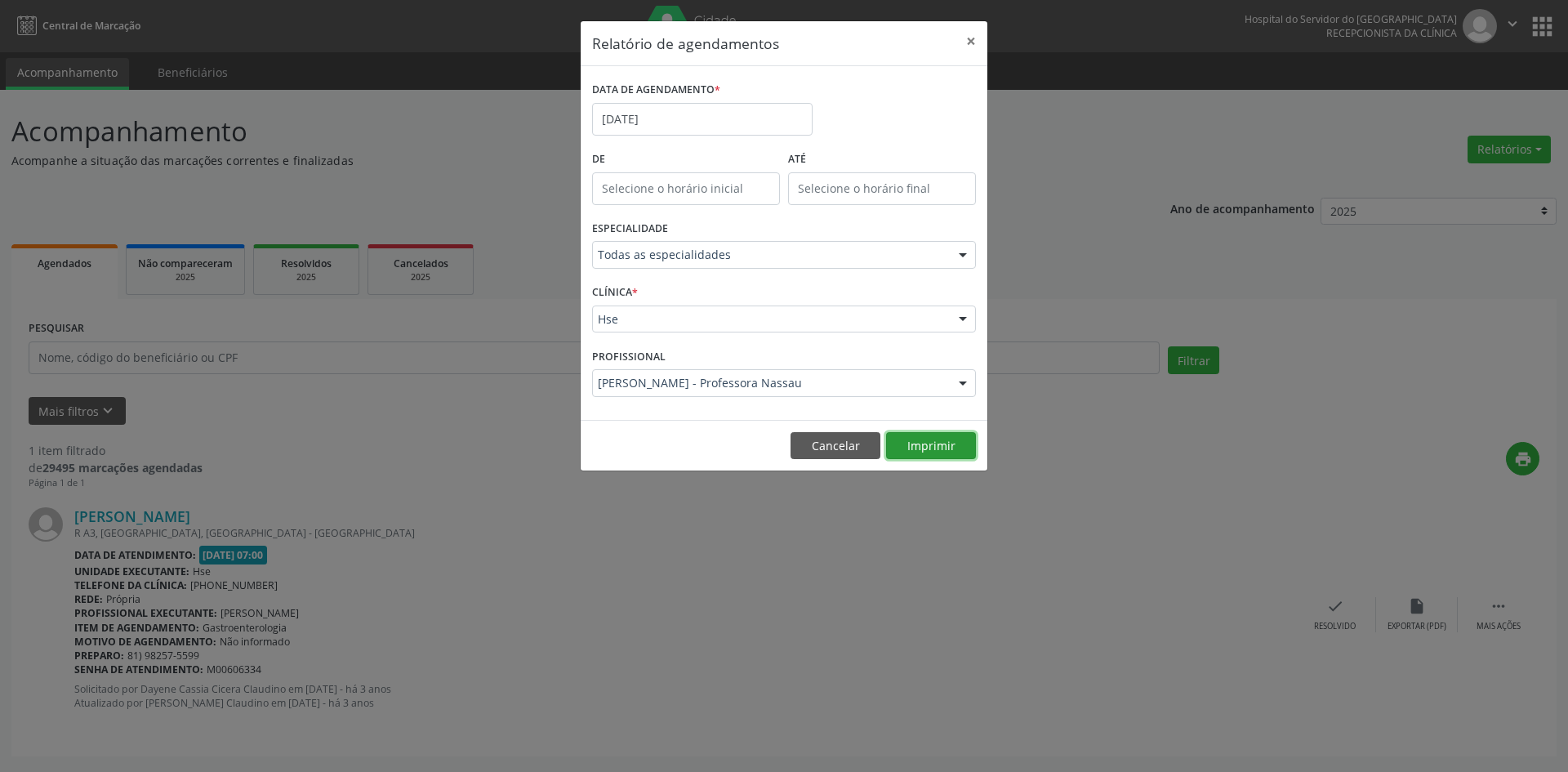
click at [906, 446] on button "Imprimir" at bounding box center [931, 445] width 89 height 28
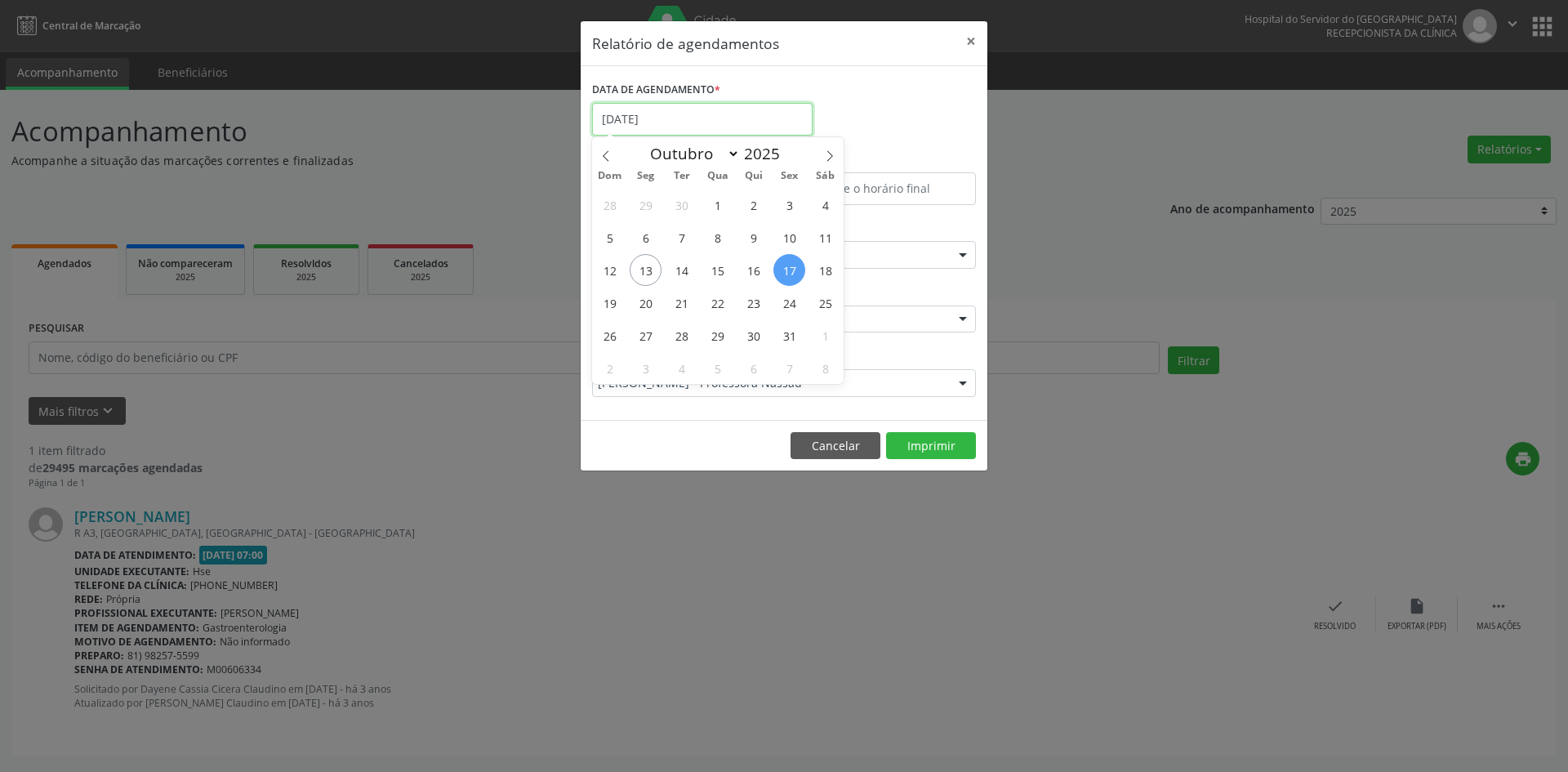
click at [669, 122] on input "[DATE]" at bounding box center [702, 119] width 220 height 33
click at [792, 303] on span "24" at bounding box center [789, 302] width 32 height 32
type input "[DATE]"
click at [792, 303] on span "24" at bounding box center [789, 302] width 32 height 32
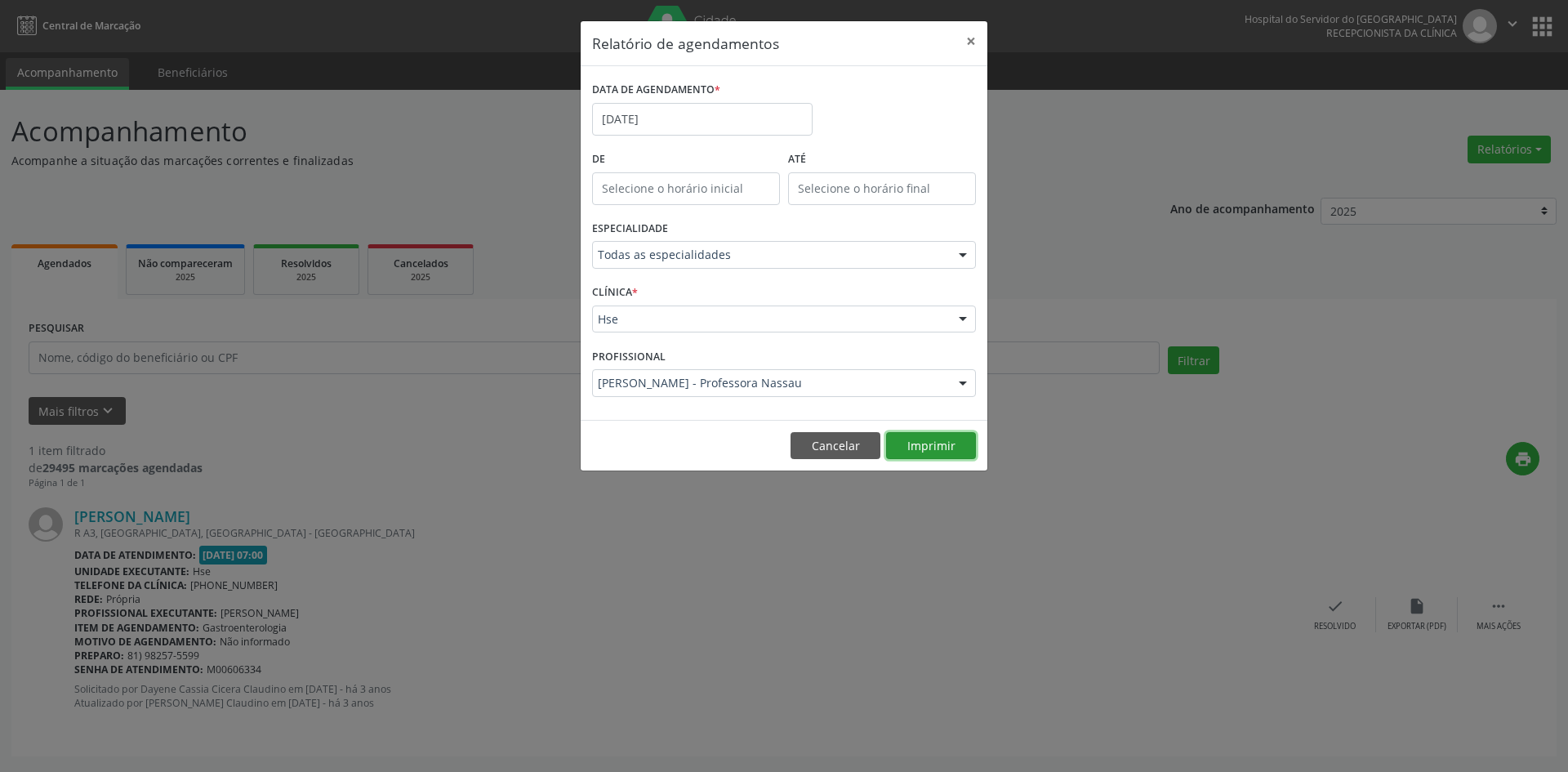
click at [940, 449] on button "Imprimir" at bounding box center [931, 445] width 89 height 28
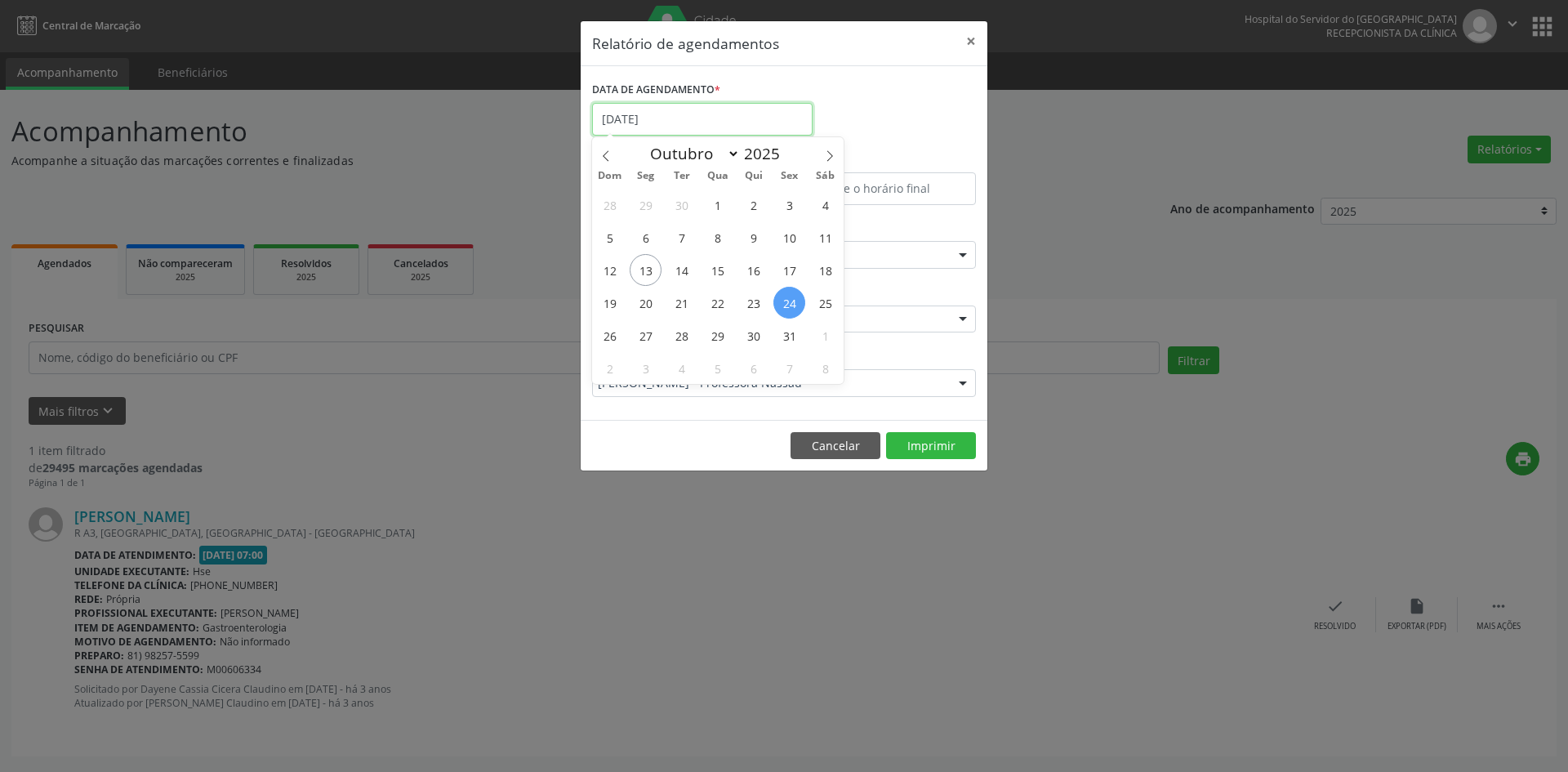
click at [677, 116] on input "[DATE]" at bounding box center [702, 119] width 220 height 33
click at [791, 337] on span "31" at bounding box center [789, 334] width 32 height 32
type input "[DATE]"
click at [791, 337] on span "31" at bounding box center [789, 334] width 32 height 32
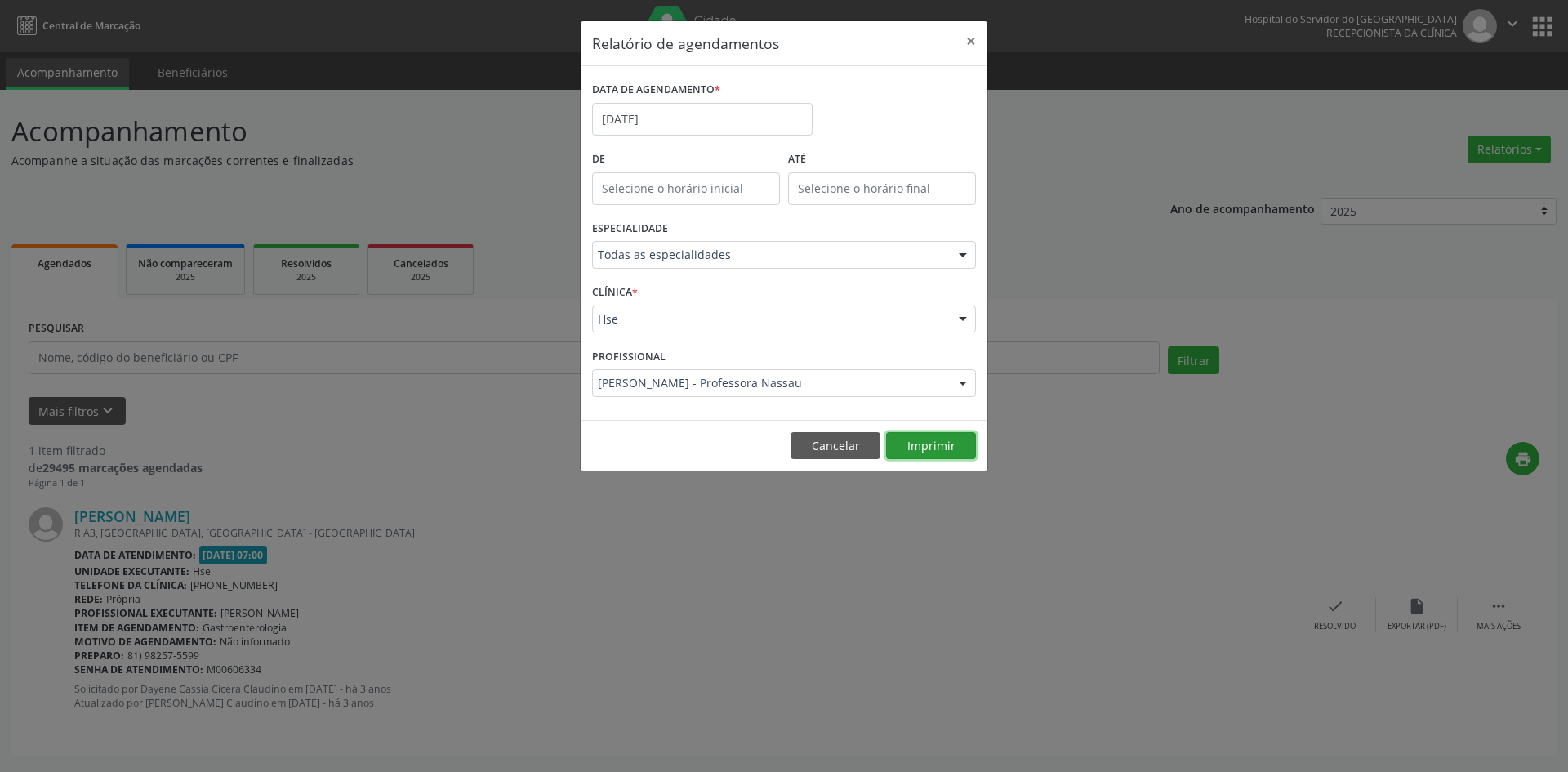
click at [926, 438] on button "Imprimir" at bounding box center [931, 445] width 89 height 28
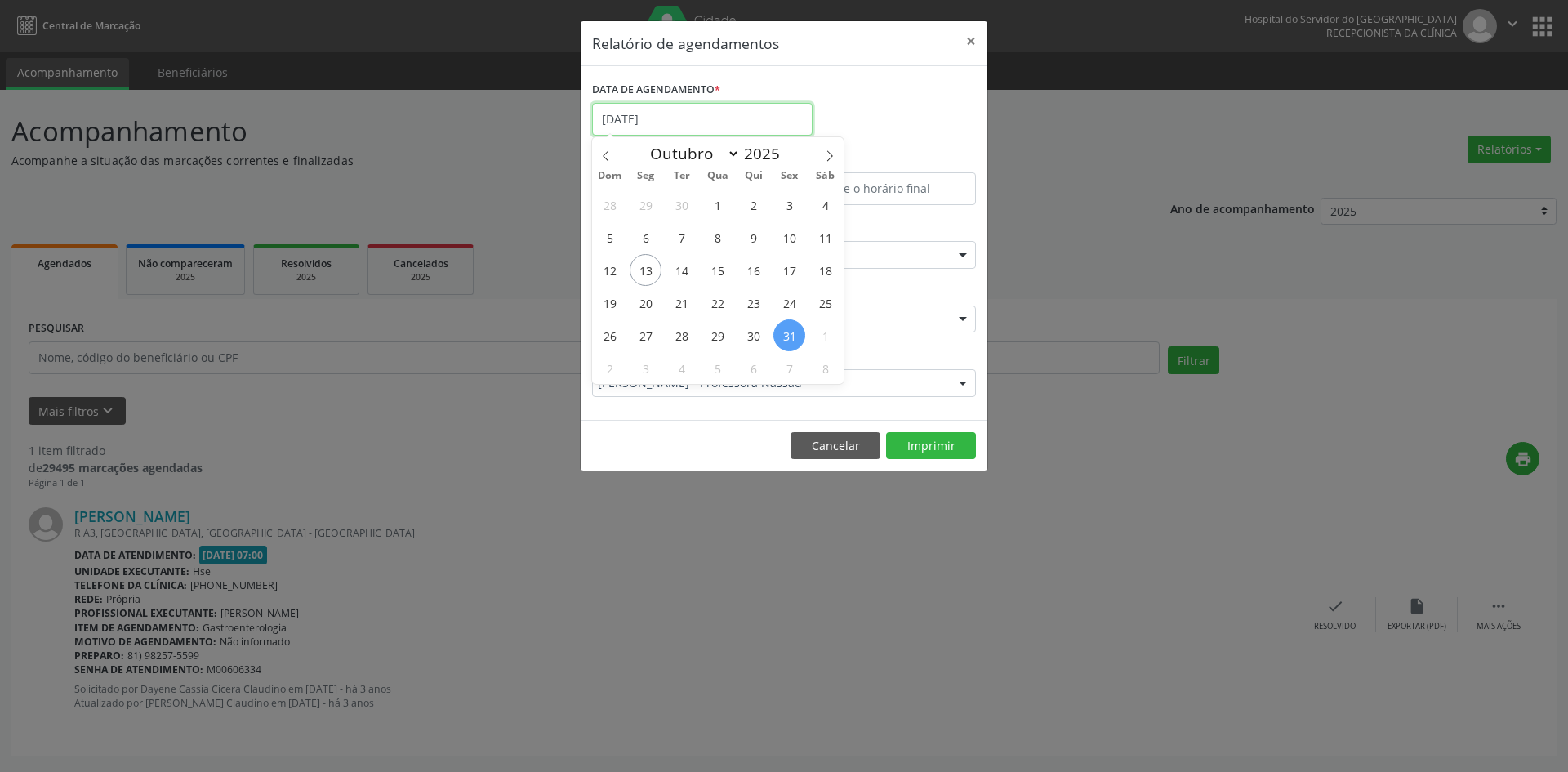
click at [678, 115] on input "[DATE]" at bounding box center [702, 119] width 220 height 33
click at [830, 158] on icon at bounding box center [829, 156] width 11 height 11
select select "10"
click at [788, 236] on span "7" at bounding box center [789, 236] width 32 height 32
type input "[DATE]"
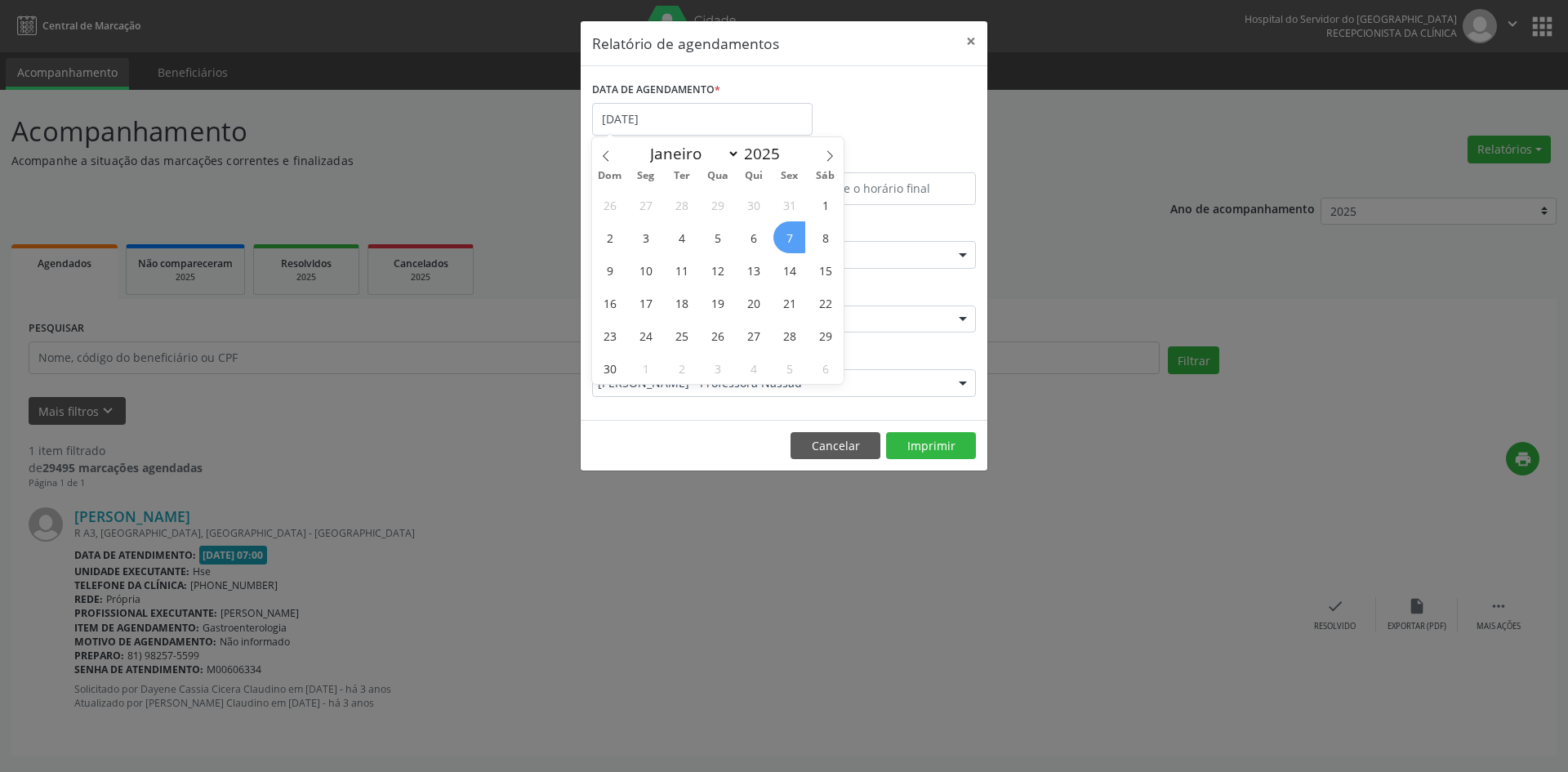
click at [788, 236] on span "7" at bounding box center [789, 236] width 32 height 32
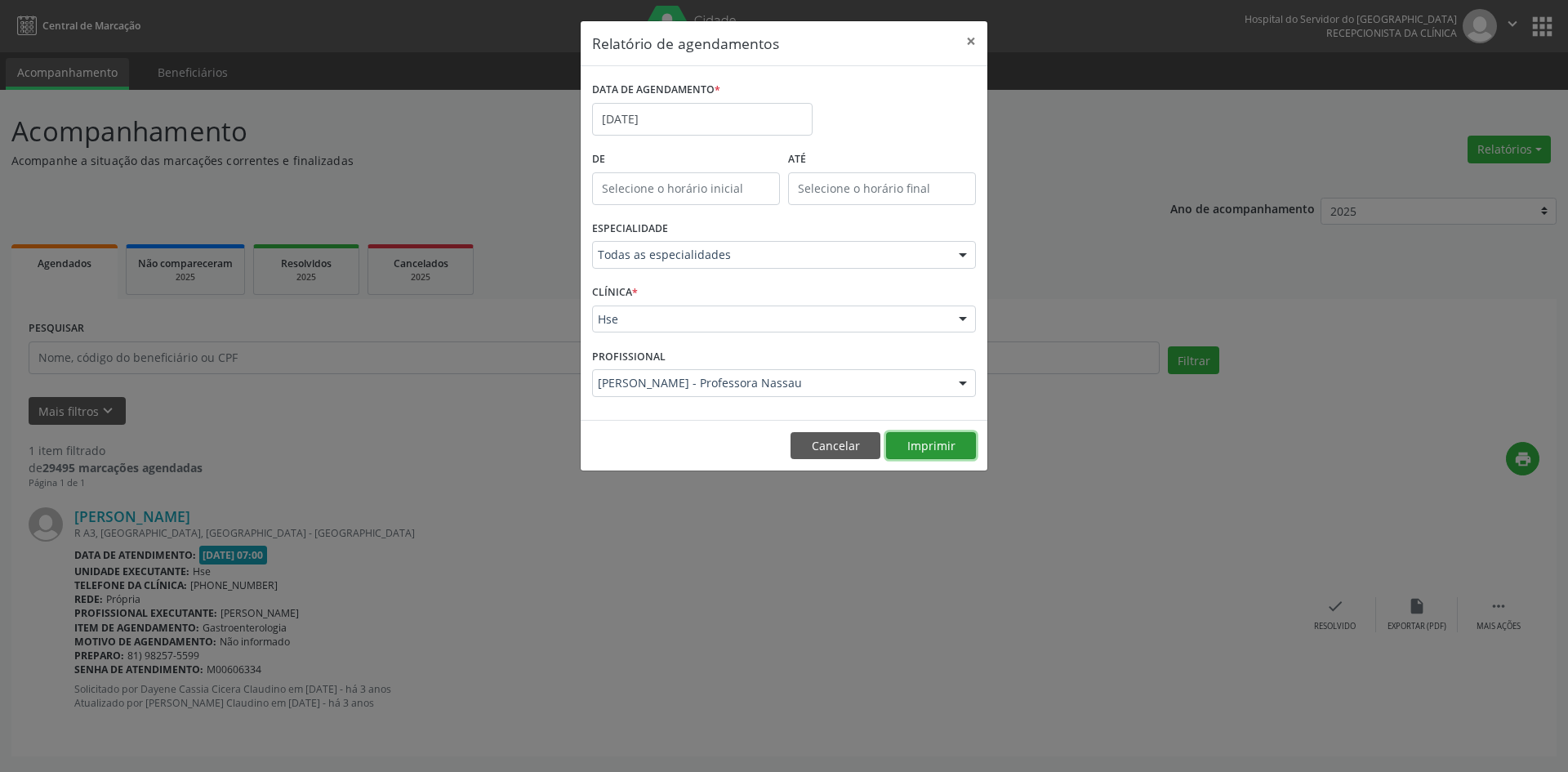
click at [929, 444] on button "Imprimir" at bounding box center [931, 445] width 89 height 28
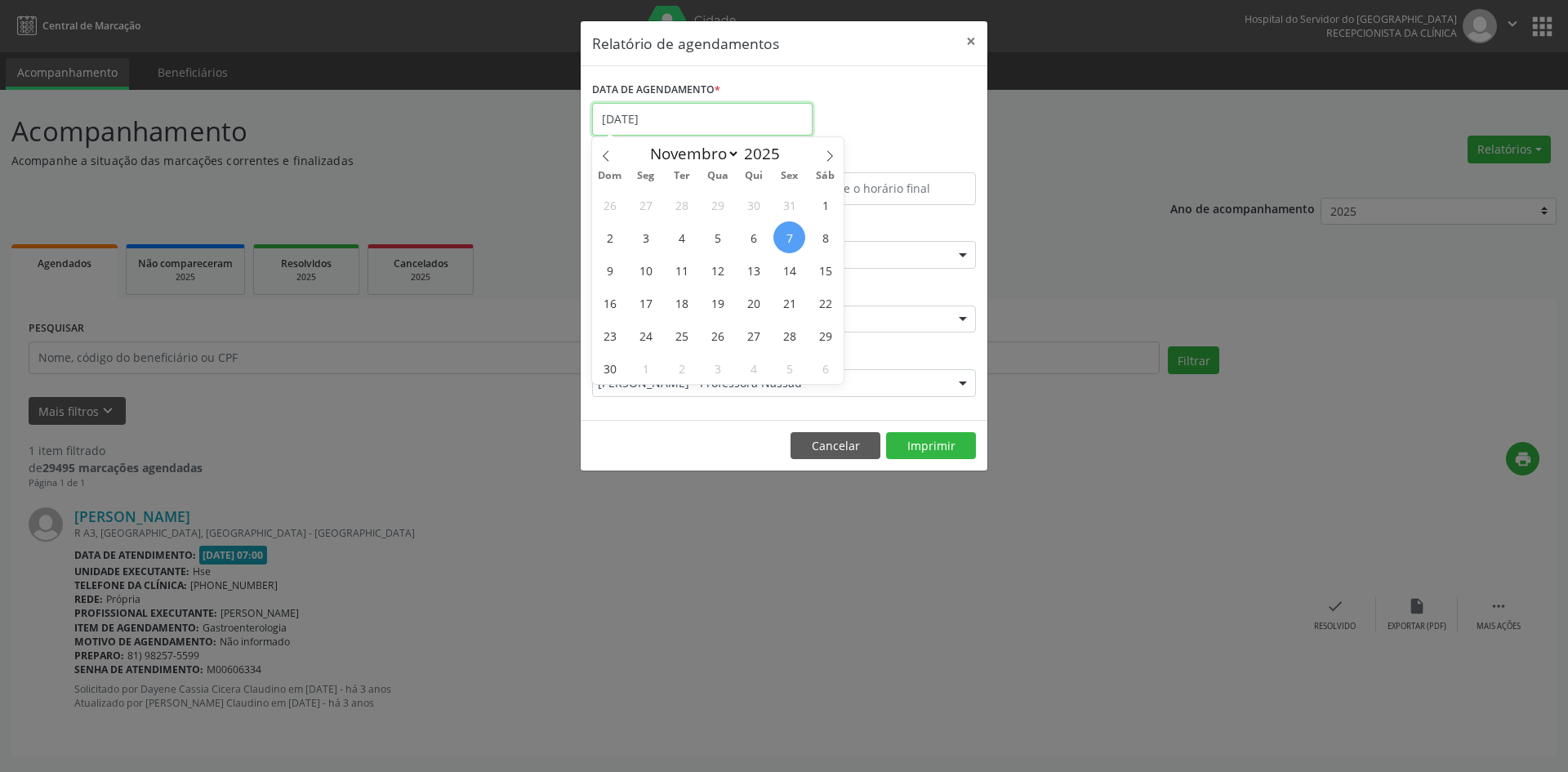
click at [674, 121] on input "[DATE]" at bounding box center [702, 119] width 220 height 33
click at [608, 160] on icon at bounding box center [605, 156] width 6 height 10
select select "9"
click at [681, 275] on span "14" at bounding box center [681, 269] width 32 height 32
type input "[DATE]"
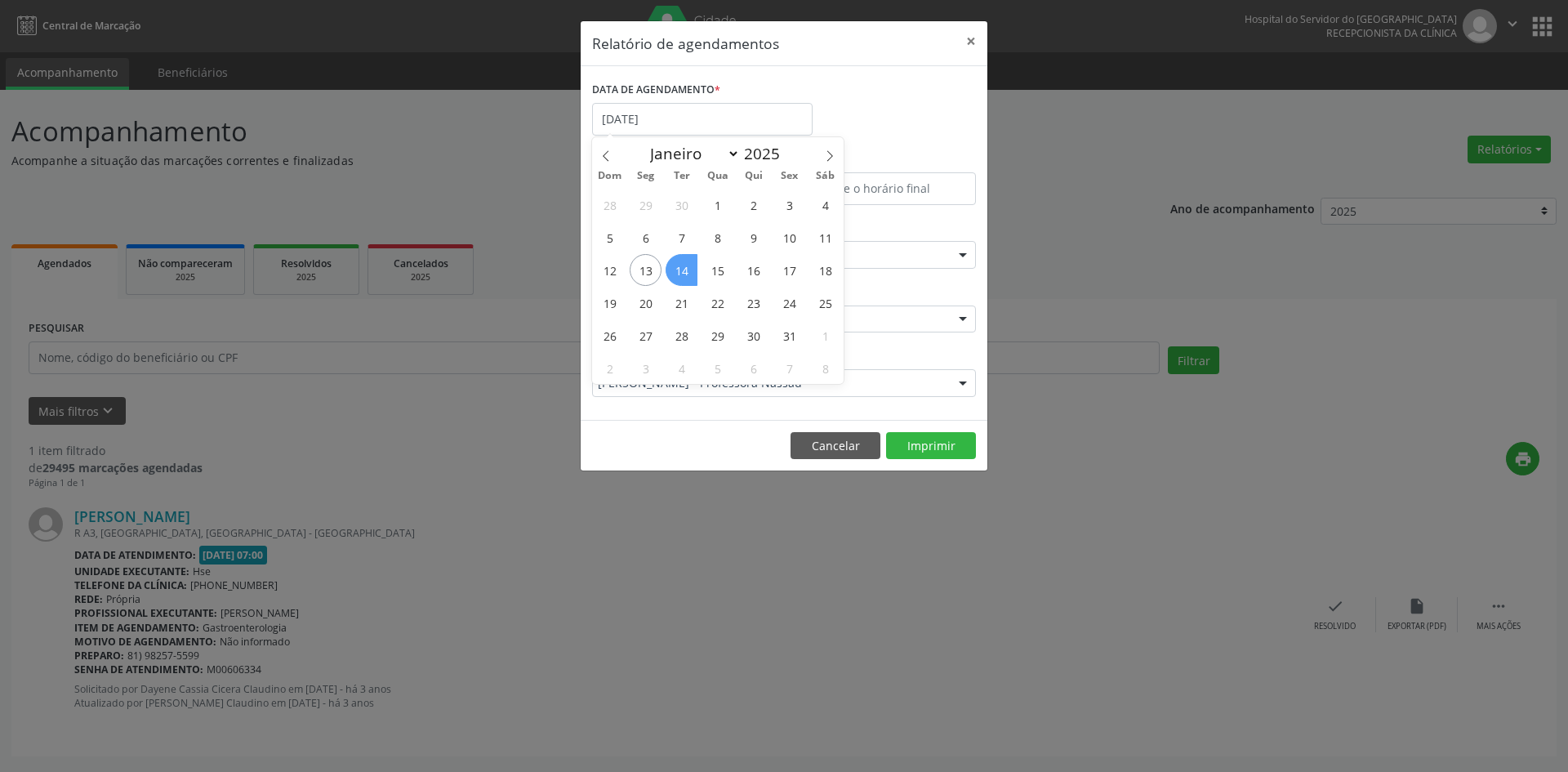
click at [681, 275] on span "14" at bounding box center [681, 269] width 32 height 32
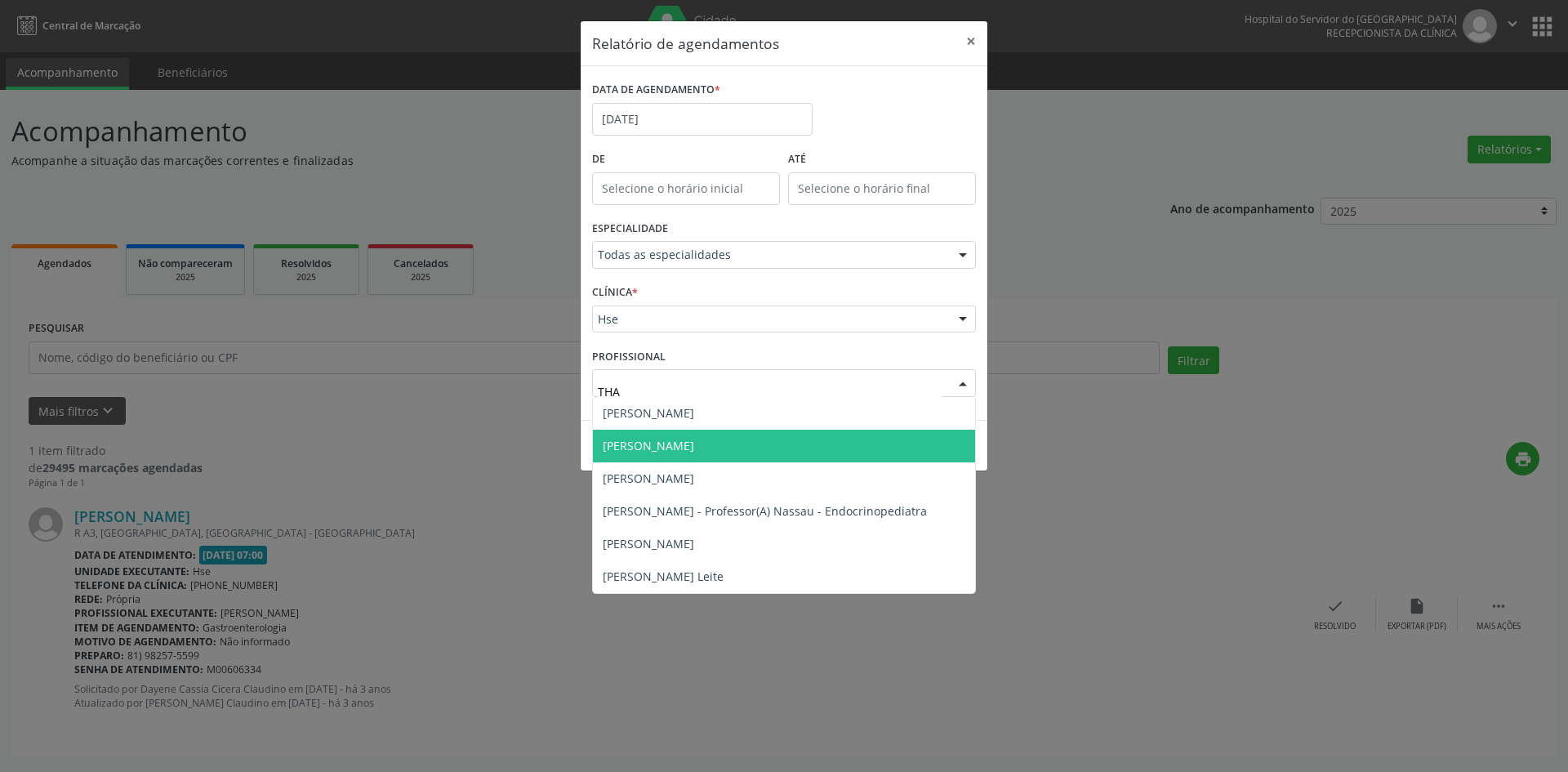
type input "THAY"
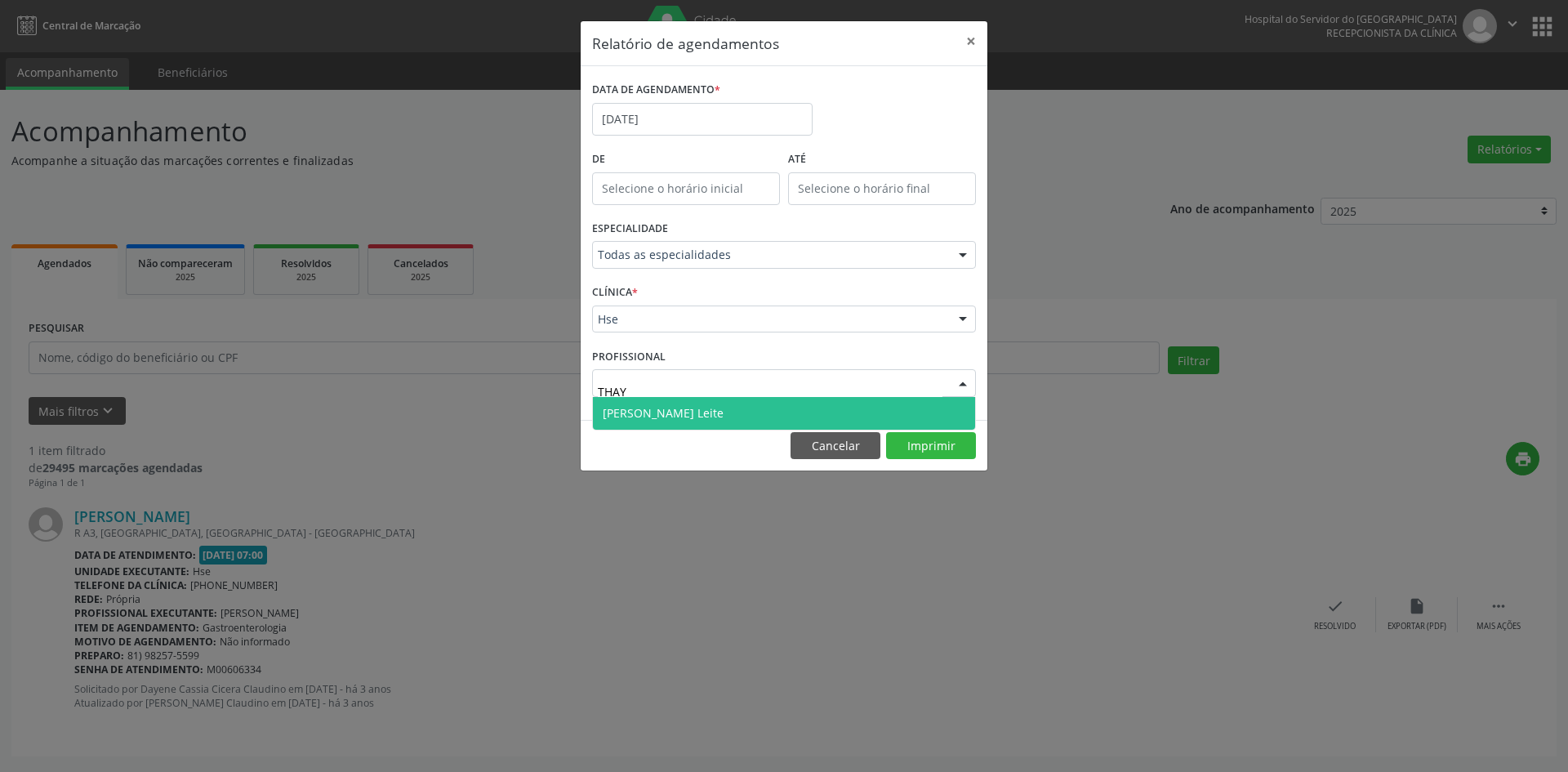
click at [686, 423] on span "[PERSON_NAME] Leite" at bounding box center [784, 414] width 383 height 33
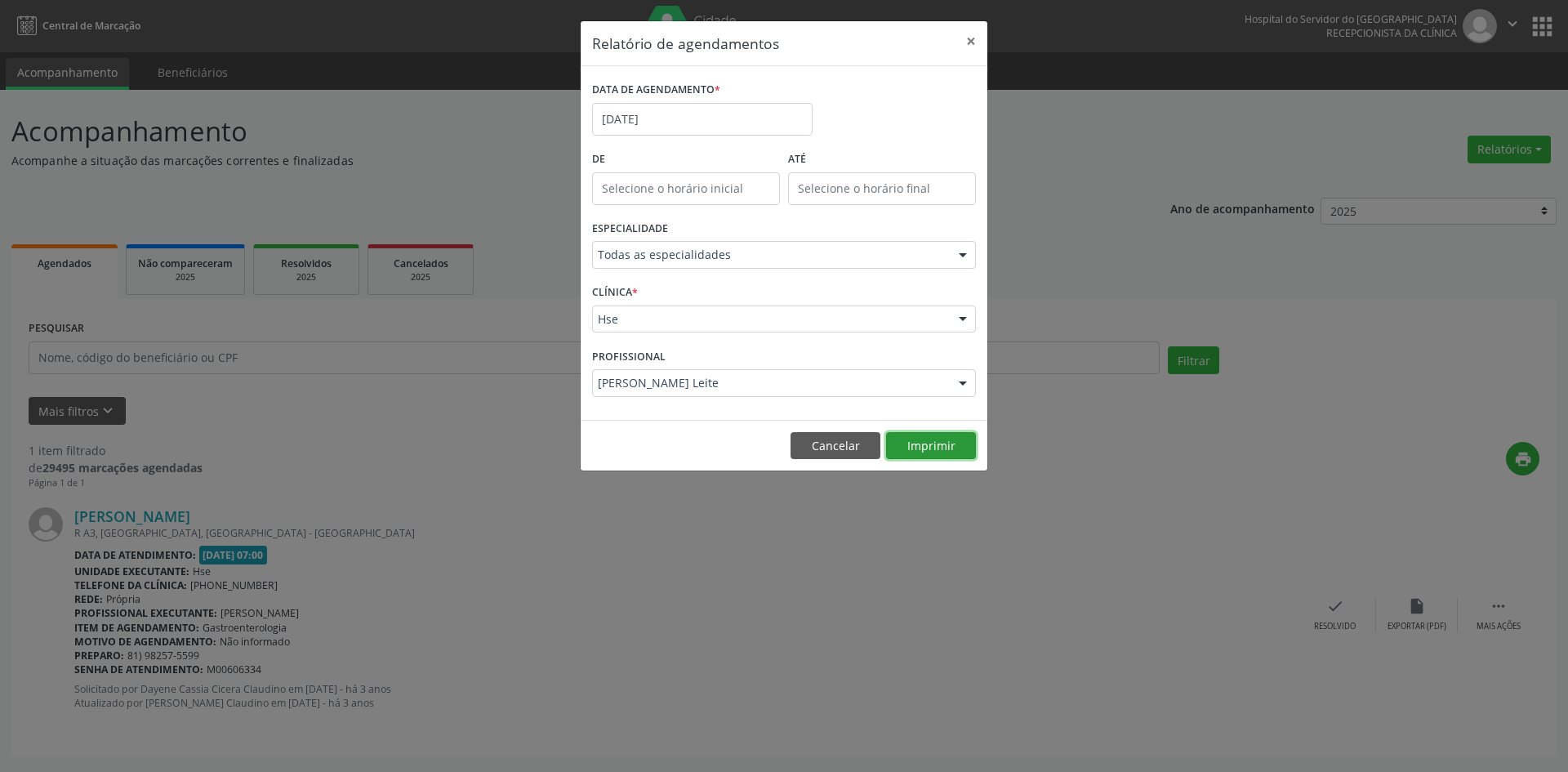
click at [922, 451] on button "Imprimir" at bounding box center [931, 445] width 89 height 28
click at [674, 120] on input "[DATE]" at bounding box center [702, 119] width 220 height 33
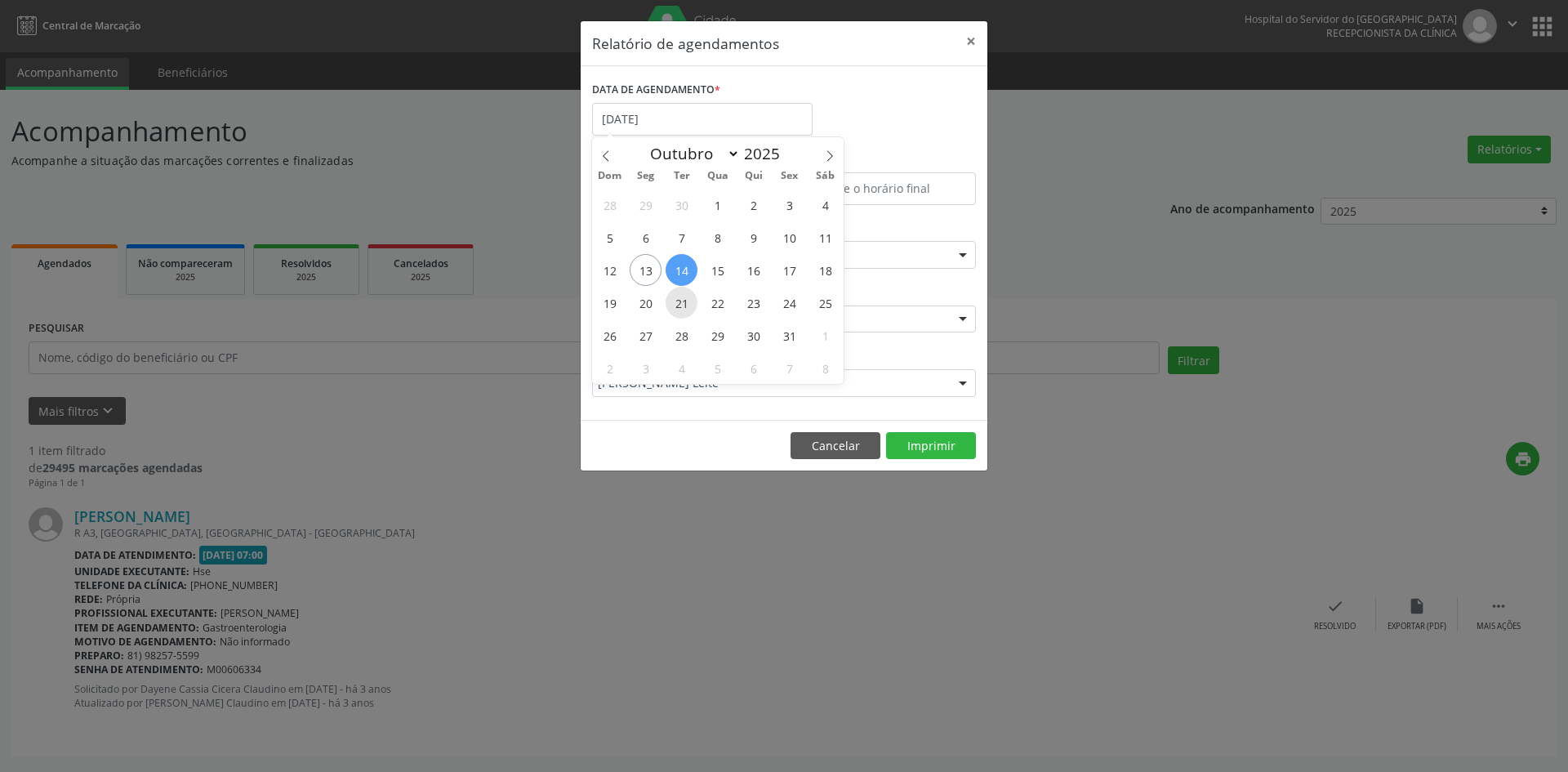
click at [682, 301] on span "21" at bounding box center [681, 302] width 32 height 32
type input "[DATE]"
click at [682, 301] on span "21" at bounding box center [681, 302] width 32 height 32
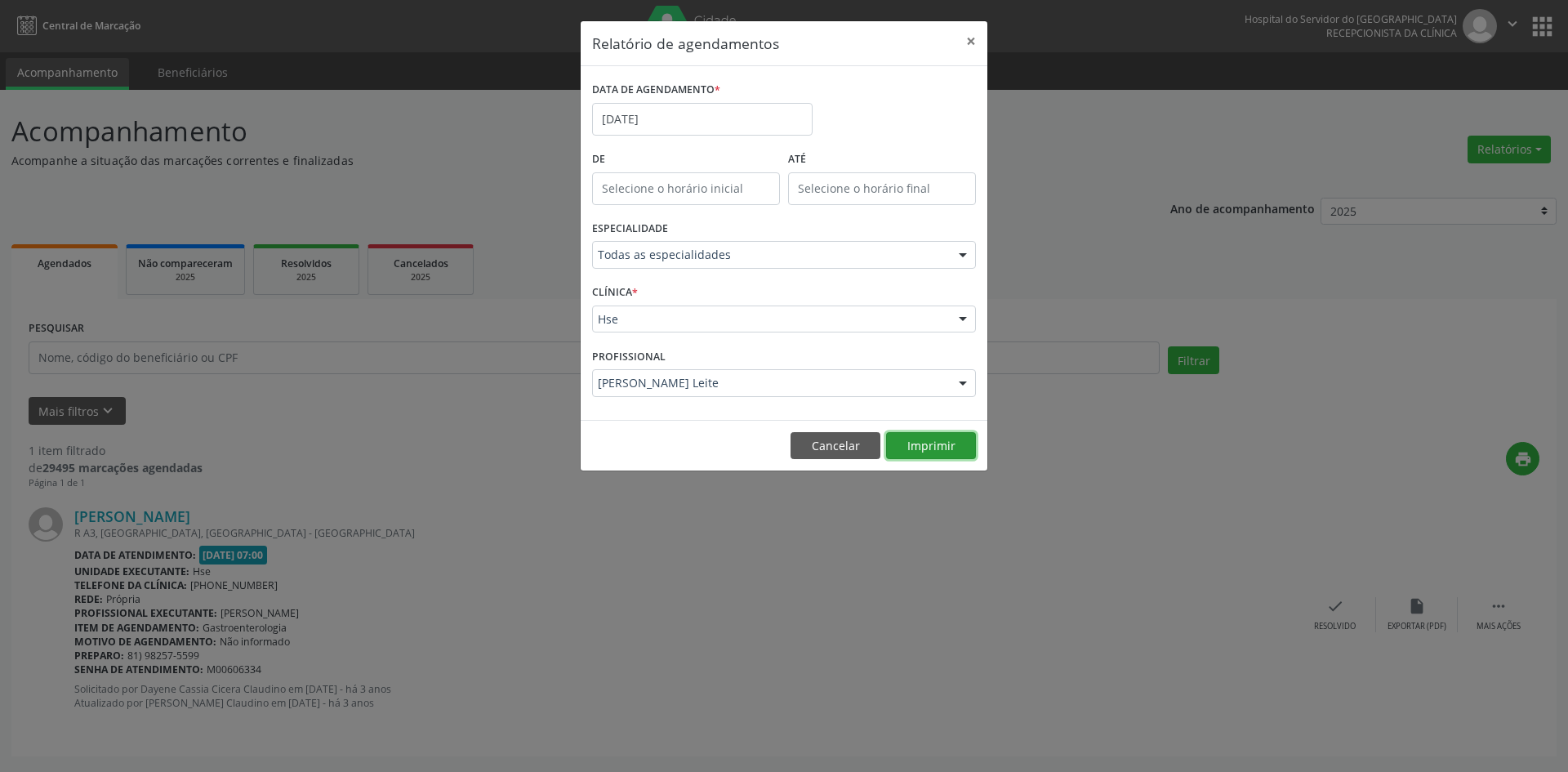
click at [940, 441] on button "Imprimir" at bounding box center [931, 445] width 89 height 28
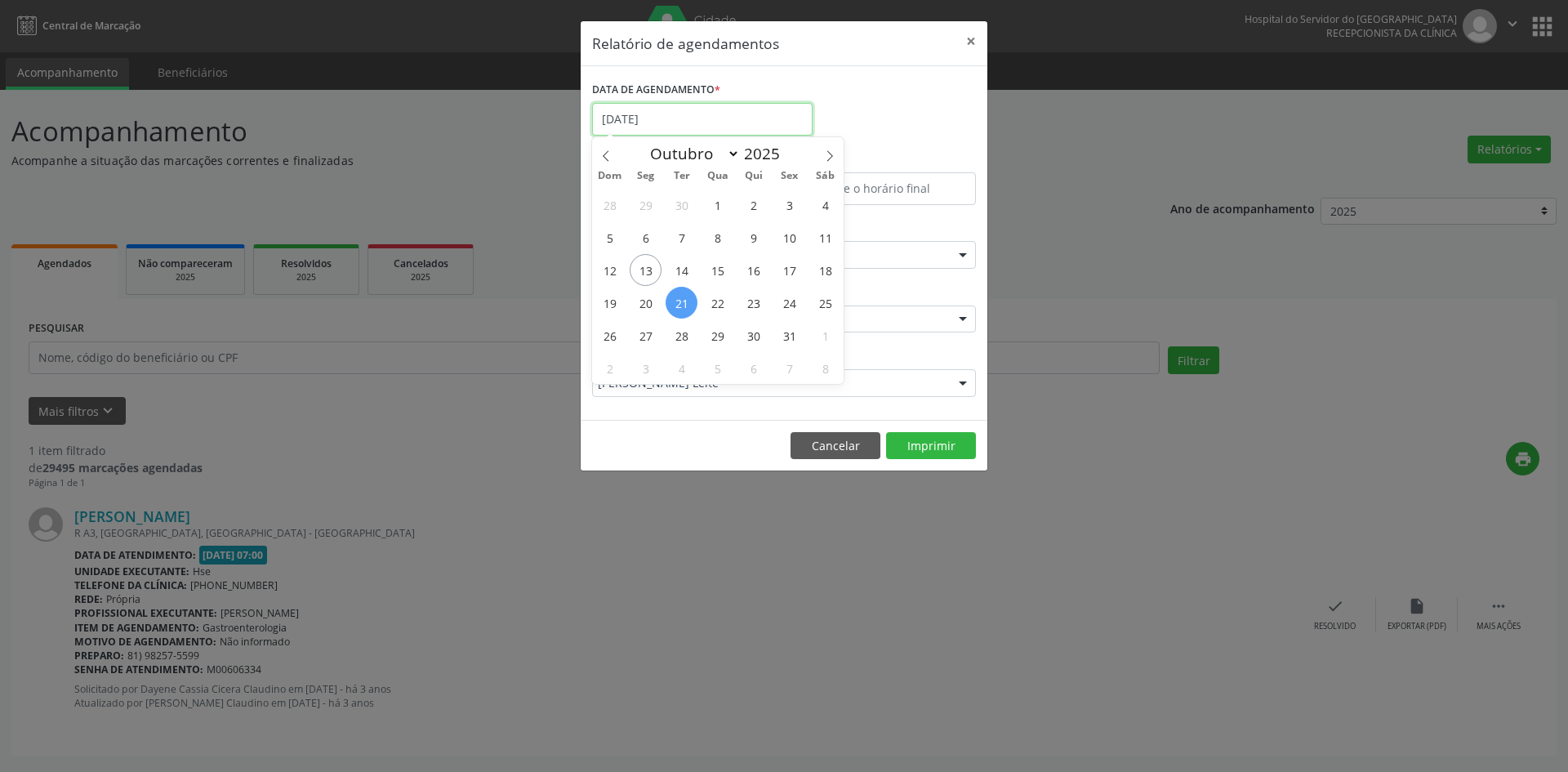
click at [634, 115] on input "[DATE]" at bounding box center [702, 119] width 220 height 33
click at [643, 267] on span "13" at bounding box center [645, 269] width 32 height 32
type input "[DATE]"
click at [643, 267] on span "13" at bounding box center [645, 269] width 32 height 32
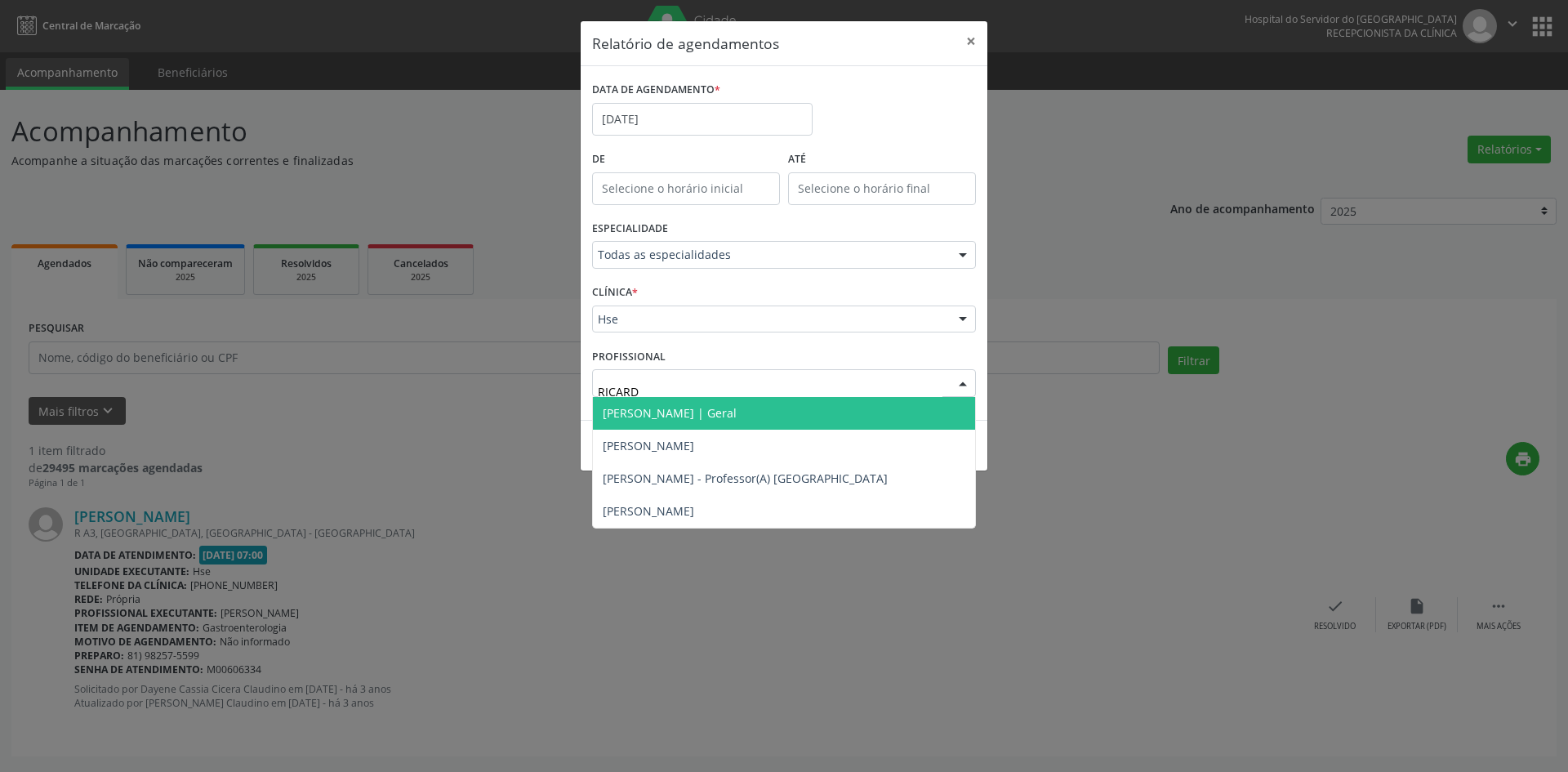
type input "[PERSON_NAME]"
click at [701, 417] on span "[PERSON_NAME] | Geral" at bounding box center [670, 413] width 134 height 15
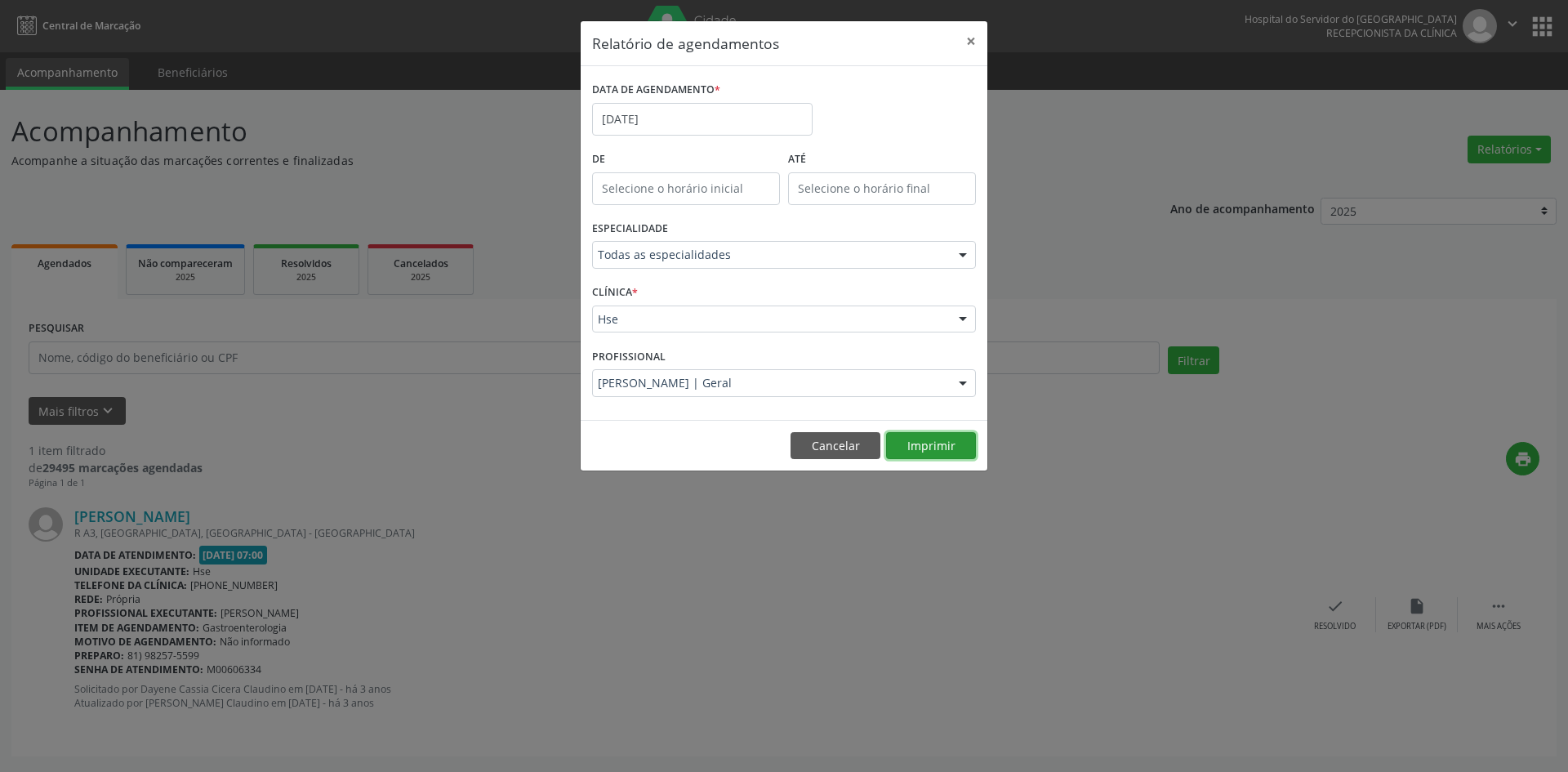
click at [921, 441] on button "Imprimir" at bounding box center [931, 445] width 89 height 28
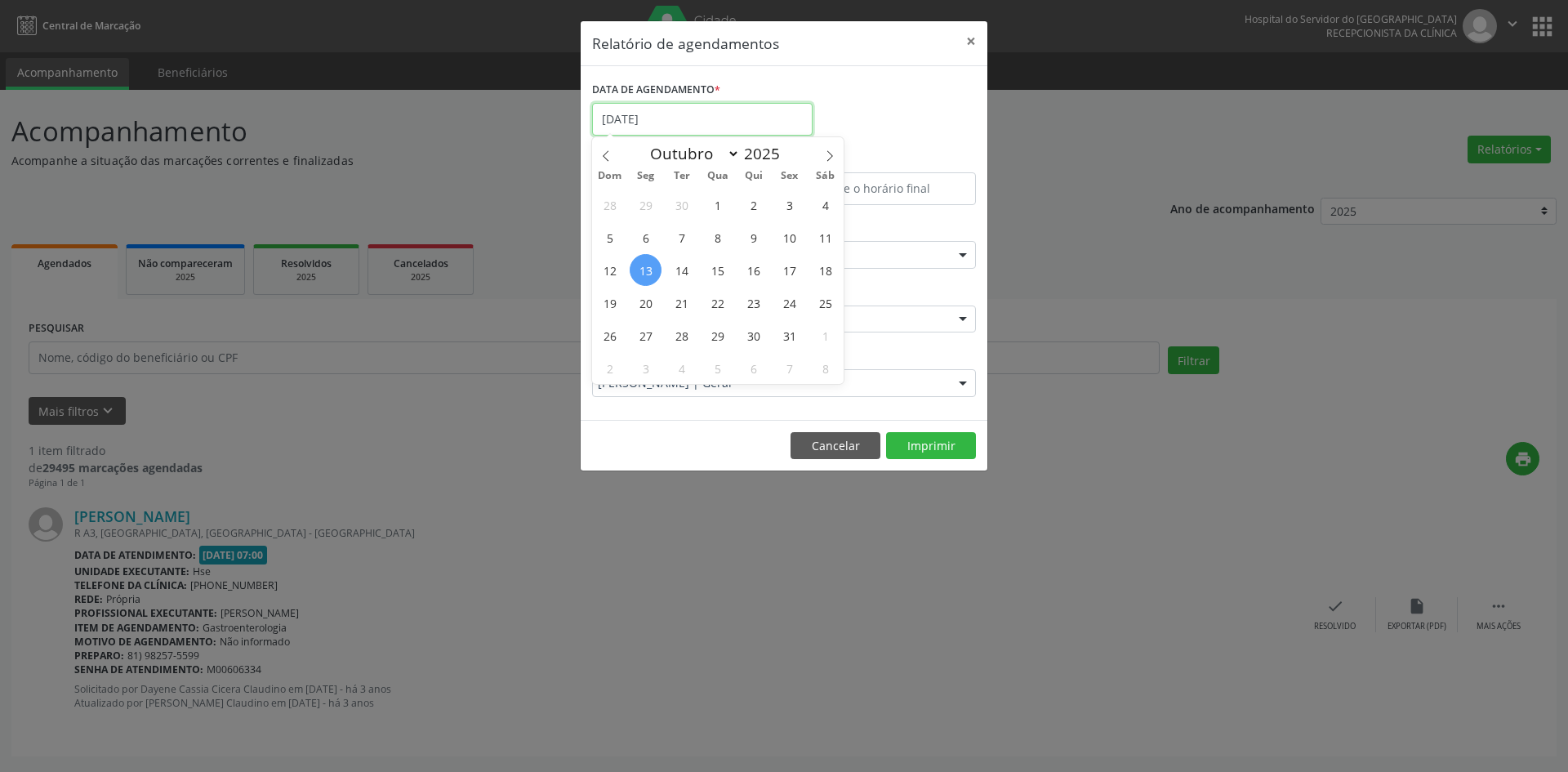
click at [658, 113] on input "[DATE]" at bounding box center [702, 119] width 220 height 33
click at [679, 270] on span "14" at bounding box center [681, 269] width 32 height 32
type input "[DATE]"
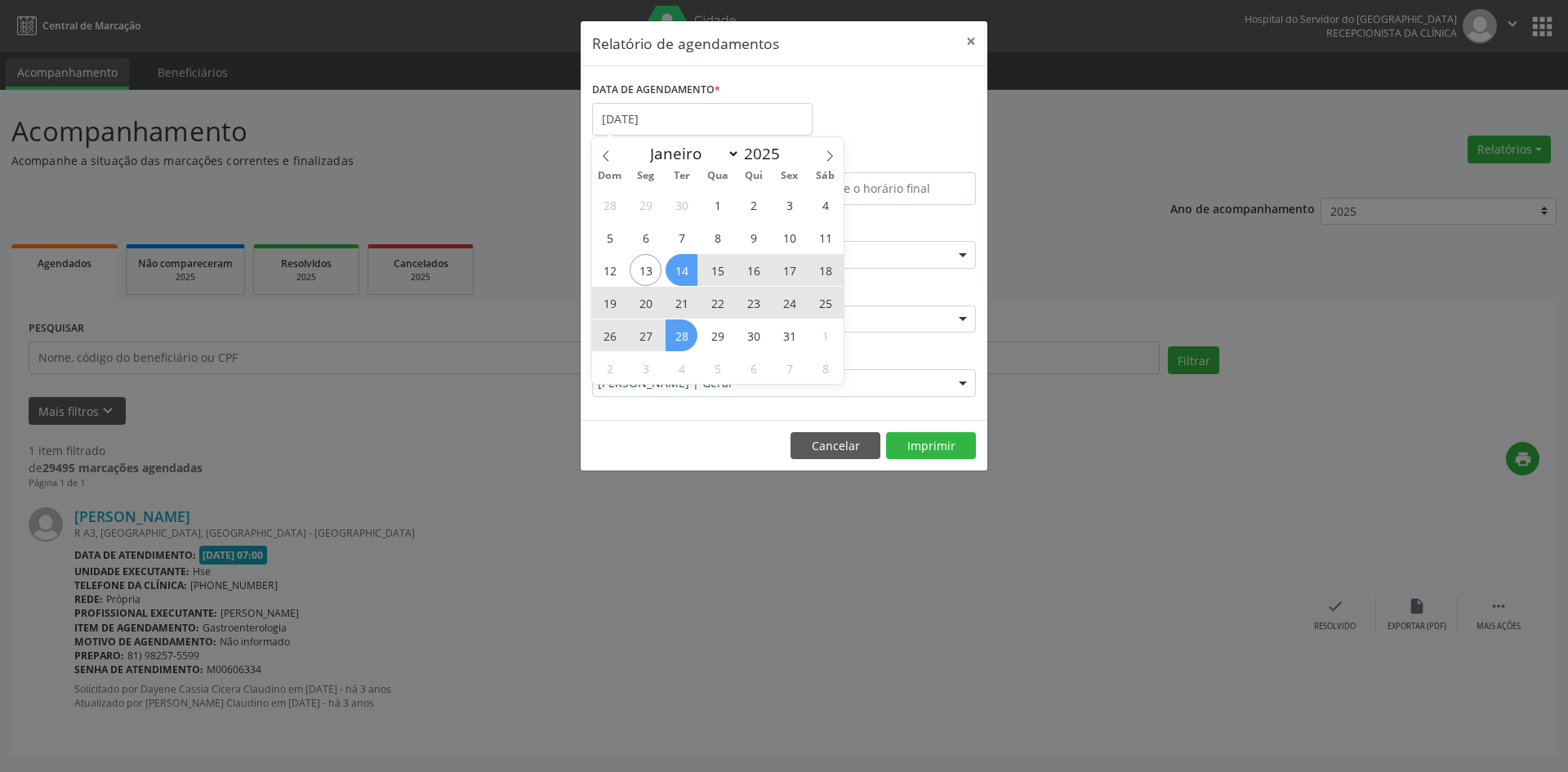
click at [679, 339] on span "28" at bounding box center [681, 334] width 32 height 32
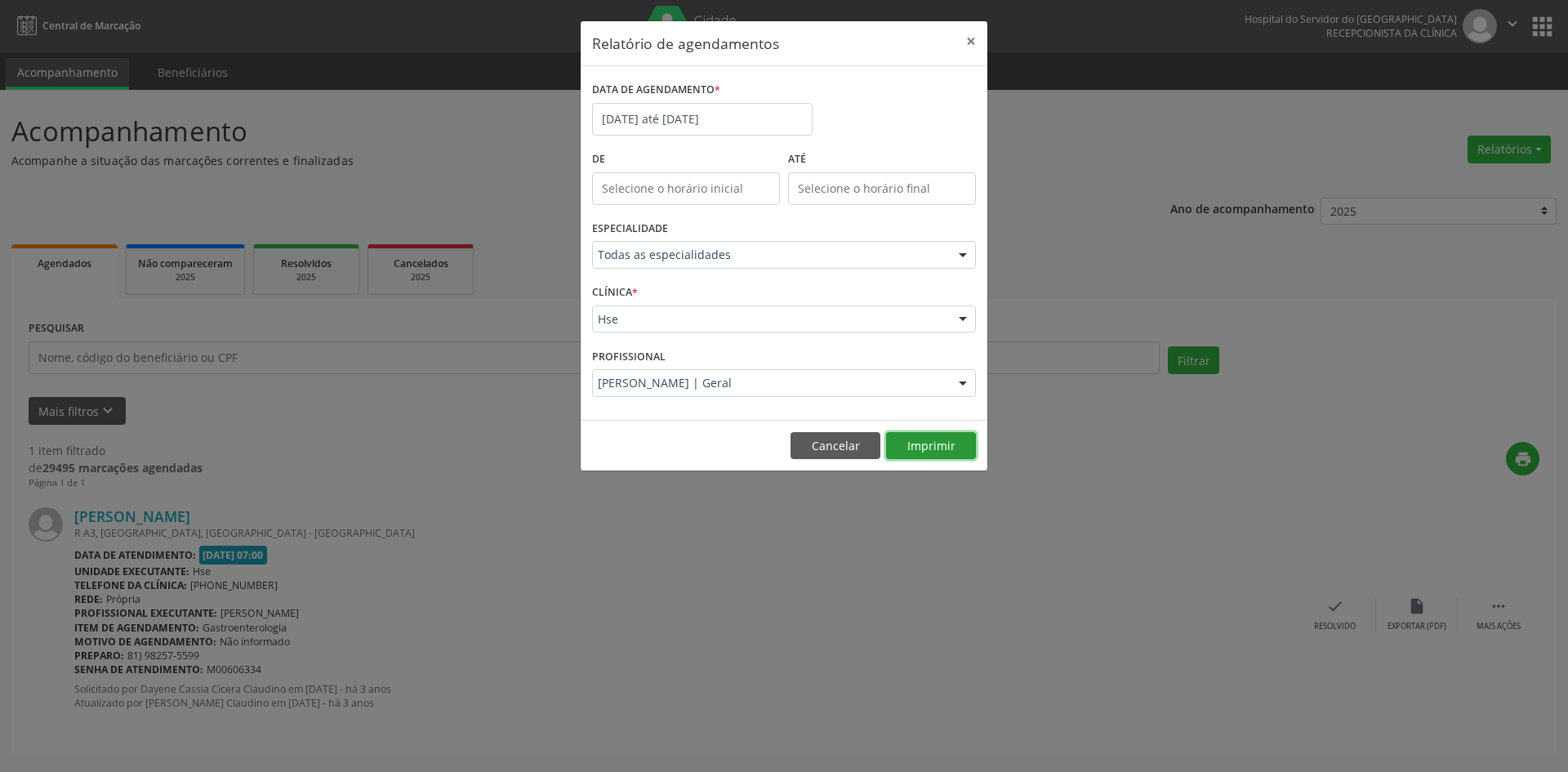
click at [903, 439] on button "Imprimir" at bounding box center [931, 445] width 89 height 28
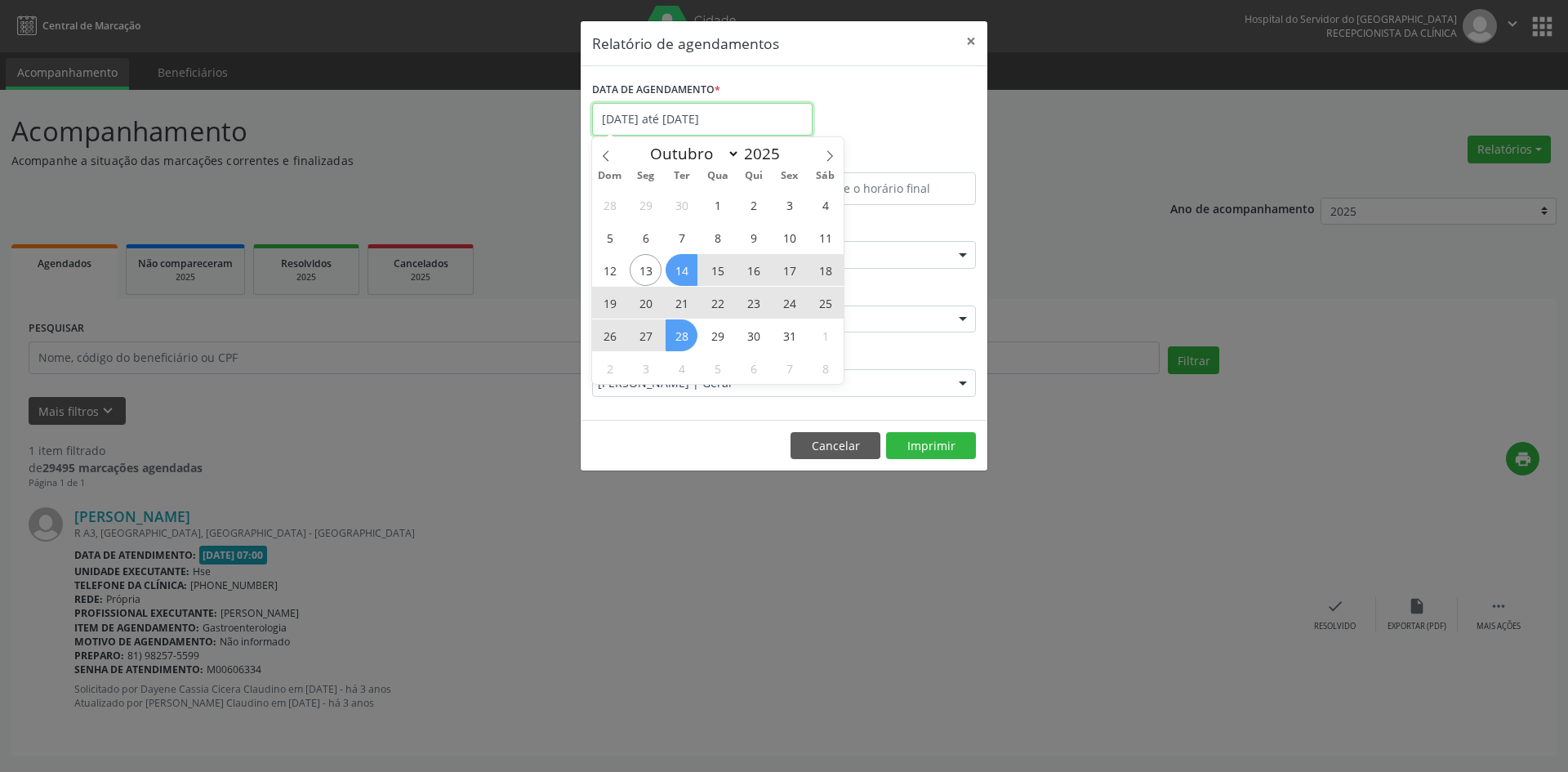
click at [653, 128] on input "[DATE] até [DATE]" at bounding box center [702, 119] width 220 height 33
click at [681, 267] on span "14" at bounding box center [681, 269] width 32 height 32
type input "[DATE]"
click at [799, 332] on span "31" at bounding box center [789, 334] width 32 height 32
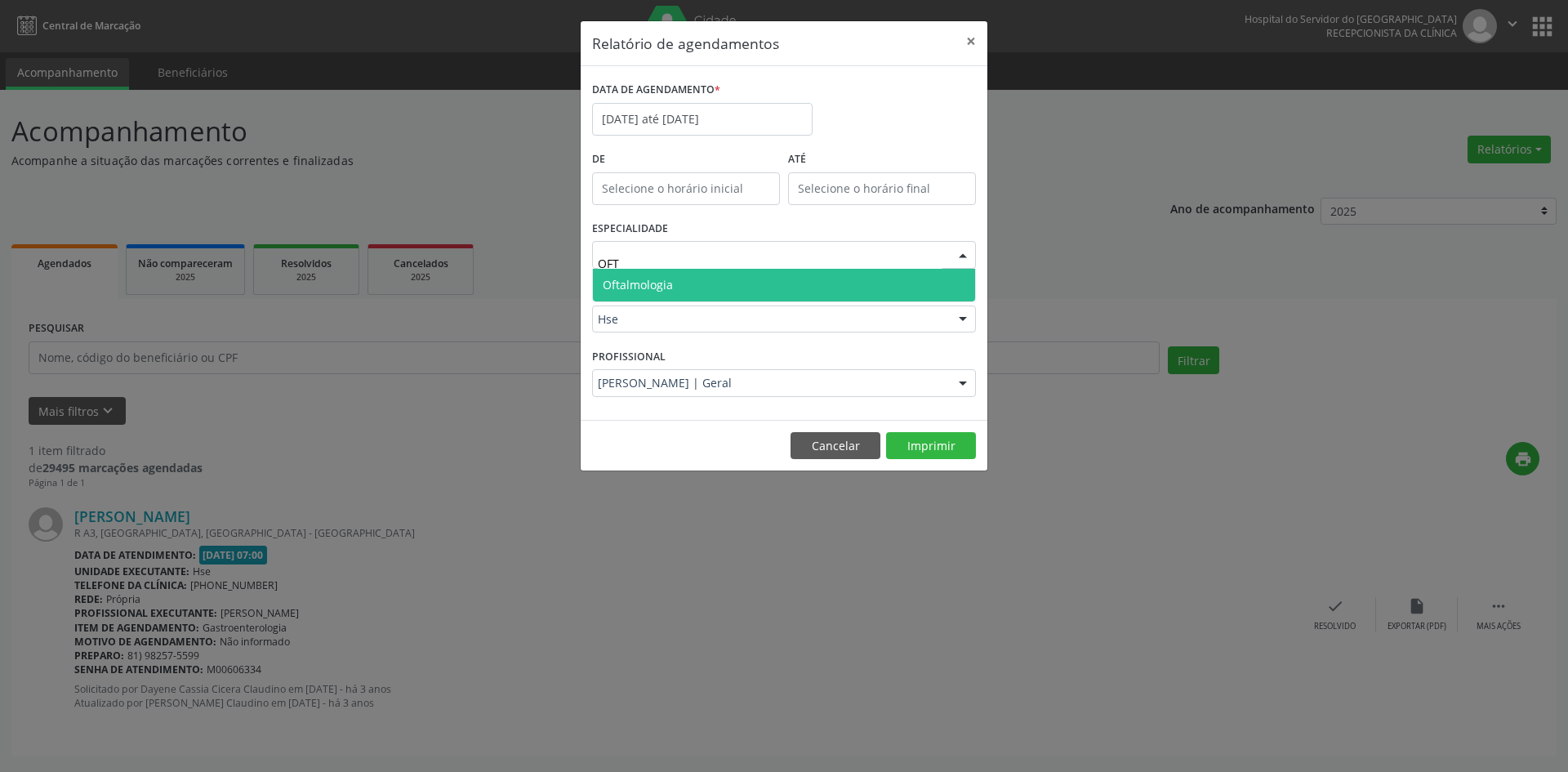
type input "OFTA"
click at [697, 277] on span "Oftalmologia" at bounding box center [784, 285] width 383 height 33
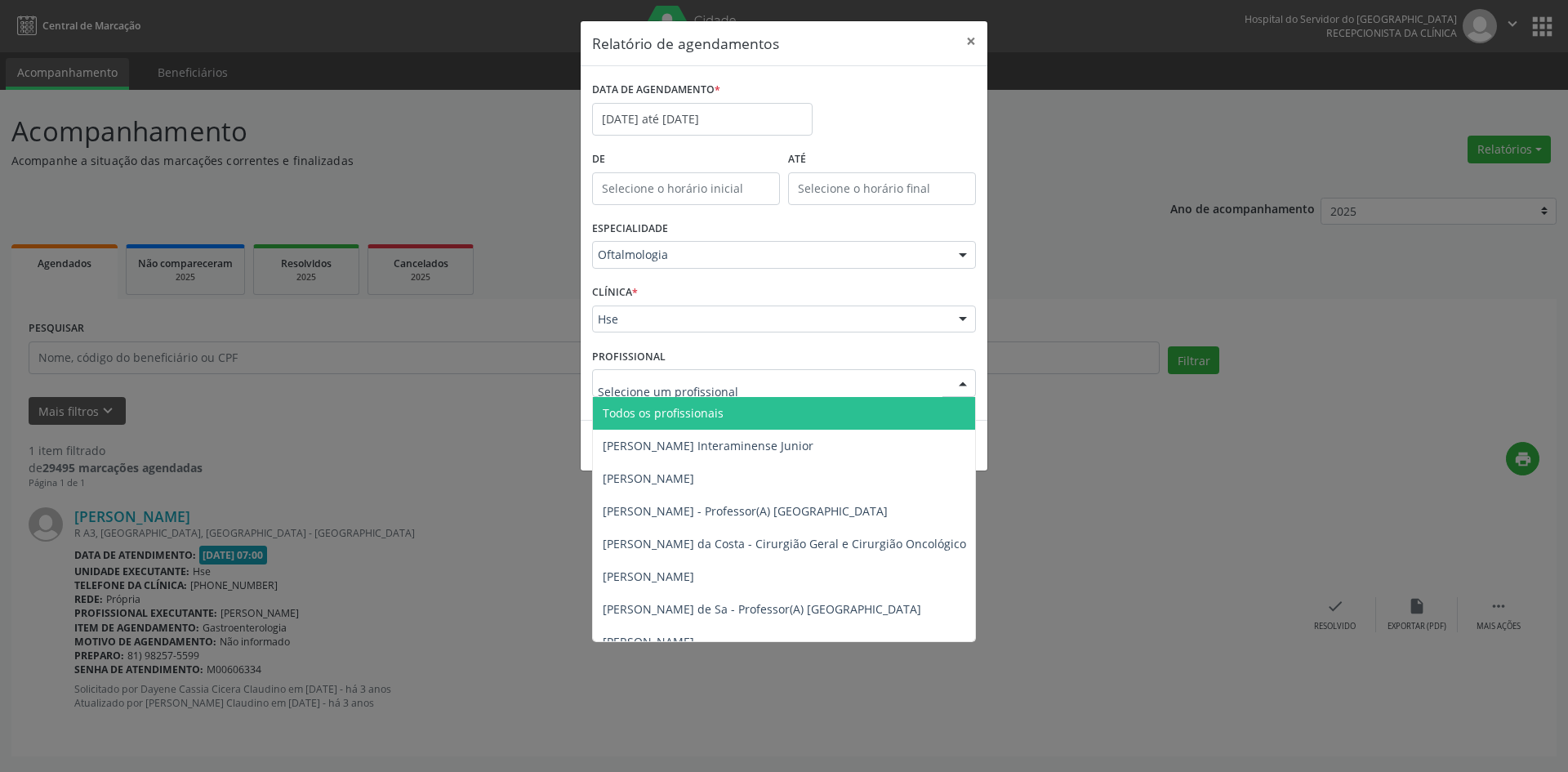
click at [672, 417] on span "Todos os profissionais" at bounding box center [663, 413] width 121 height 15
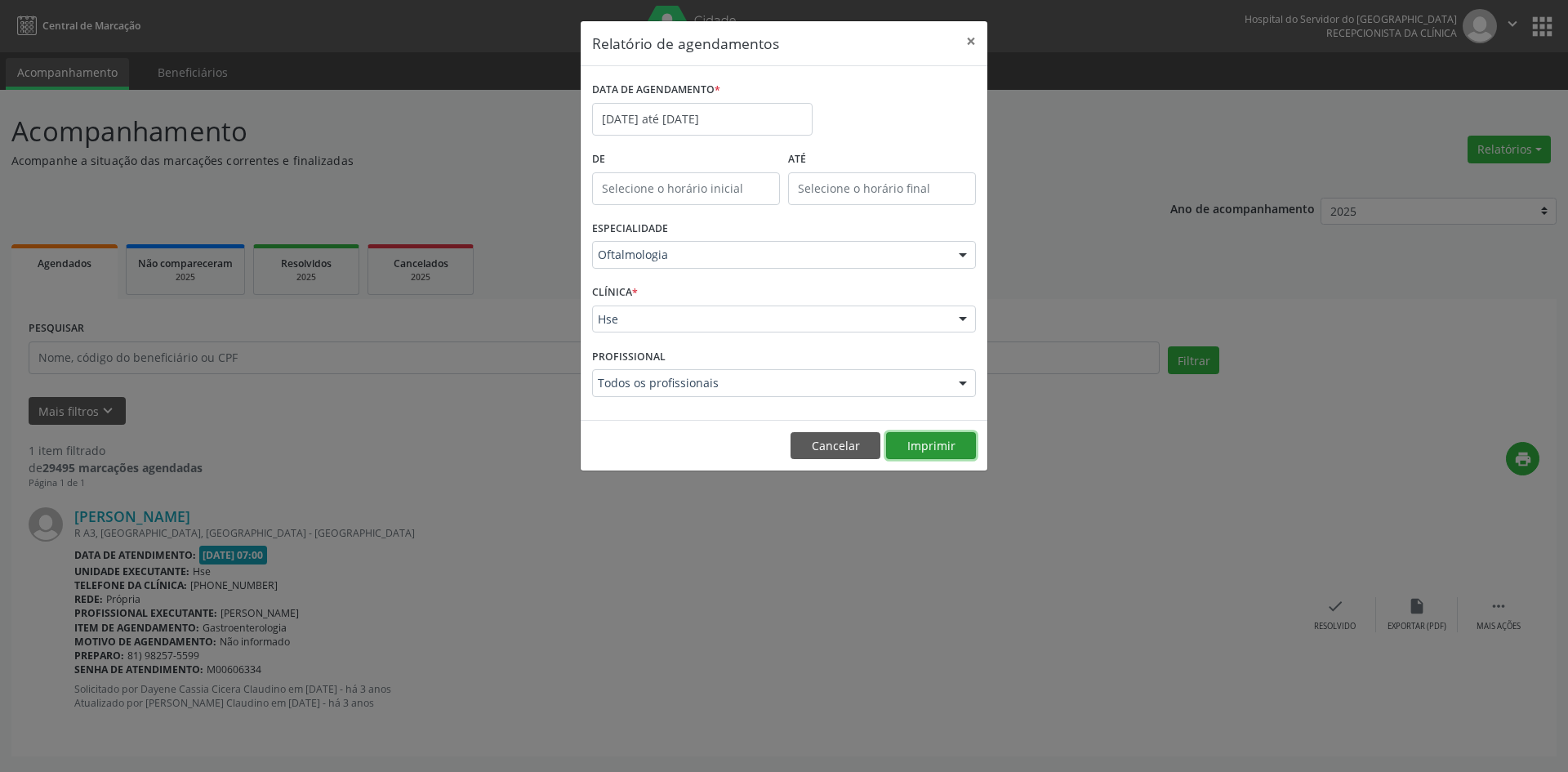
click at [922, 447] on button "Imprimir" at bounding box center [931, 445] width 89 height 28
